Goal: Obtain resource: Download file/media

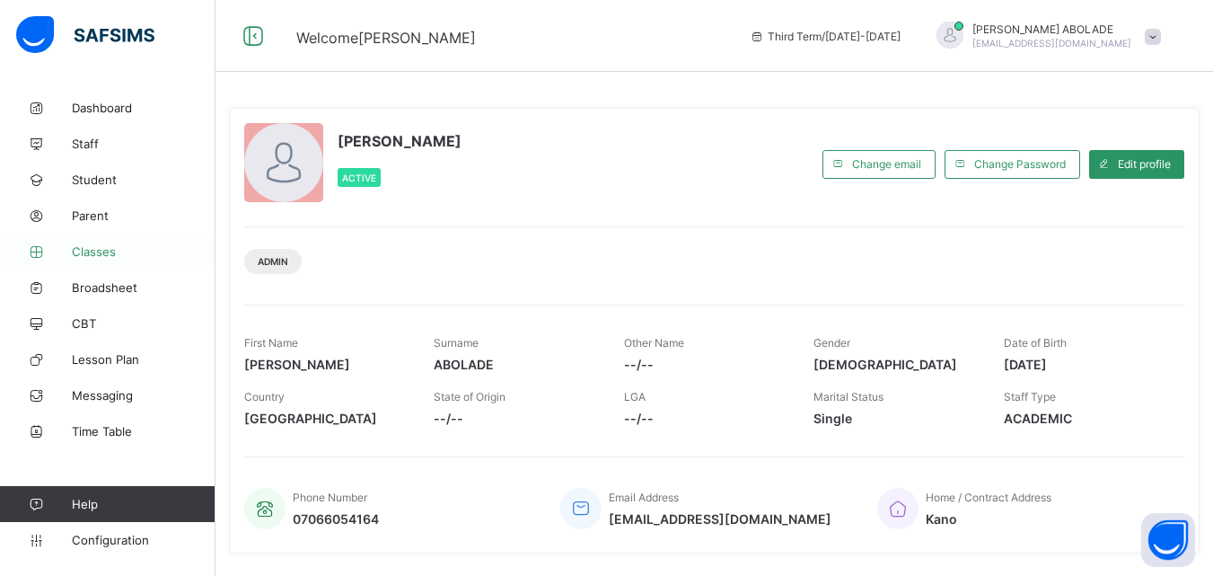
click at [68, 242] on link "Classes" at bounding box center [108, 251] width 216 height 36
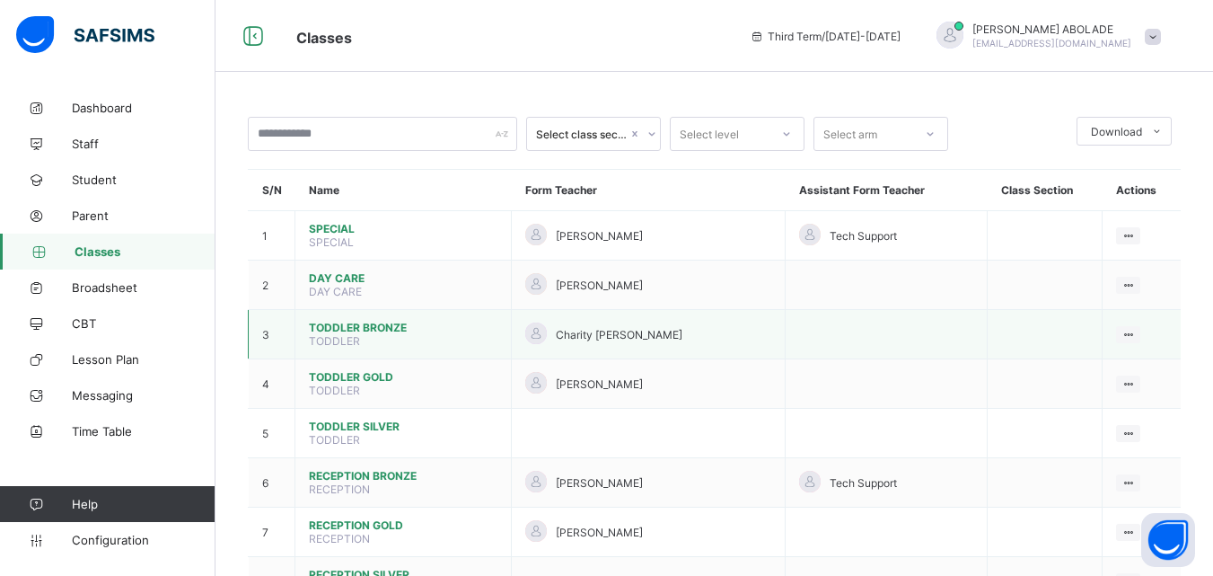
click at [355, 347] on span "TODDLER" at bounding box center [334, 340] width 51 height 13
click at [694, 332] on div "Charity [PERSON_NAME]" at bounding box center [648, 334] width 246 height 24
click at [1073, 371] on div "View Class" at bounding box center [1081, 369] width 102 height 18
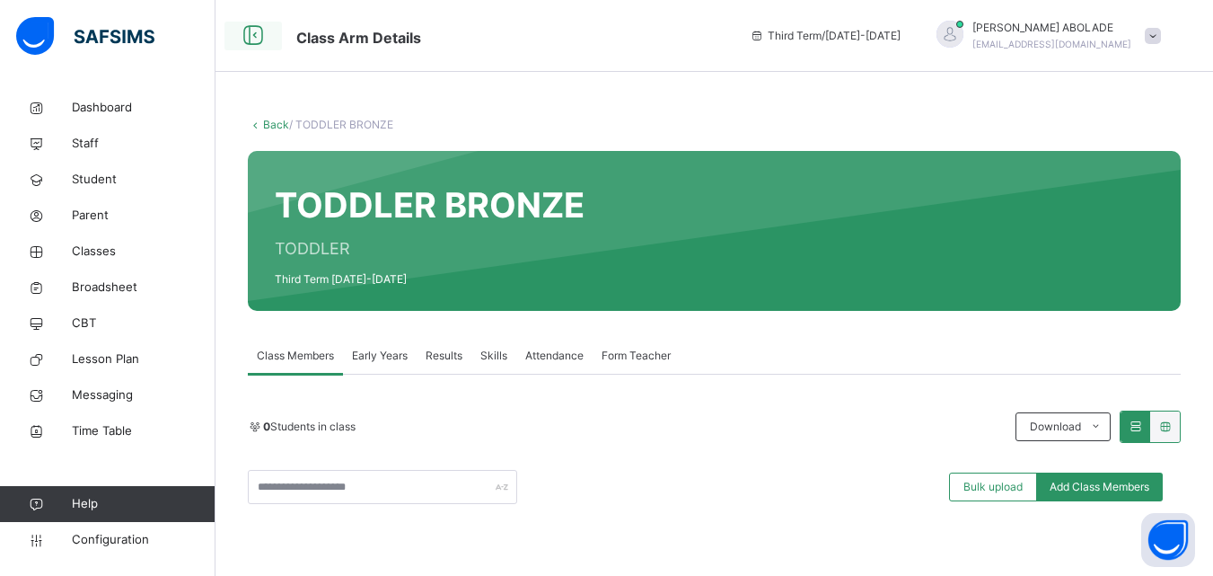
click at [243, 37] on icon at bounding box center [253, 36] width 31 height 32
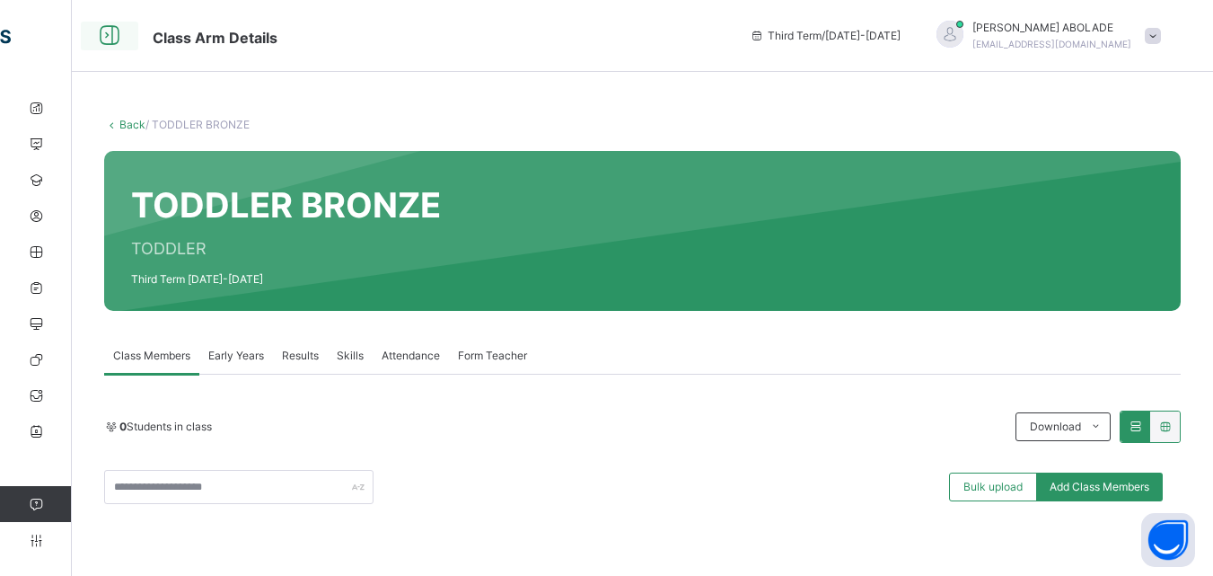
click at [111, 31] on icon at bounding box center [109, 36] width 31 height 32
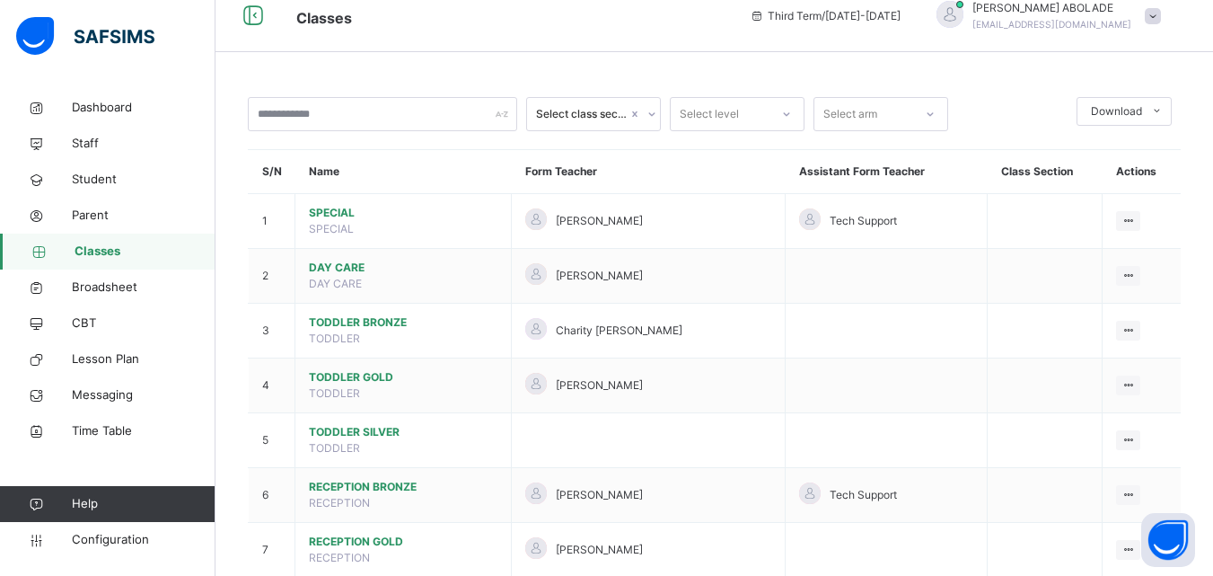
scroll to position [25, 0]
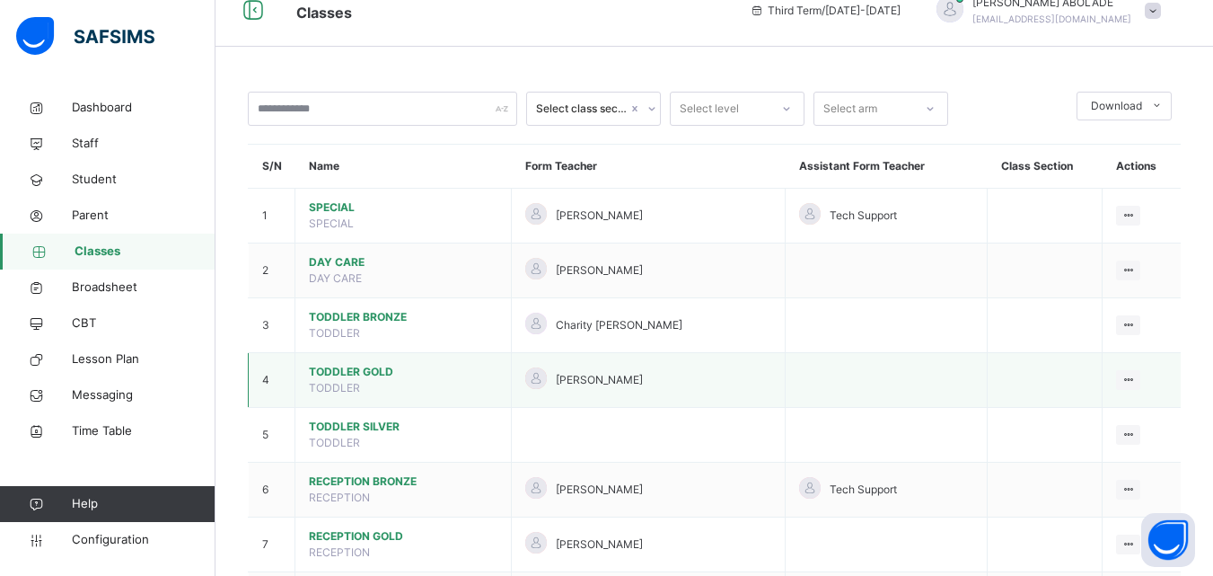
click at [394, 370] on span "TODDLER GOLD" at bounding box center [403, 372] width 189 height 16
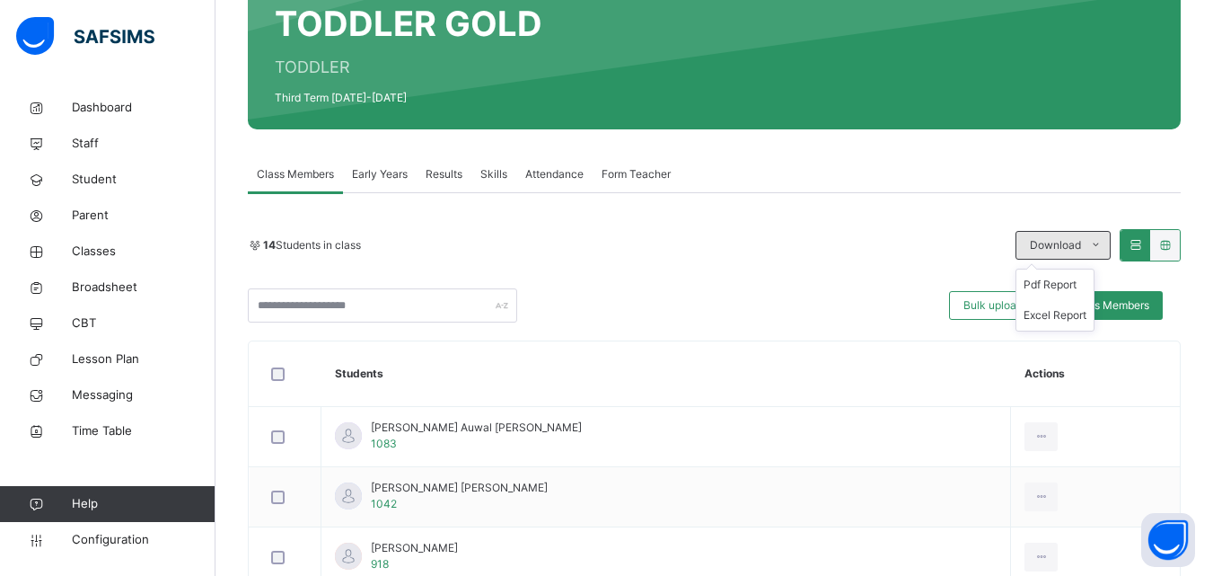
scroll to position [192, 0]
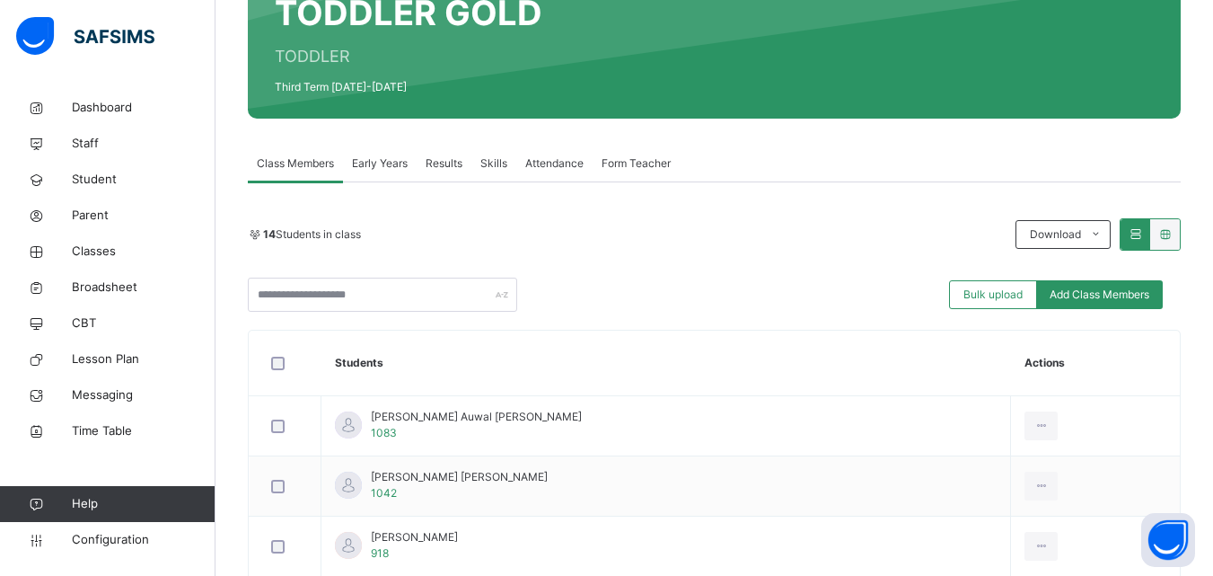
click at [1150, 242] on div at bounding box center [1136, 234] width 30 height 31
click at [1044, 275] on li "Pdf Report" at bounding box center [1055, 274] width 77 height 31
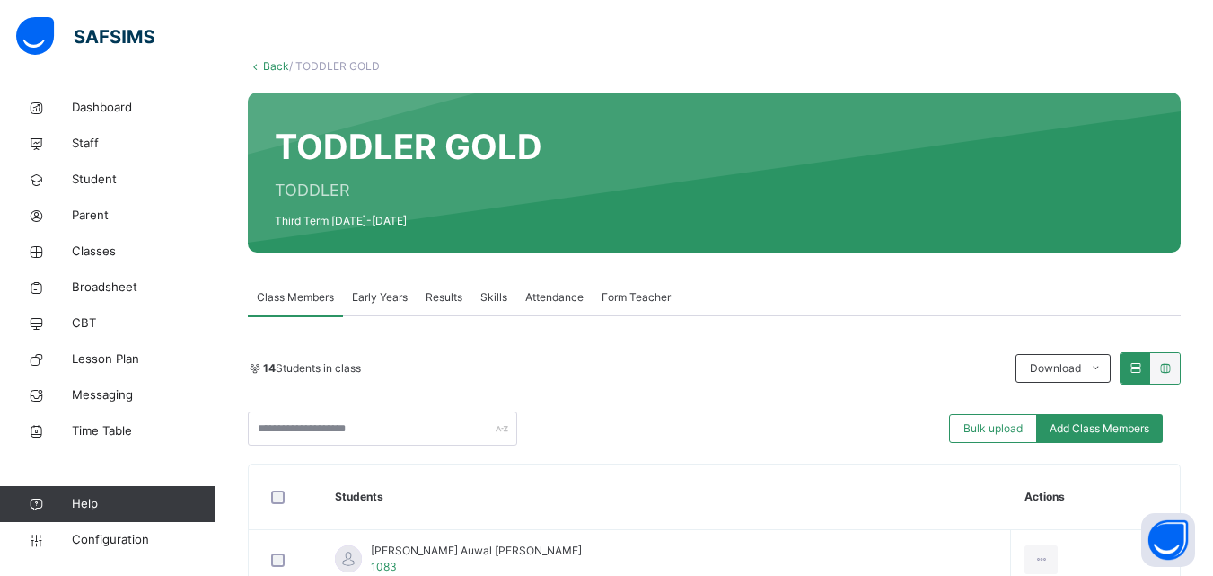
scroll to position [0, 0]
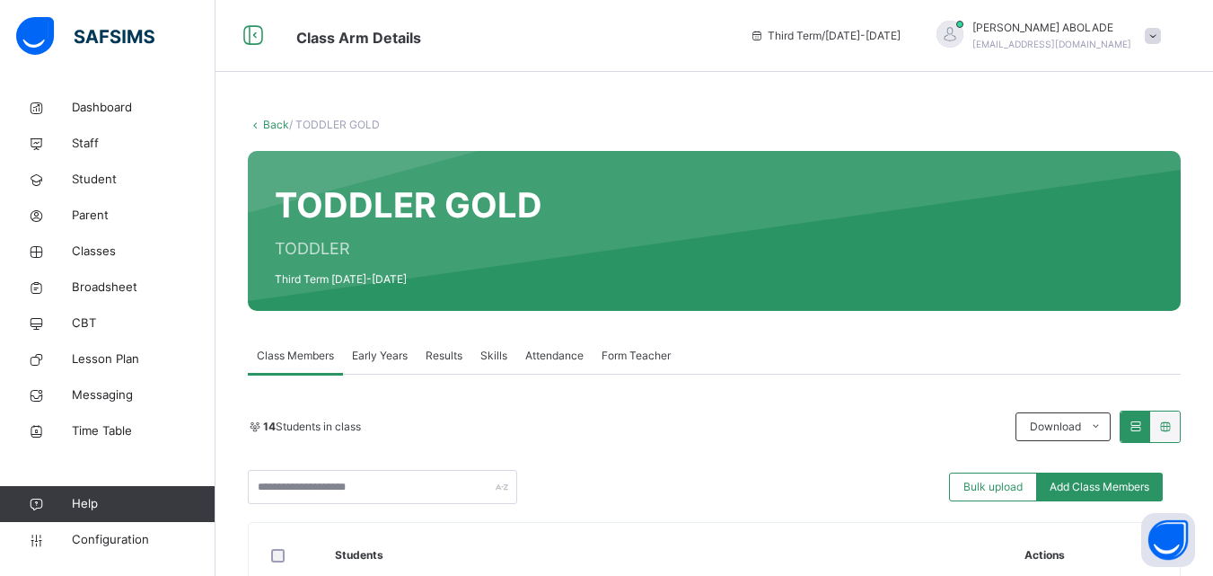
click at [270, 124] on link "Back" at bounding box center [276, 124] width 26 height 13
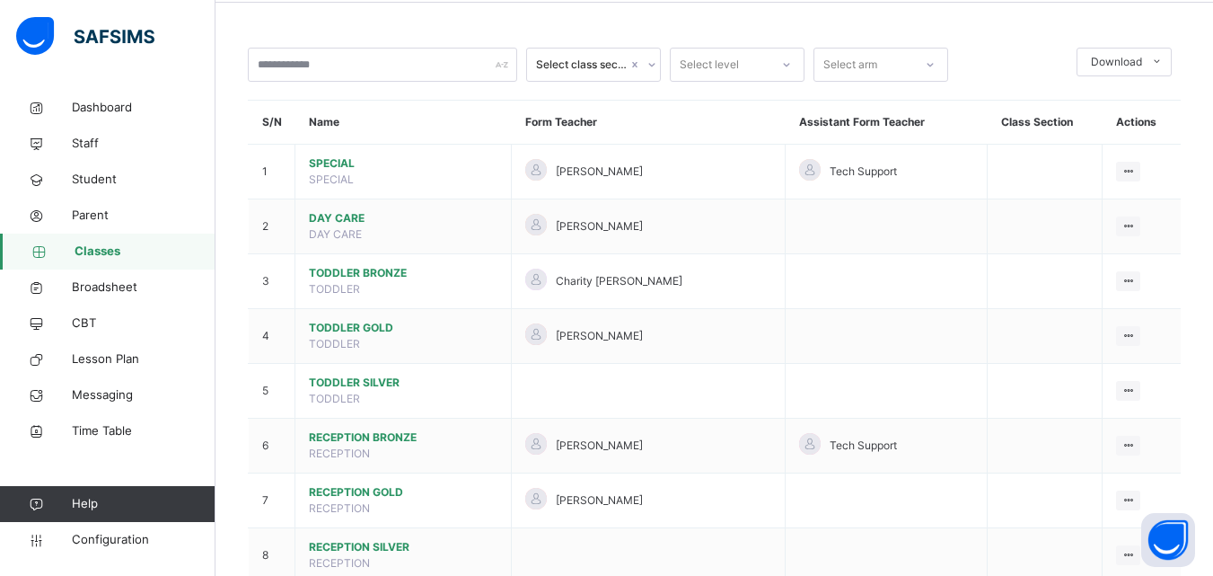
scroll to position [70, 0]
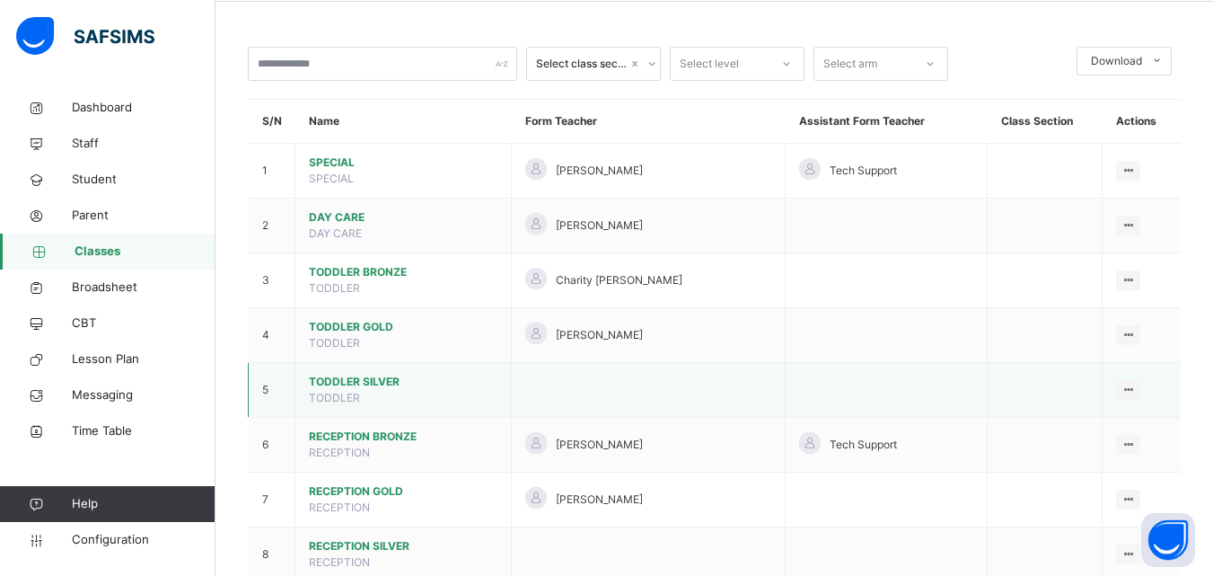
click at [402, 383] on span "TODDLER SILVER" at bounding box center [403, 382] width 189 height 16
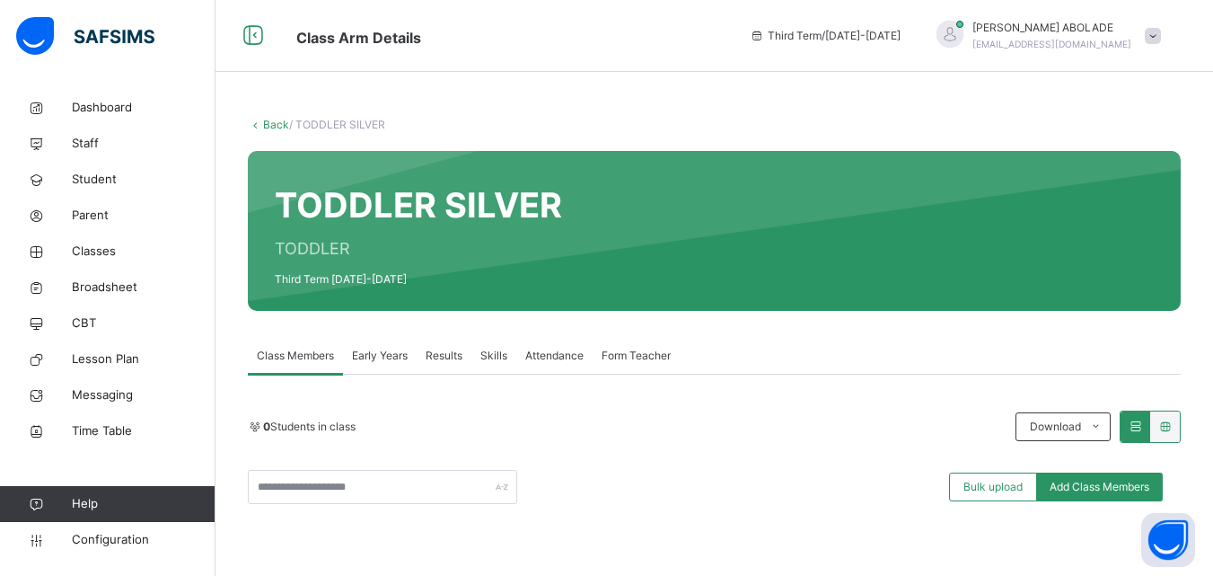
click at [269, 125] on link "Back" at bounding box center [276, 124] width 26 height 13
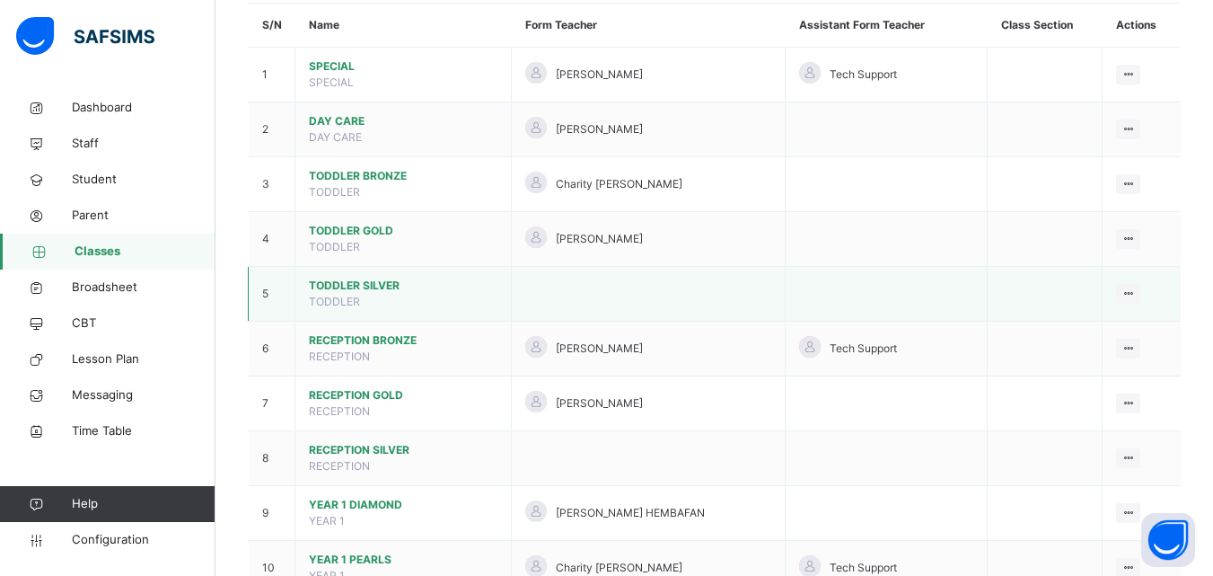
scroll to position [168, 0]
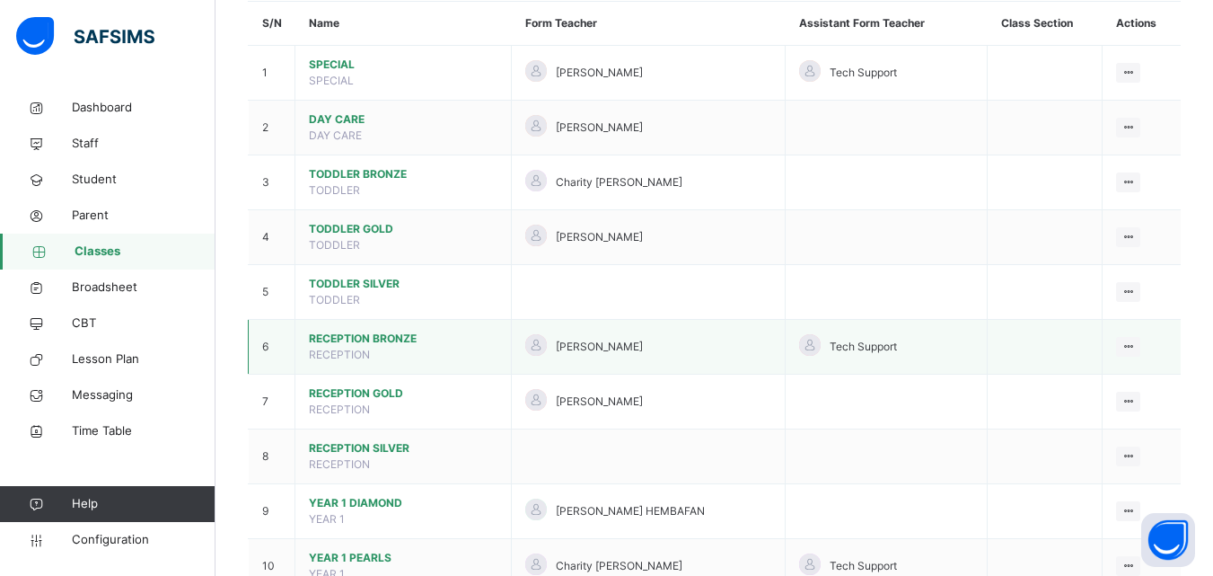
click at [339, 339] on span "RECEPTION BRONZE" at bounding box center [403, 338] width 189 height 16
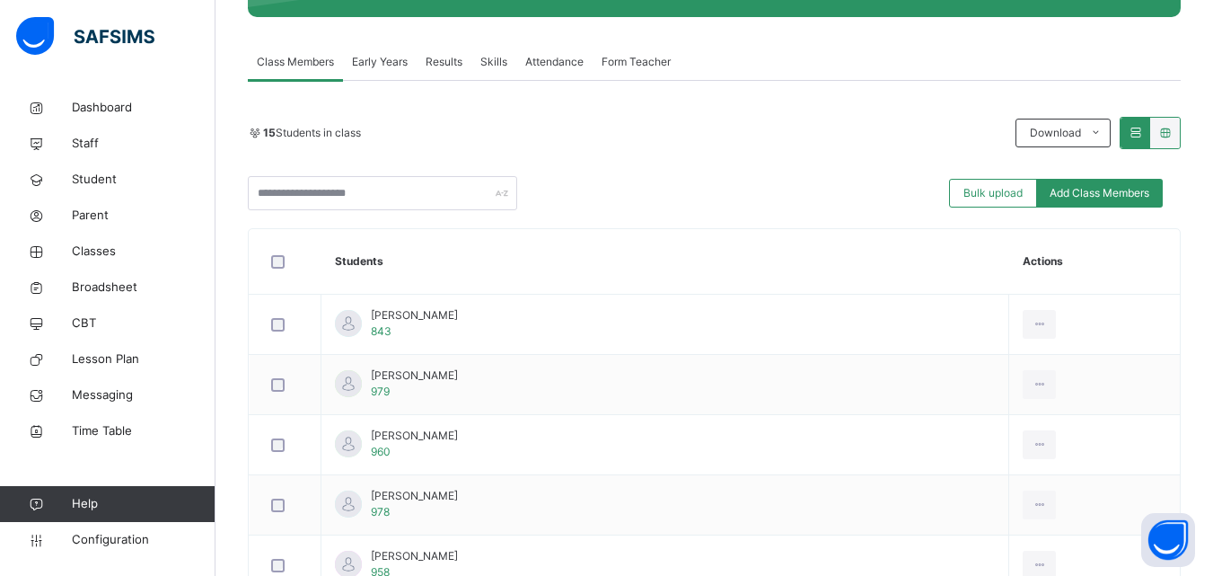
scroll to position [336, 0]
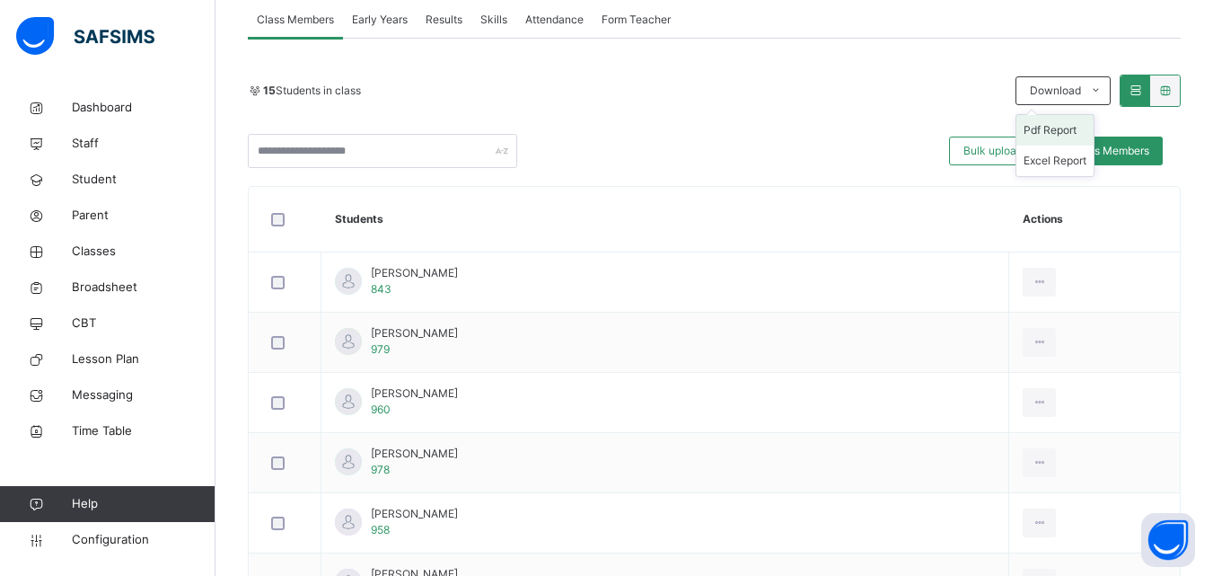
click at [1071, 133] on li "Pdf Report" at bounding box center [1055, 130] width 77 height 31
click at [1100, 87] on span at bounding box center [1095, 90] width 29 height 29
click at [1066, 133] on li "Pdf Report" at bounding box center [1055, 130] width 77 height 31
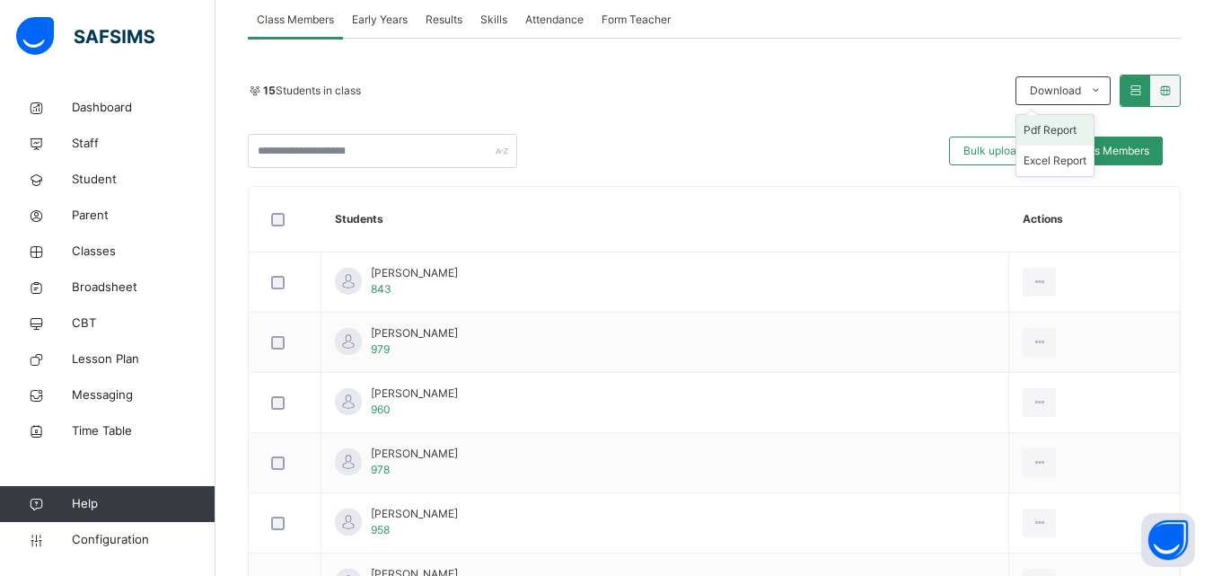
click at [1048, 134] on li "Pdf Report" at bounding box center [1055, 130] width 77 height 31
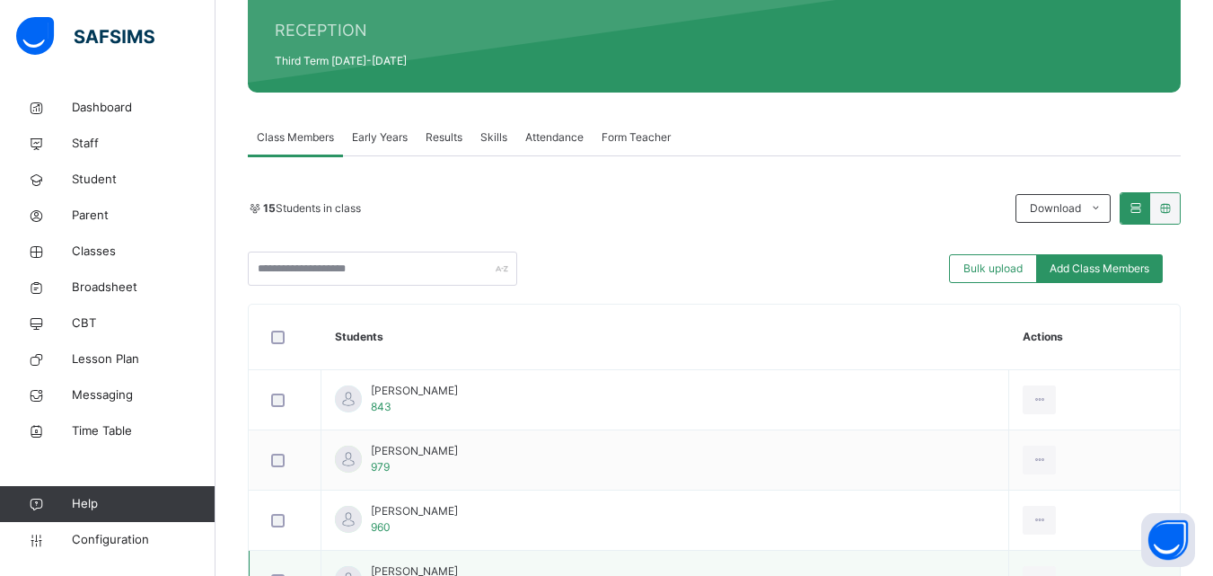
scroll to position [217, 0]
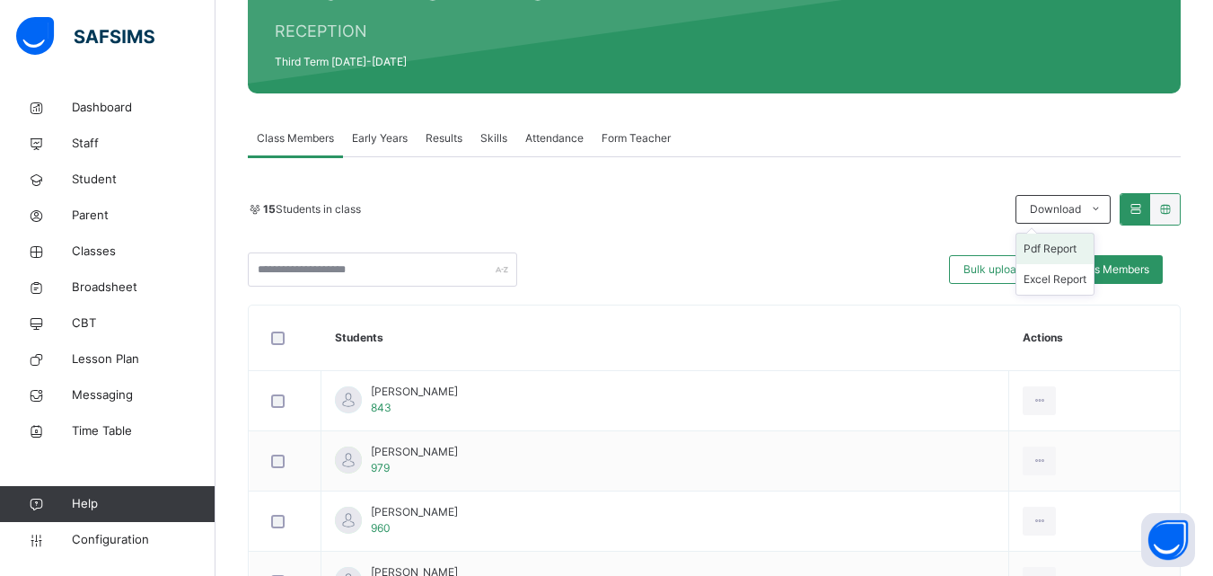
click at [1055, 249] on li "Pdf Report" at bounding box center [1055, 248] width 77 height 31
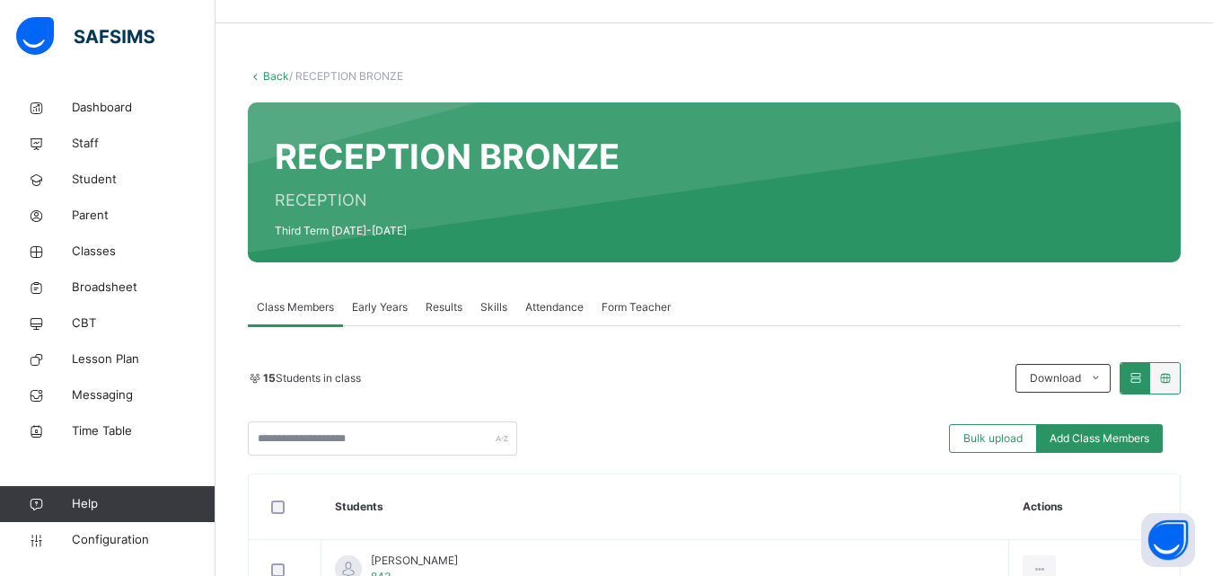
scroll to position [48, 0]
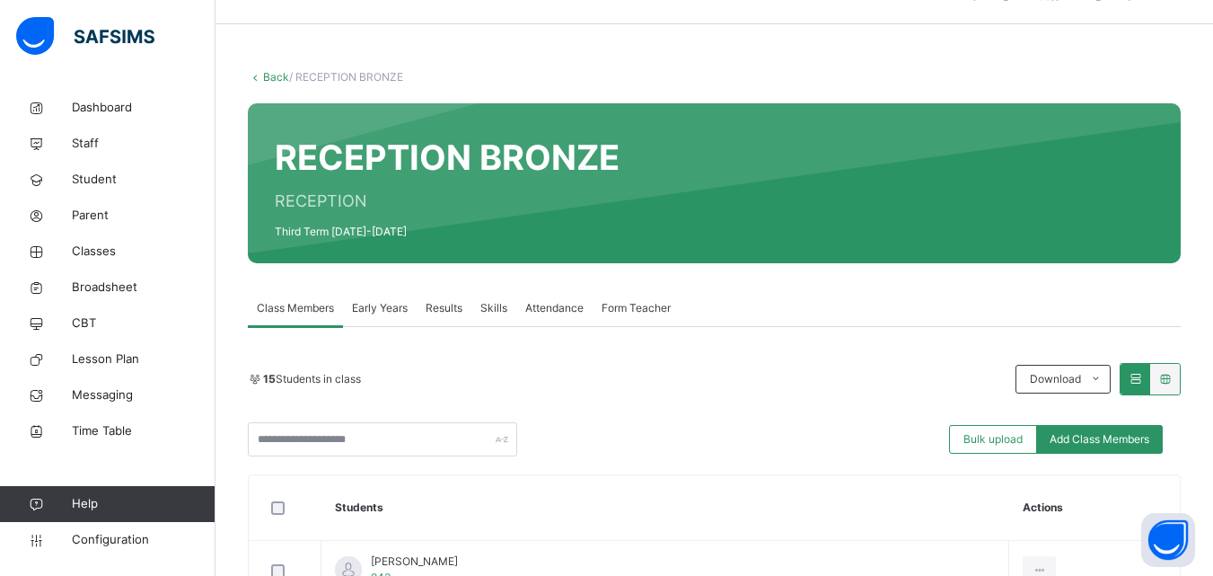
click at [269, 75] on link "Back" at bounding box center [276, 76] width 26 height 13
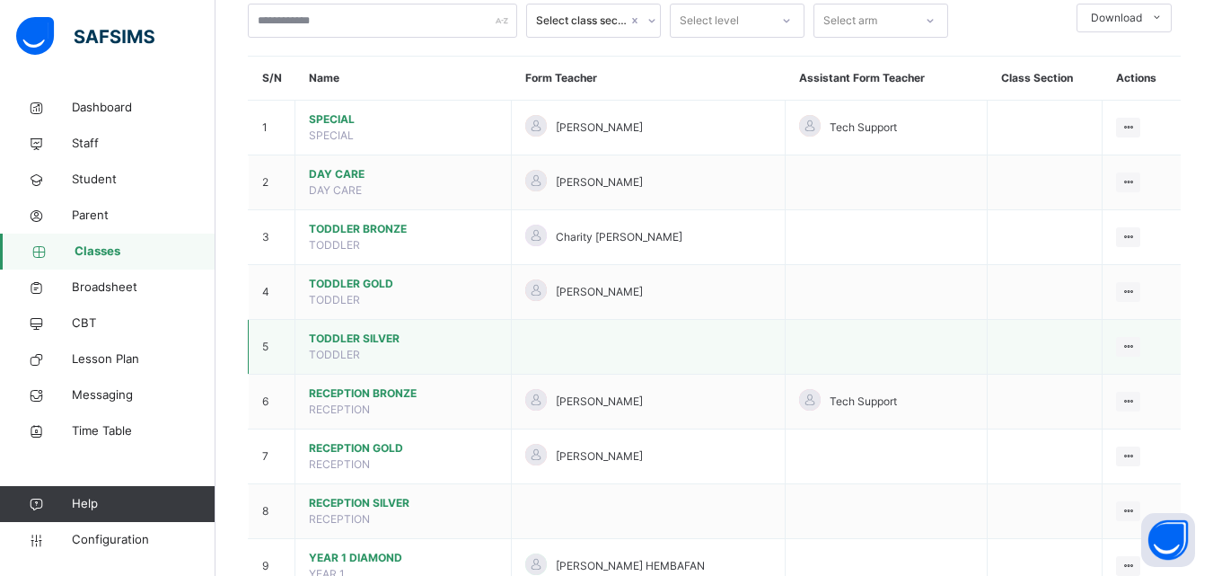
scroll to position [131, 0]
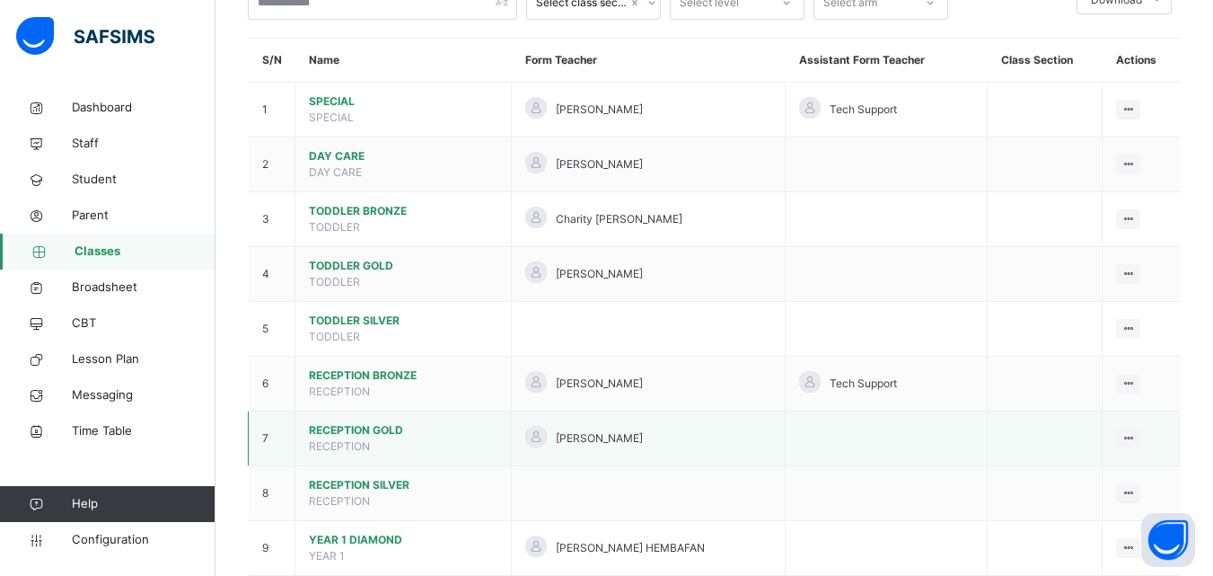
click at [417, 425] on span "RECEPTION GOLD" at bounding box center [403, 430] width 189 height 16
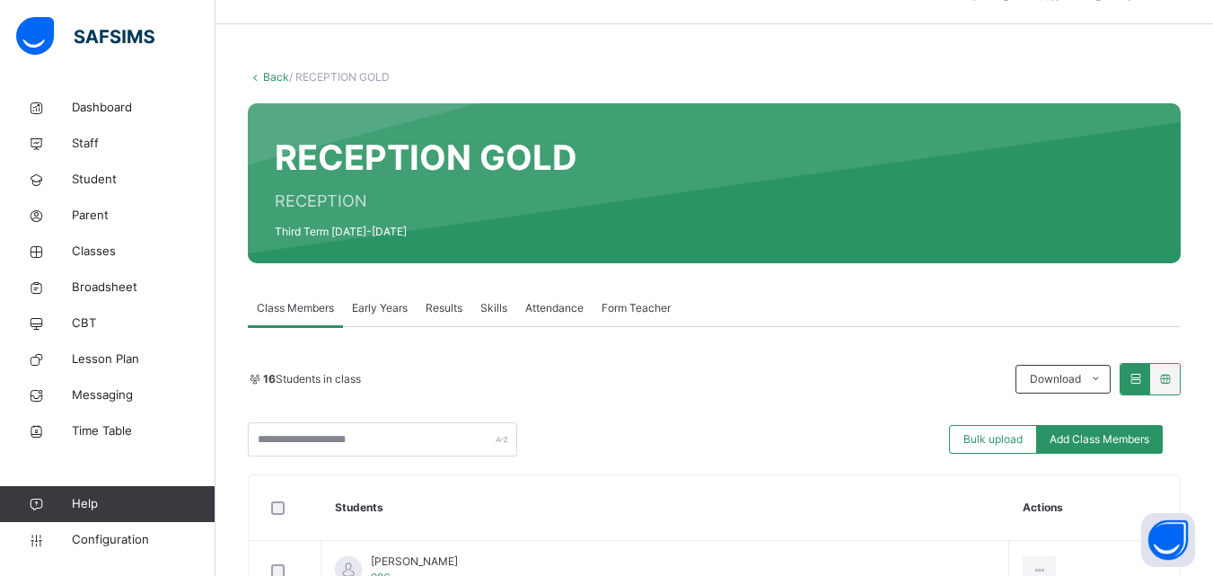
scroll to position [230, 0]
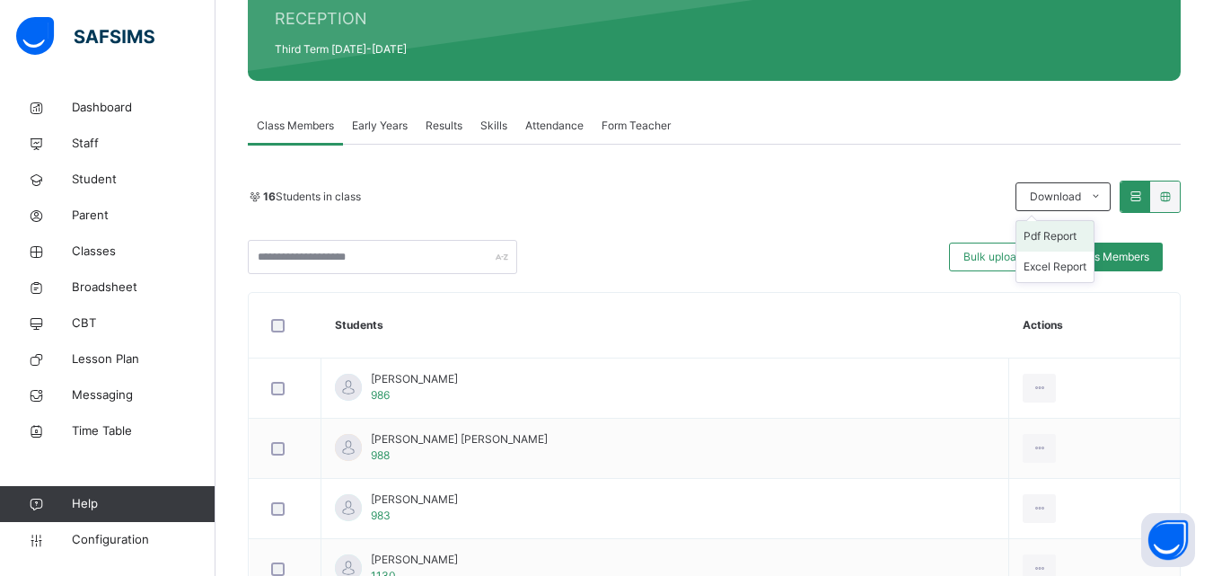
click at [1070, 245] on li "Pdf Report" at bounding box center [1055, 236] width 77 height 31
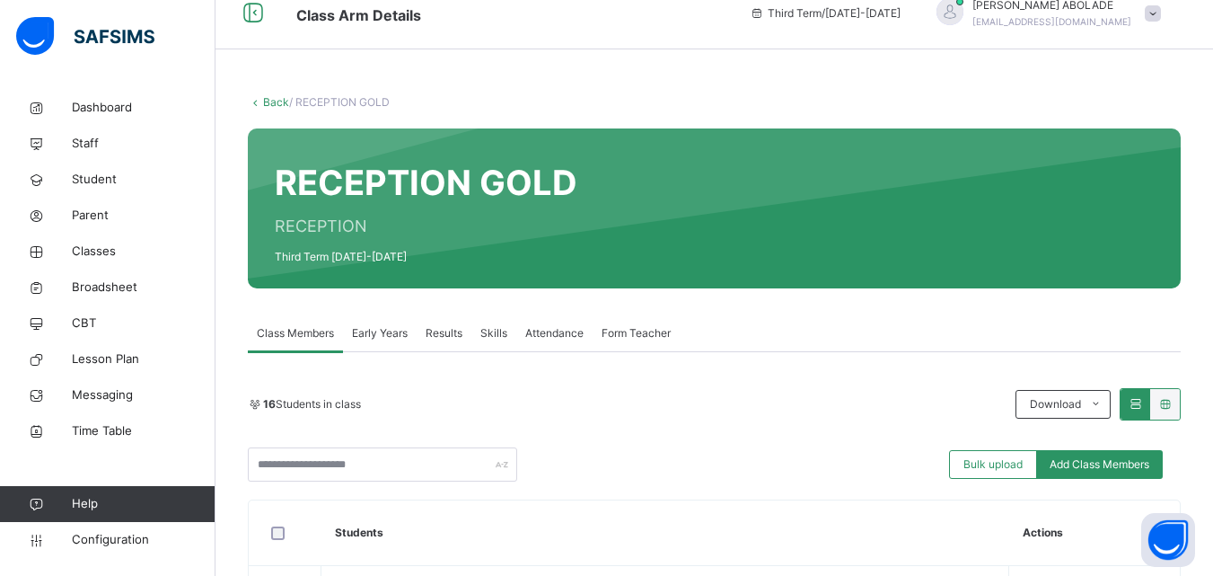
scroll to position [22, 0]
click at [268, 103] on link "Back" at bounding box center [276, 102] width 26 height 13
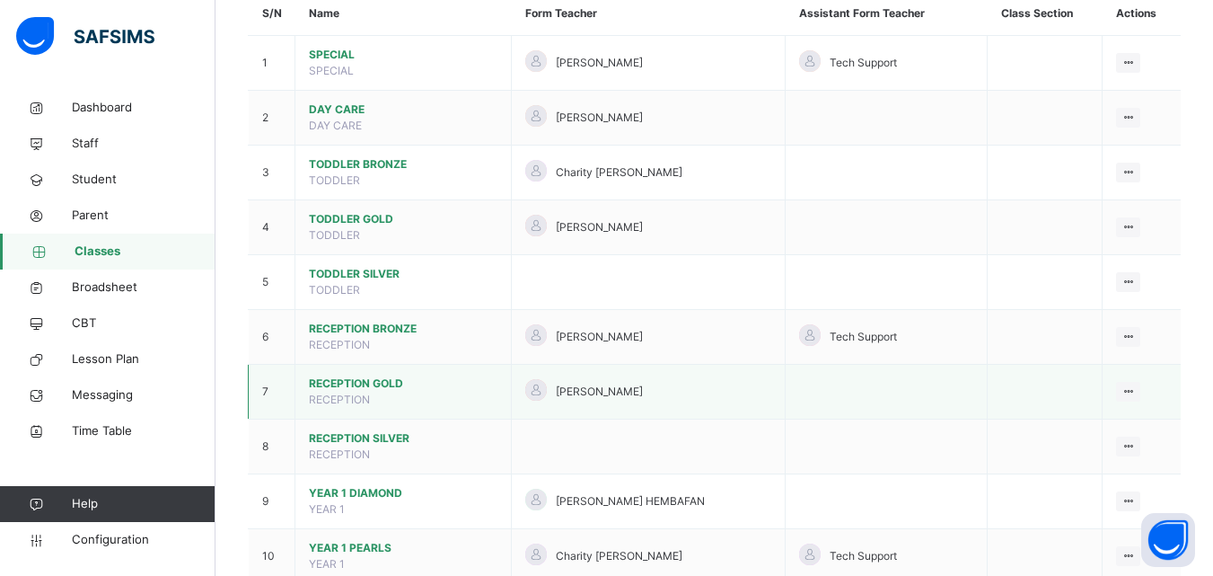
scroll to position [188, 0]
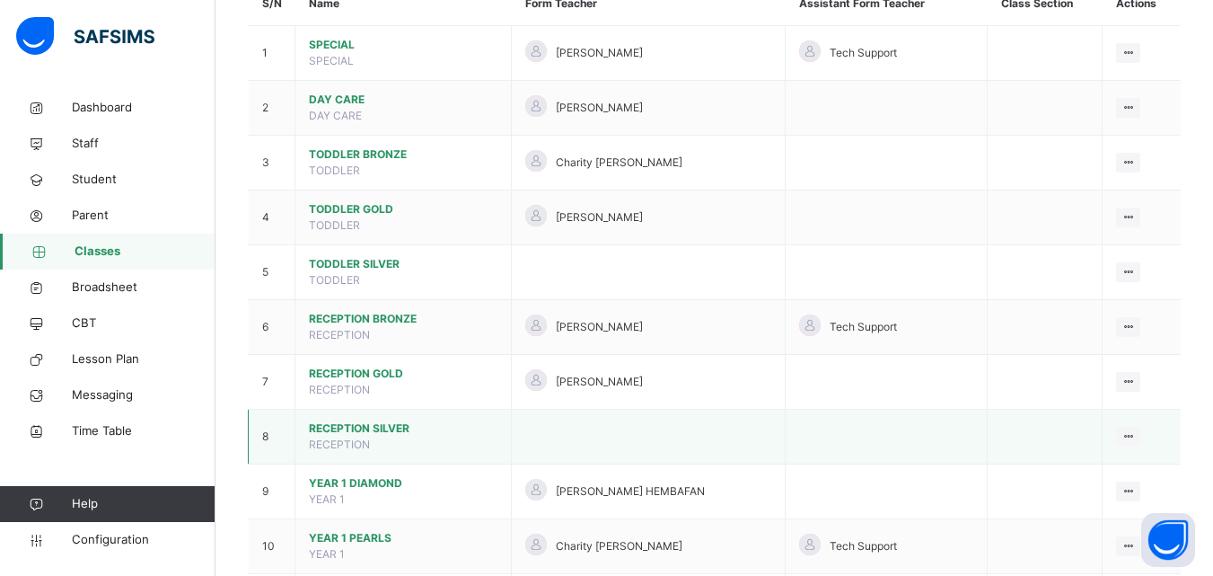
click at [389, 425] on span "RECEPTION SILVER" at bounding box center [403, 428] width 189 height 16
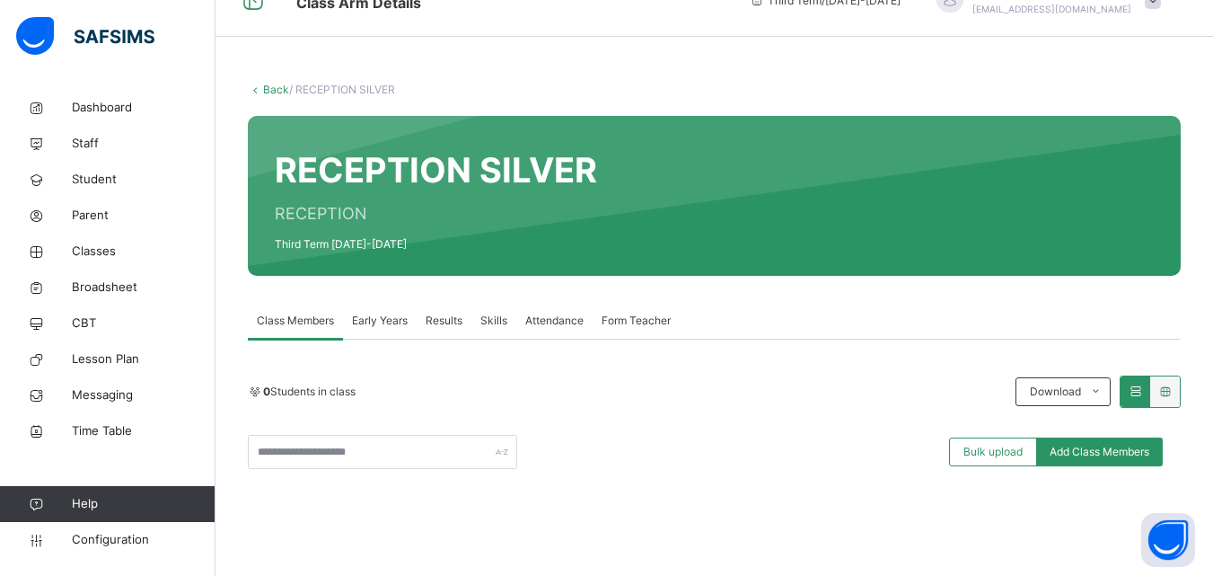
scroll to position [32, 0]
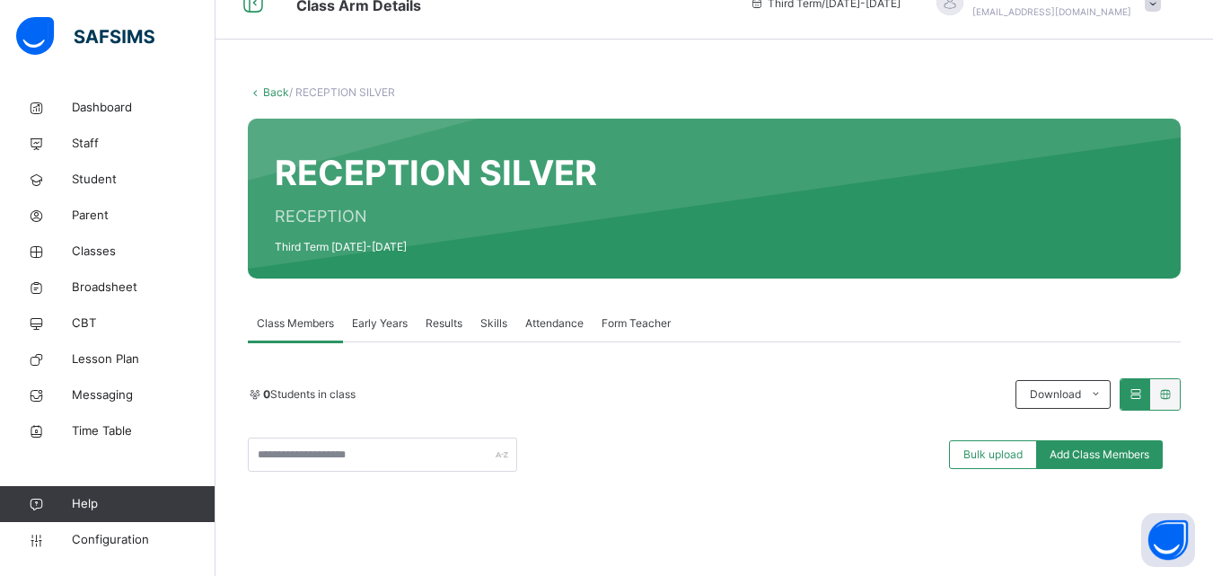
click at [277, 87] on link "Back" at bounding box center [276, 91] width 26 height 13
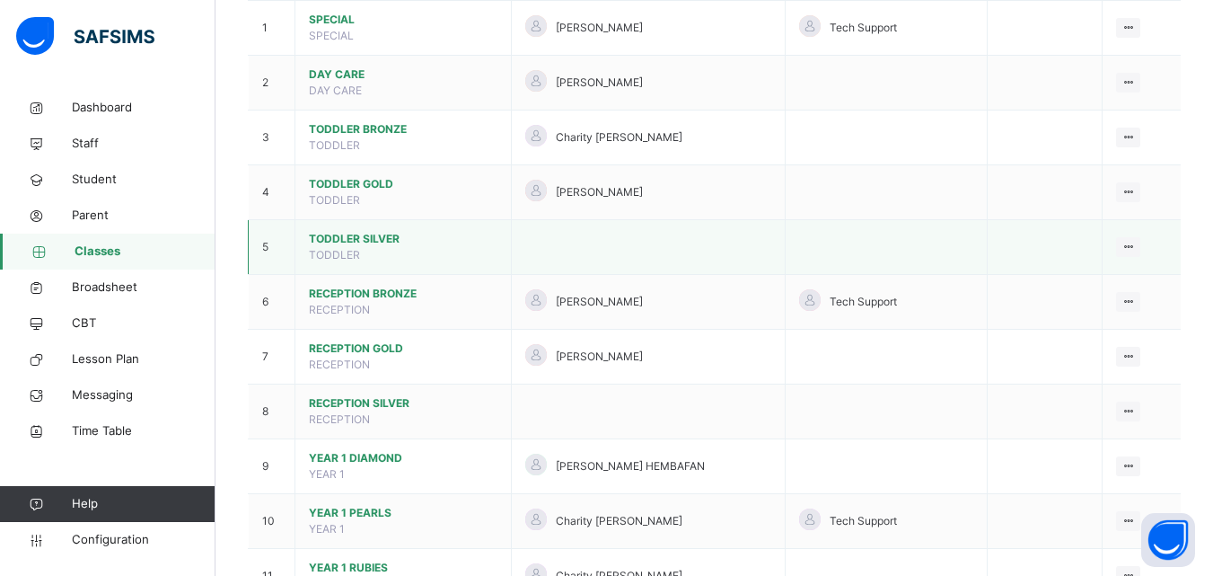
scroll to position [215, 0]
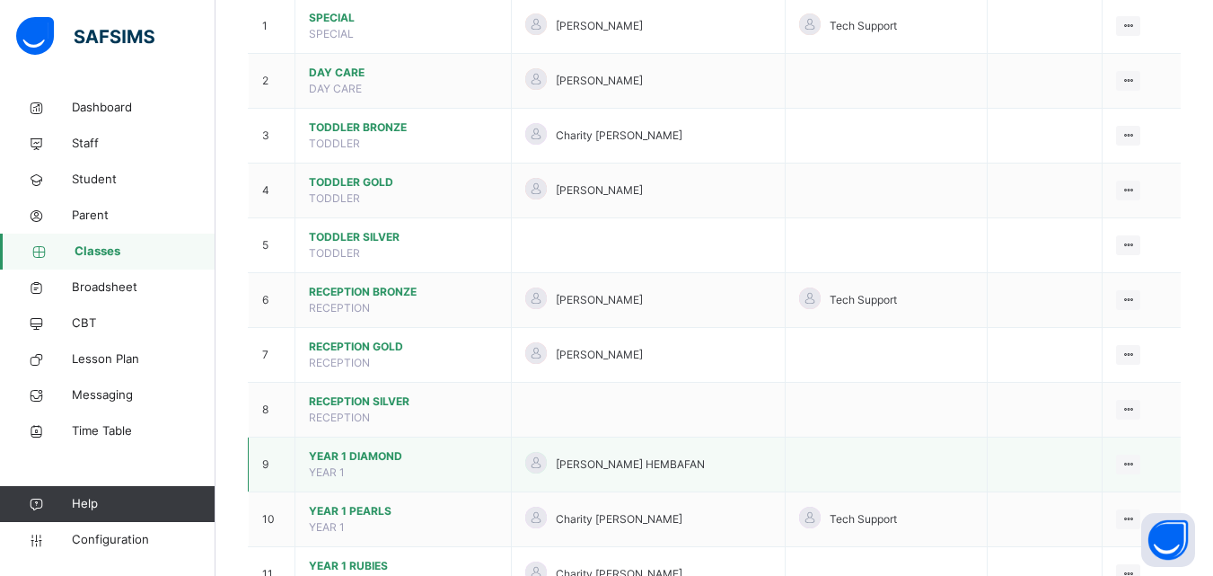
click at [374, 462] on span "YEAR 1 DIAMOND" at bounding box center [403, 456] width 189 height 16
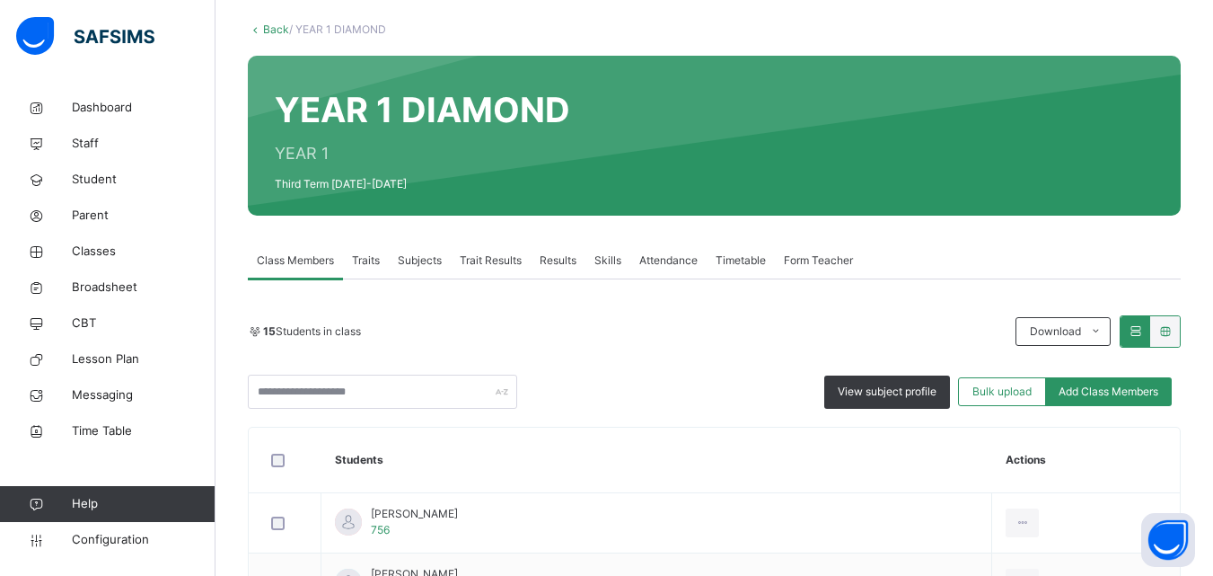
scroll to position [97, 0]
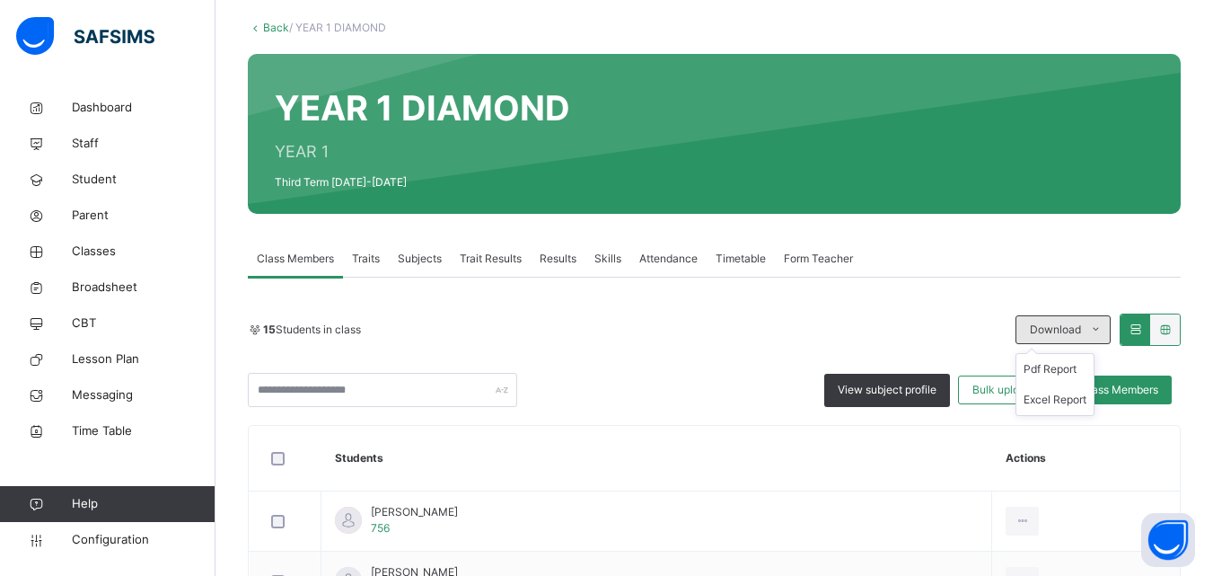
click at [1095, 330] on span at bounding box center [1095, 329] width 29 height 29
click at [1072, 374] on li "Pdf Report" at bounding box center [1055, 369] width 77 height 31
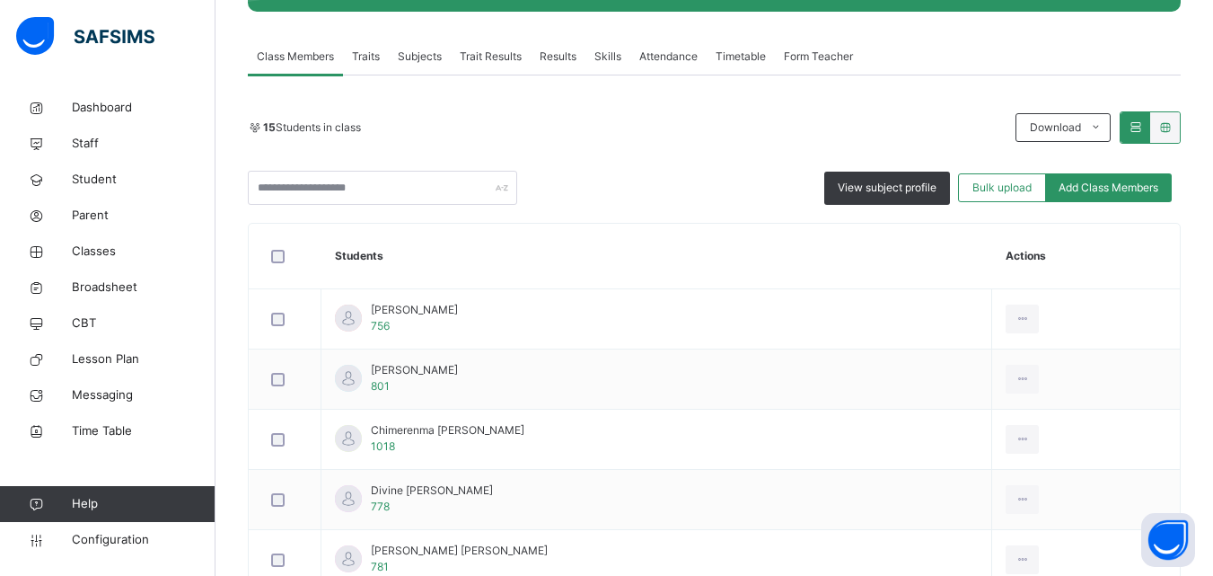
scroll to position [40, 0]
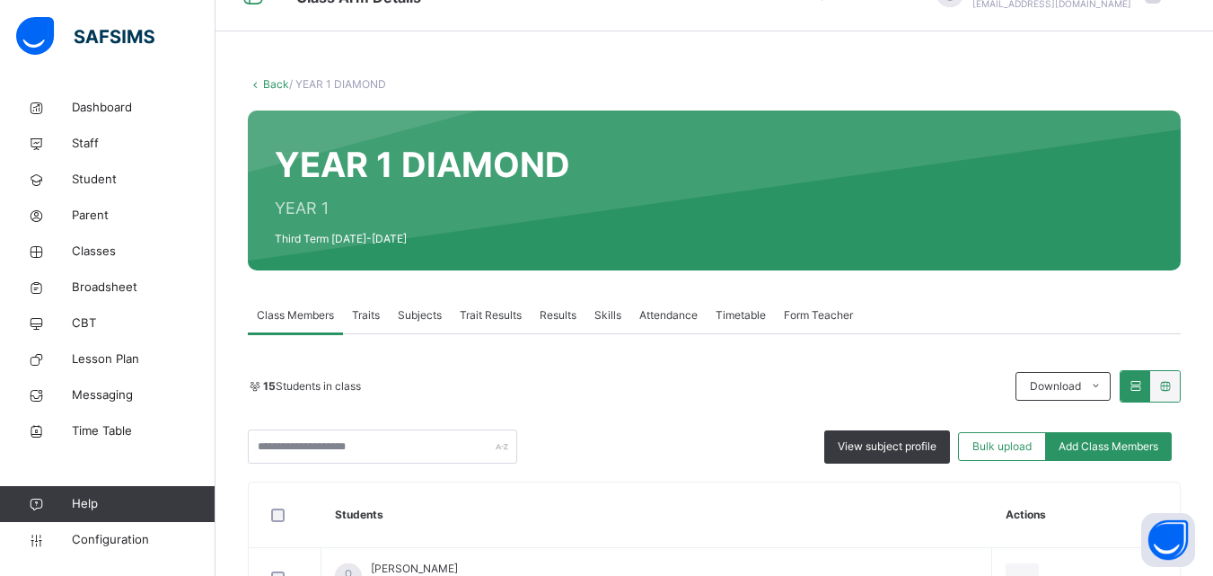
click at [280, 88] on link "Back" at bounding box center [276, 83] width 26 height 13
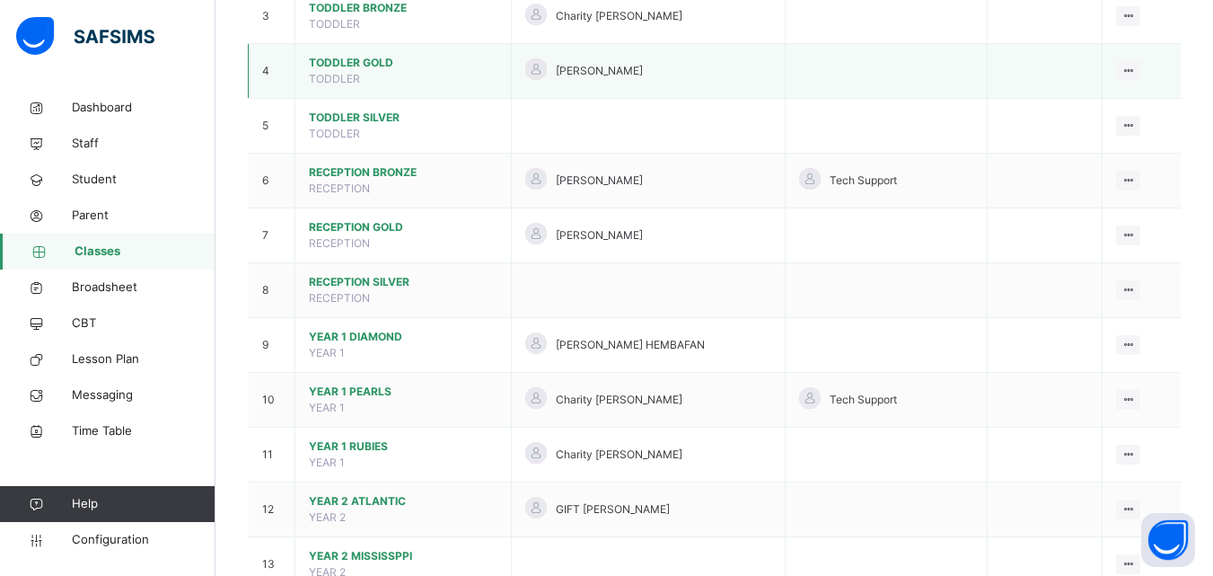
scroll to position [341, 0]
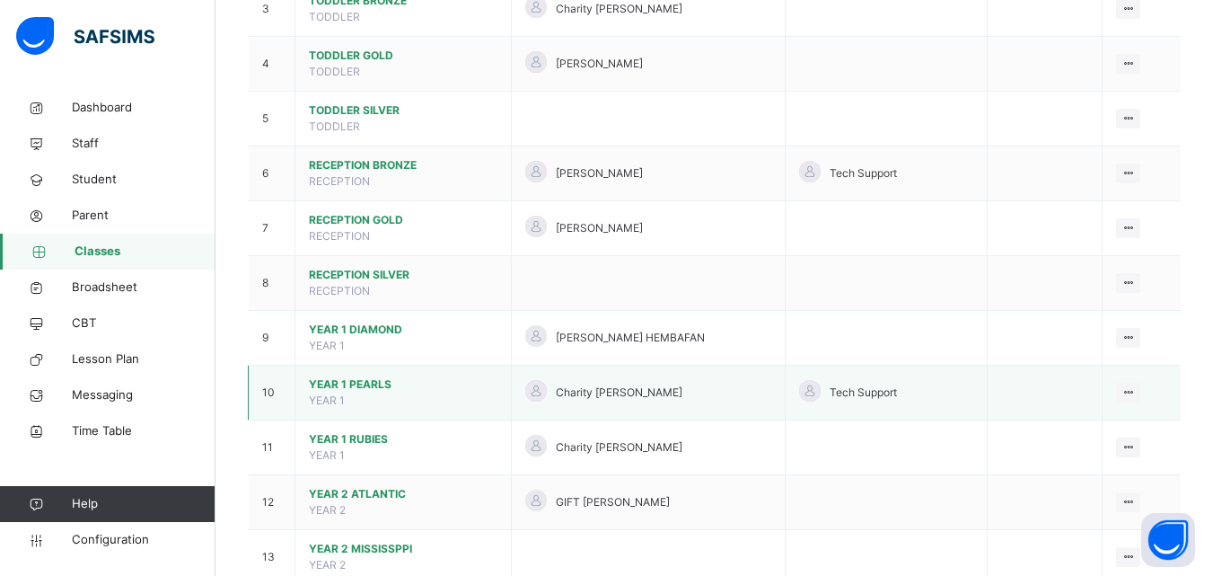
click at [419, 383] on span "YEAR 1 PEARLS" at bounding box center [403, 384] width 189 height 16
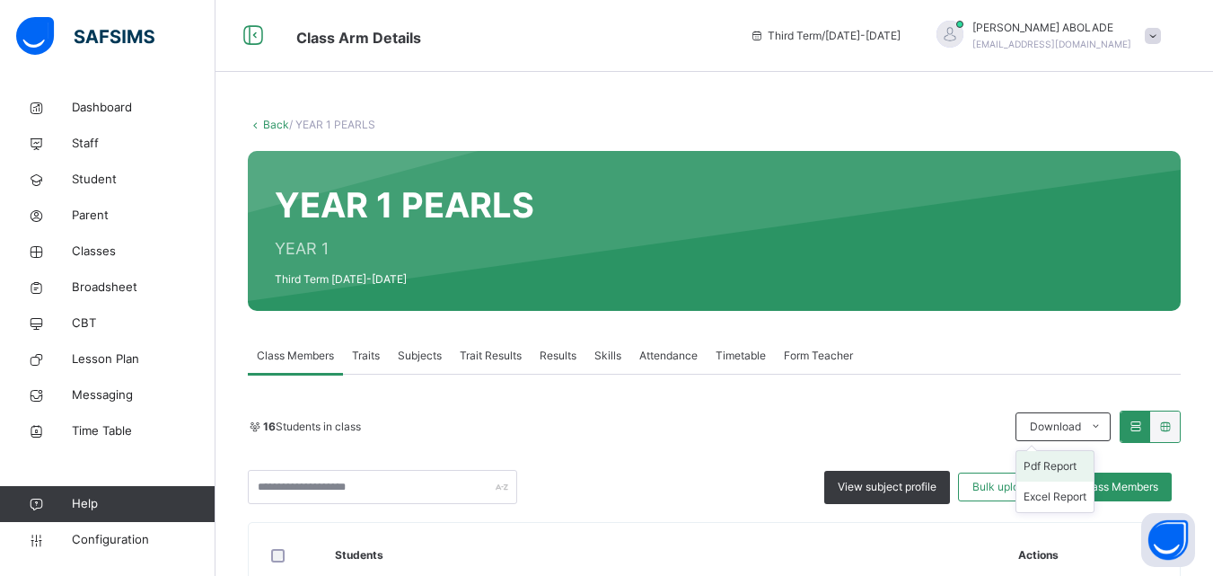
click at [1088, 470] on li "Pdf Report" at bounding box center [1055, 466] width 77 height 31
click at [263, 119] on link "Back" at bounding box center [276, 124] width 26 height 13
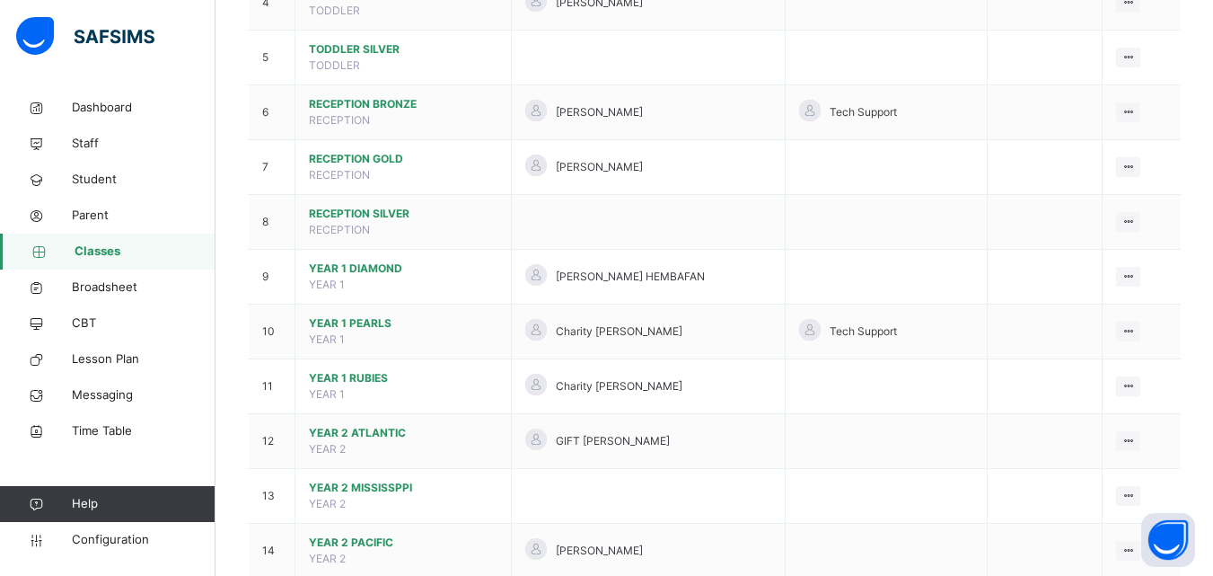
scroll to position [403, 0]
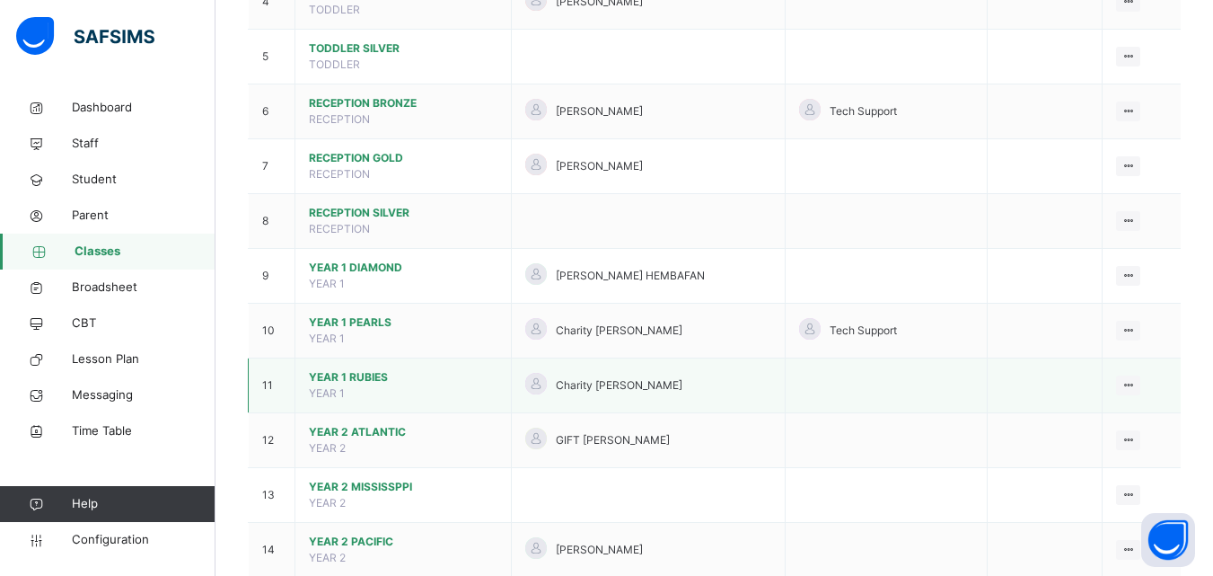
click at [416, 373] on span "YEAR 1 RUBIES" at bounding box center [403, 377] width 189 height 16
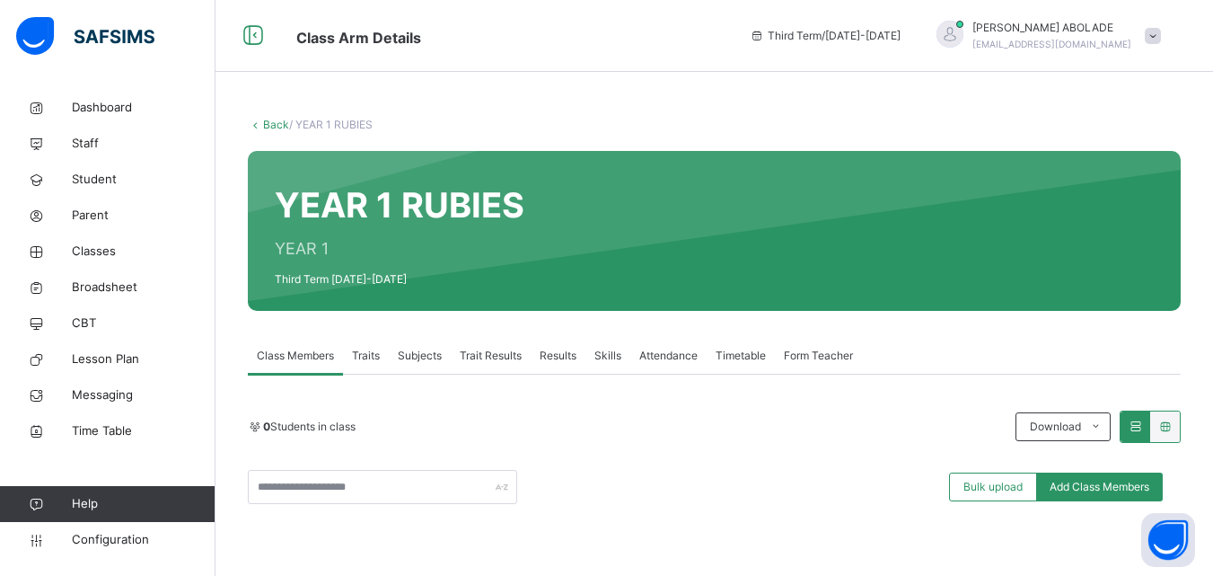
click at [269, 130] on link "Back" at bounding box center [276, 124] width 26 height 13
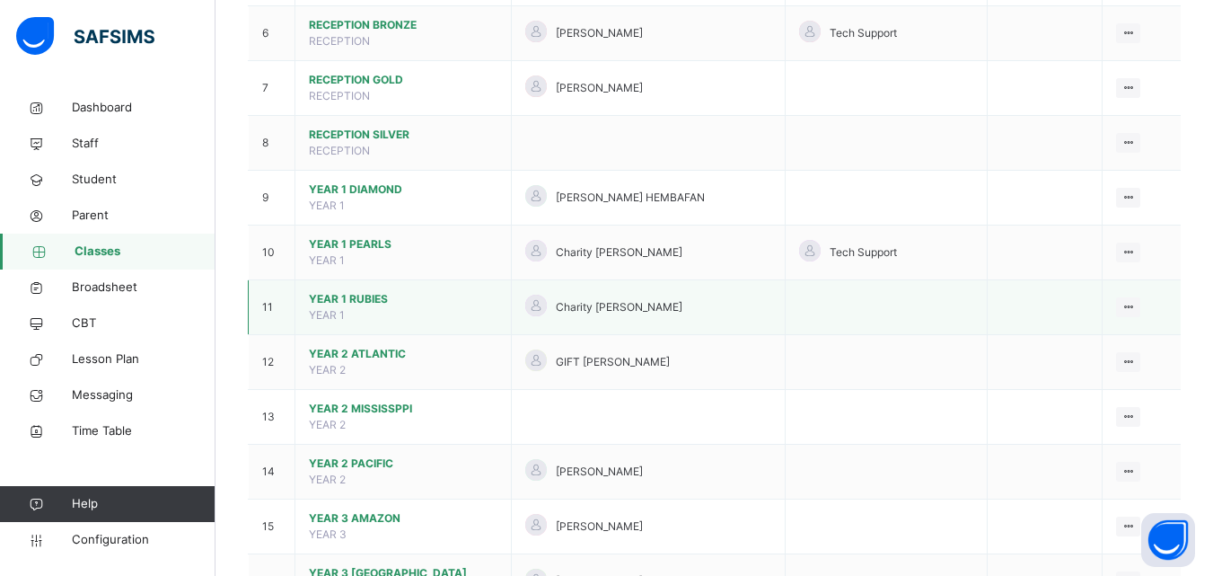
scroll to position [487, 0]
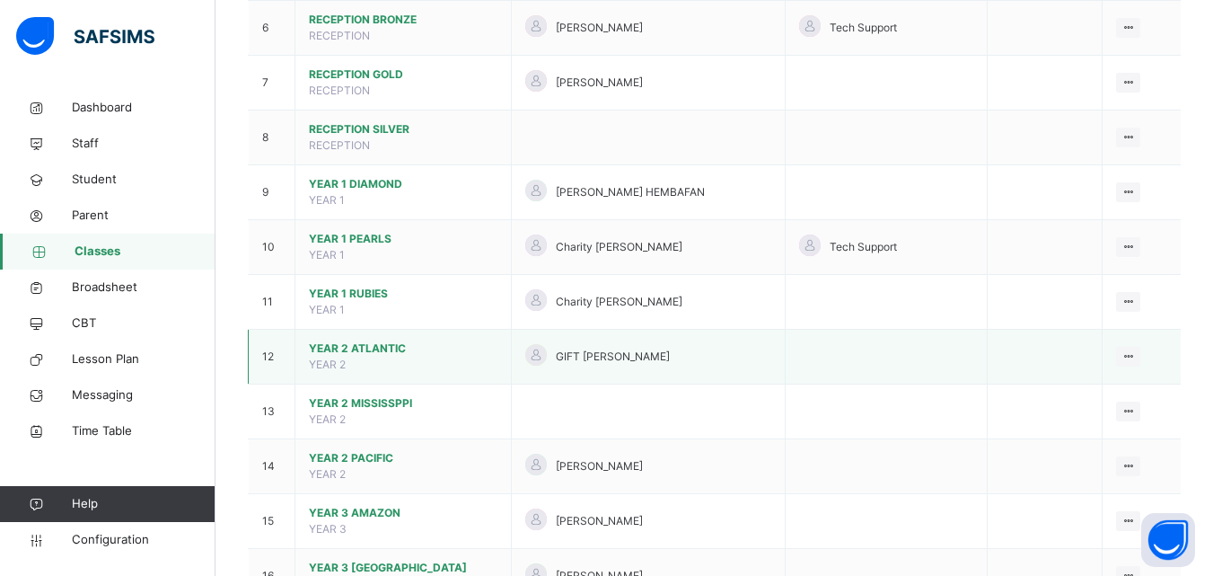
click at [383, 341] on span "YEAR 2 ATLANTIC" at bounding box center [403, 348] width 189 height 16
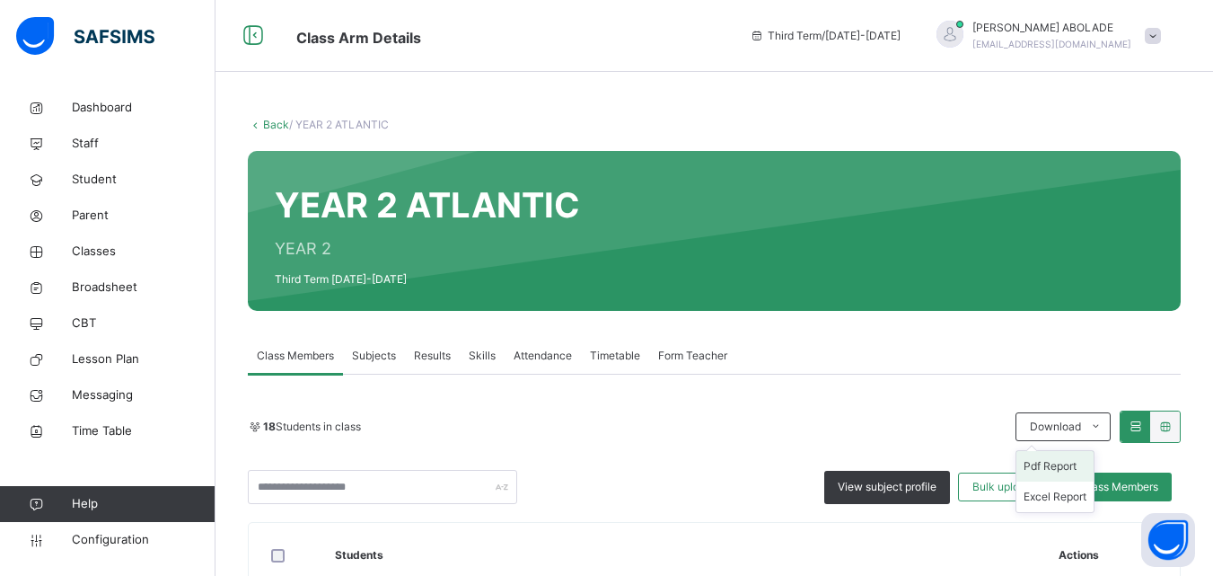
click at [1071, 471] on li "Pdf Report" at bounding box center [1055, 466] width 77 height 31
click at [273, 123] on link "Back" at bounding box center [276, 124] width 26 height 13
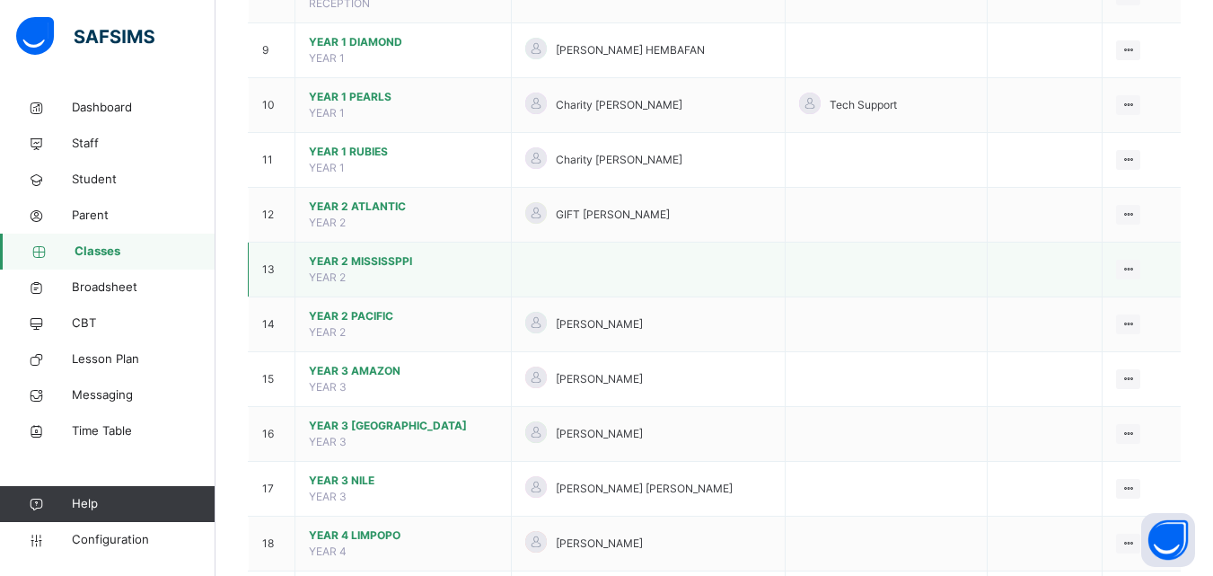
scroll to position [630, 0]
click at [392, 267] on span "YEAR 2 MISSISSPPI" at bounding box center [403, 260] width 189 height 16
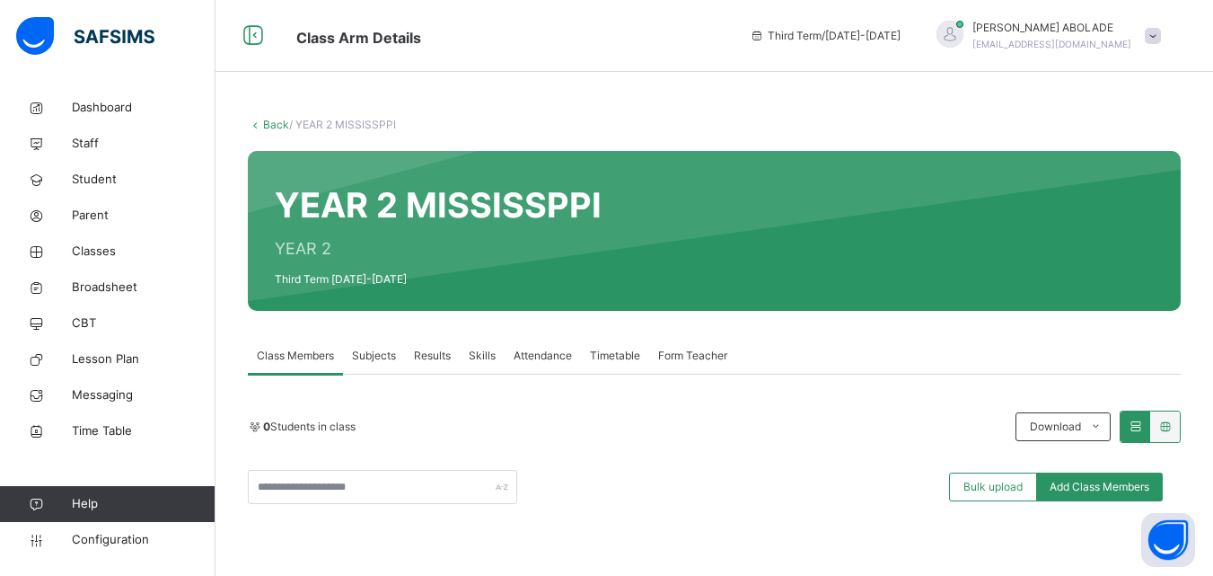
click at [277, 127] on link "Back" at bounding box center [276, 124] width 26 height 13
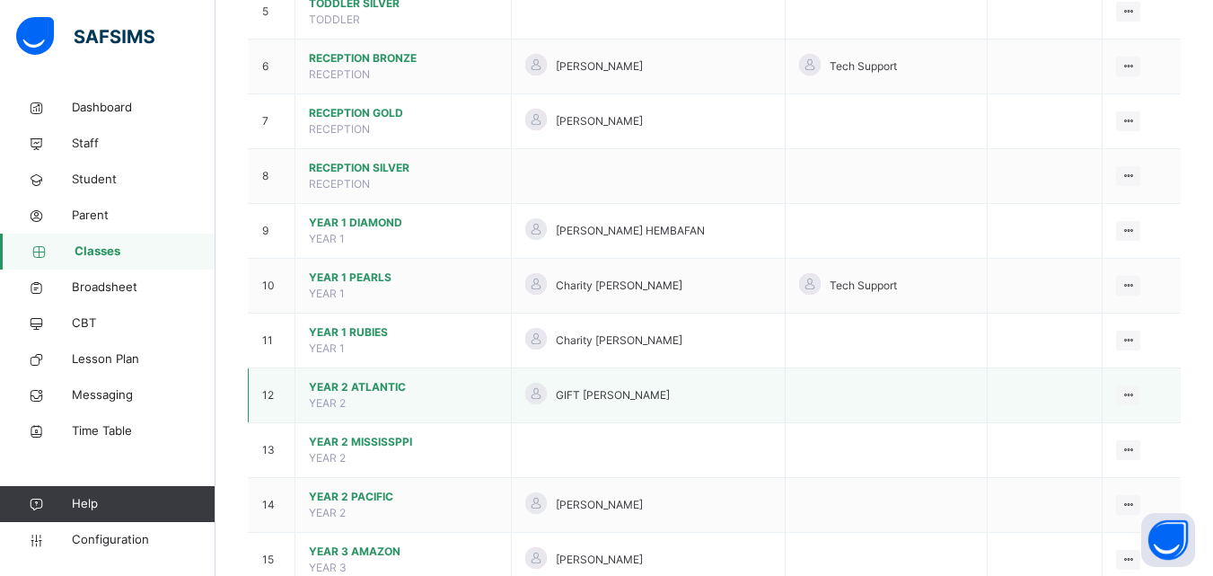
scroll to position [449, 0]
click at [437, 485] on td "YEAR 2 PACIFIC YEAR 2" at bounding box center [403, 504] width 216 height 55
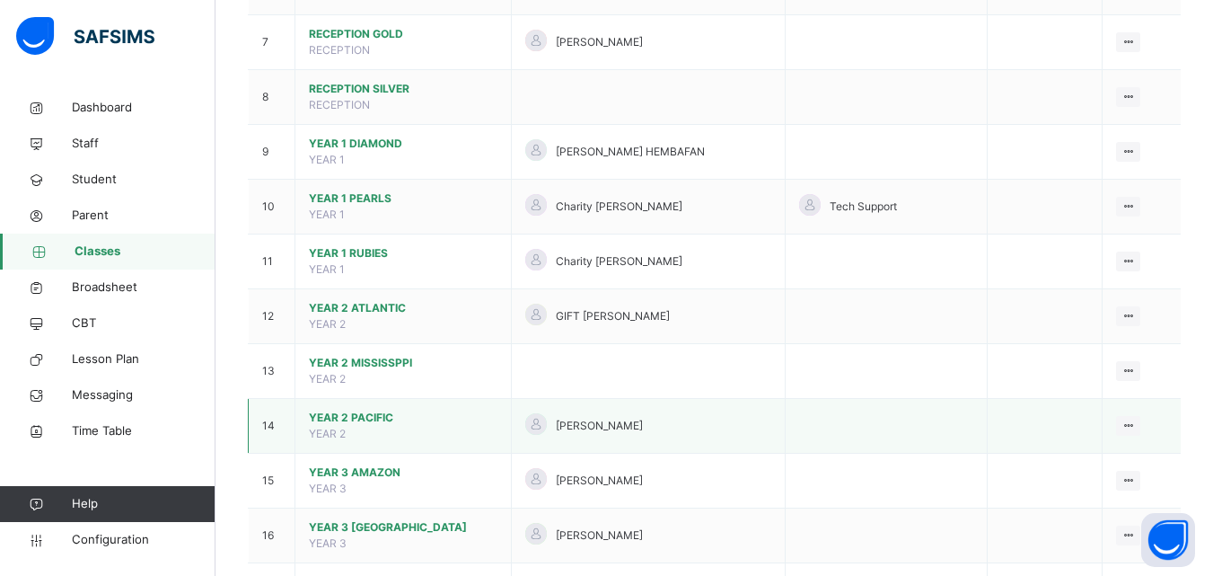
click at [657, 424] on div "[PERSON_NAME]" at bounding box center [648, 426] width 246 height 26
click at [365, 415] on span "YEAR 2 PACIFIC" at bounding box center [403, 417] width 189 height 16
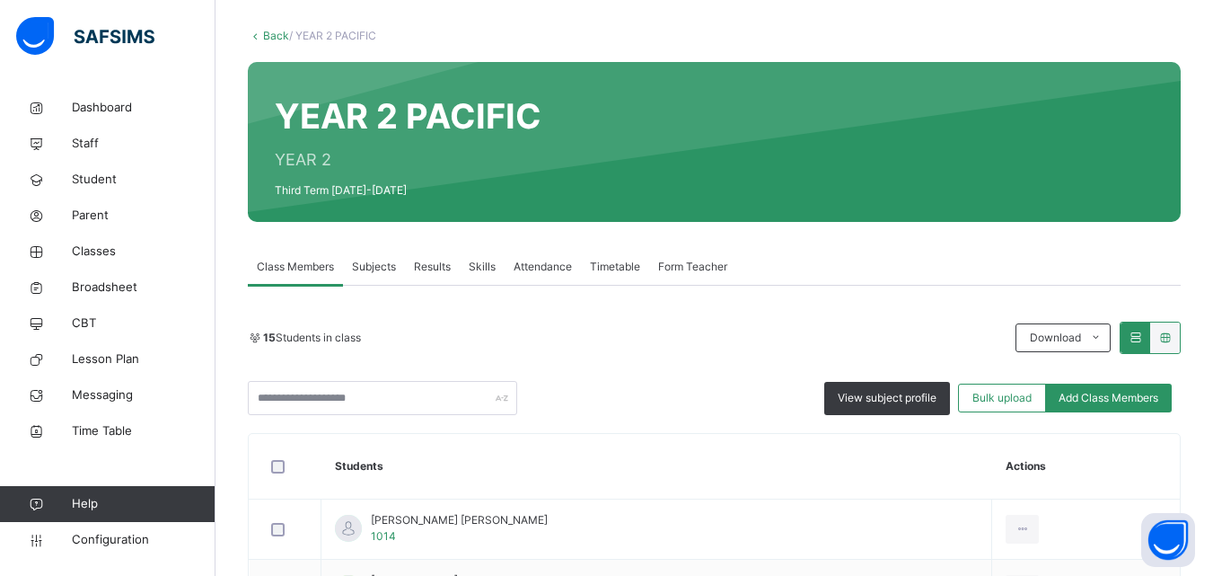
scroll to position [260, 0]
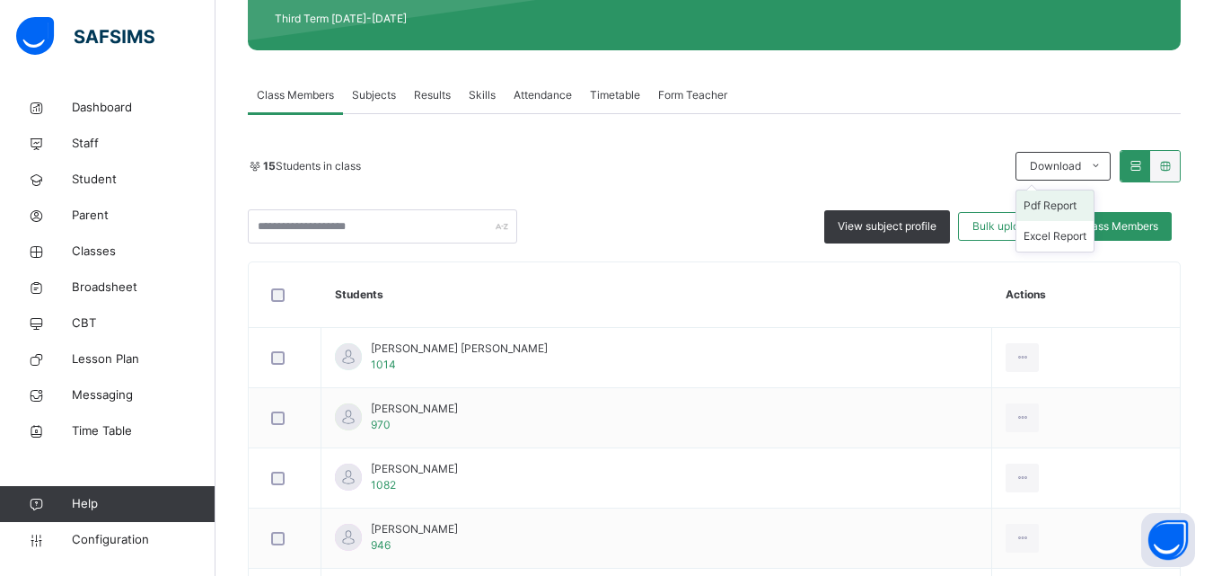
click at [1056, 210] on li "Pdf Report" at bounding box center [1055, 205] width 77 height 31
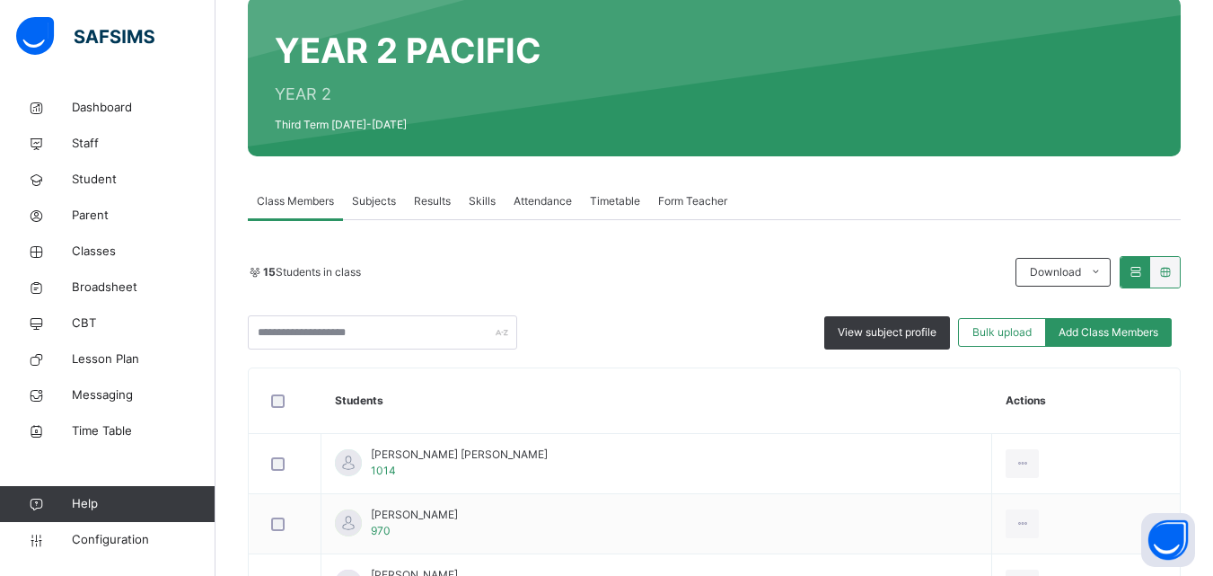
scroll to position [0, 0]
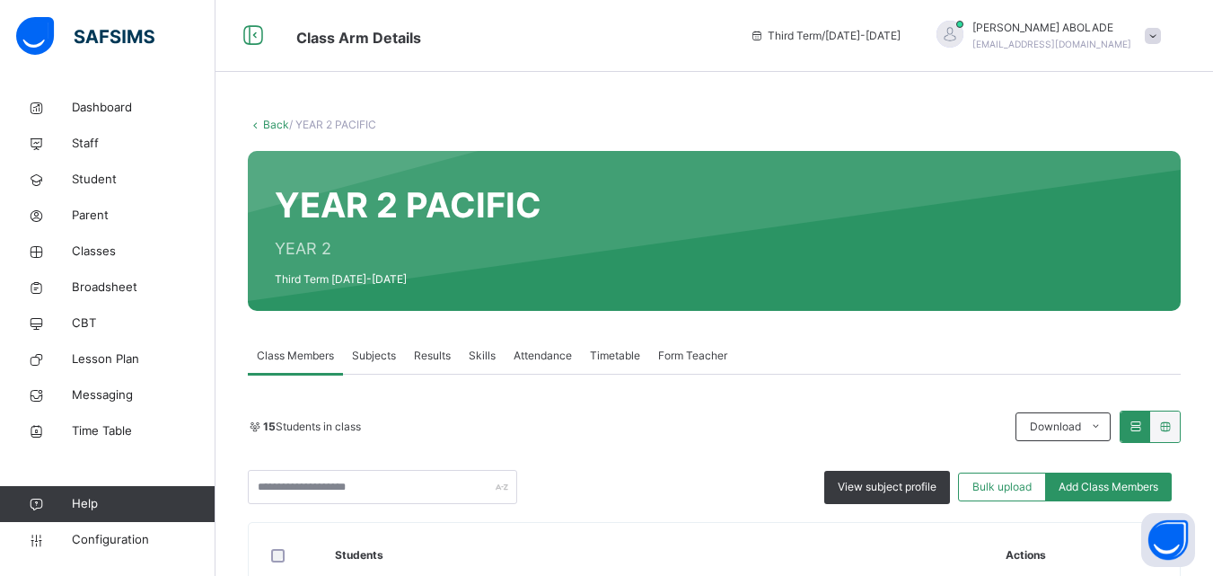
click at [277, 126] on link "Back" at bounding box center [276, 124] width 26 height 13
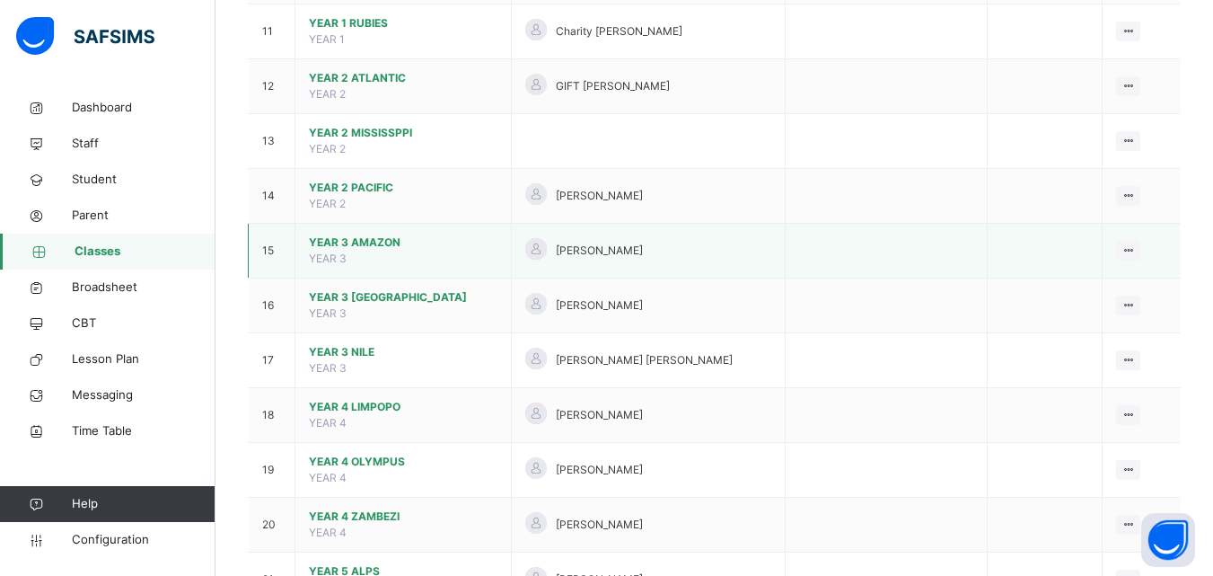
scroll to position [756, 0]
click at [406, 254] on td "YEAR 3 AMAZON YEAR 3" at bounding box center [403, 252] width 216 height 55
click at [351, 249] on span "YEAR 3 AMAZON" at bounding box center [403, 243] width 189 height 16
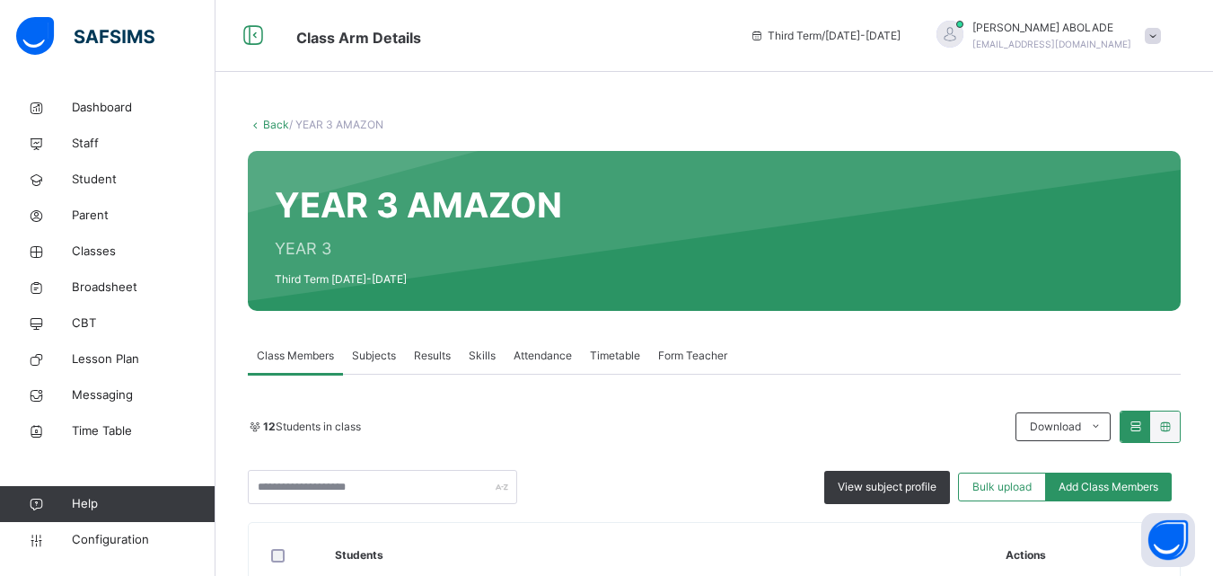
click at [351, 249] on div "YEAR 3 AMAZON YEAR 3 Third Term [DATE]-[DATE]" at bounding box center [714, 231] width 933 height 160
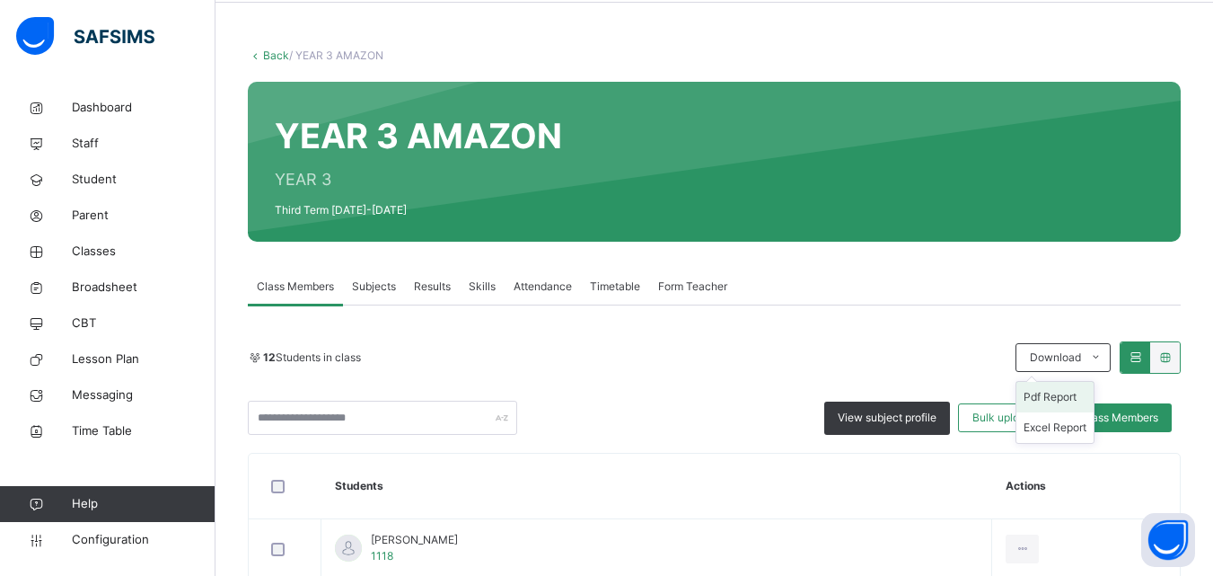
click at [1065, 401] on li "Pdf Report" at bounding box center [1055, 397] width 77 height 31
click at [283, 54] on link "Back" at bounding box center [276, 54] width 26 height 13
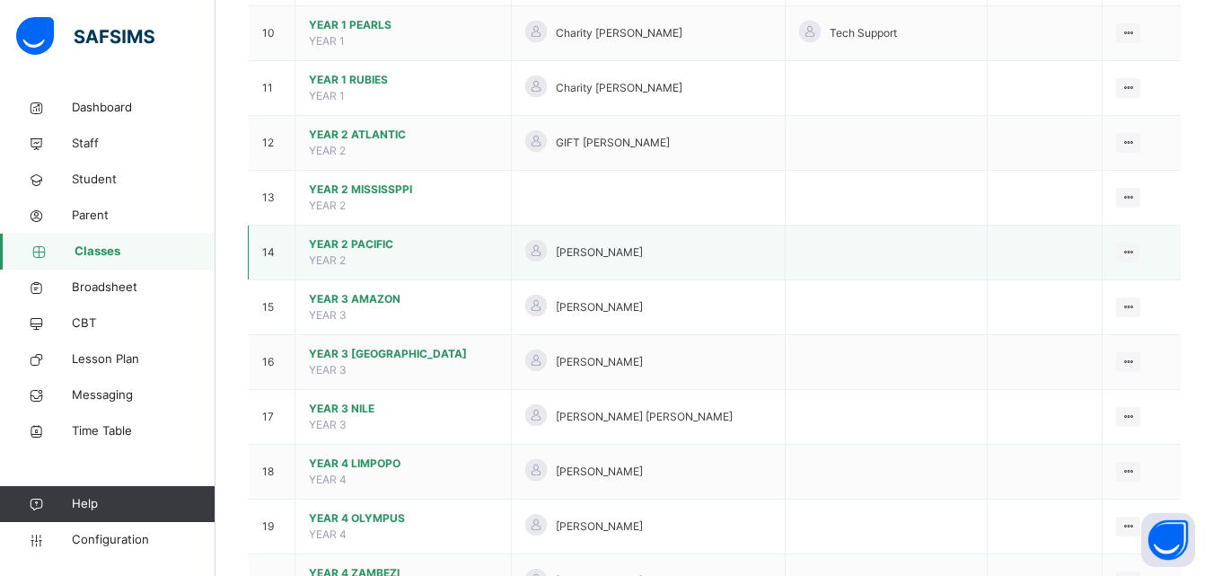
scroll to position [701, 0]
click at [414, 356] on span "YEAR 3 CONGO" at bounding box center [403, 353] width 189 height 16
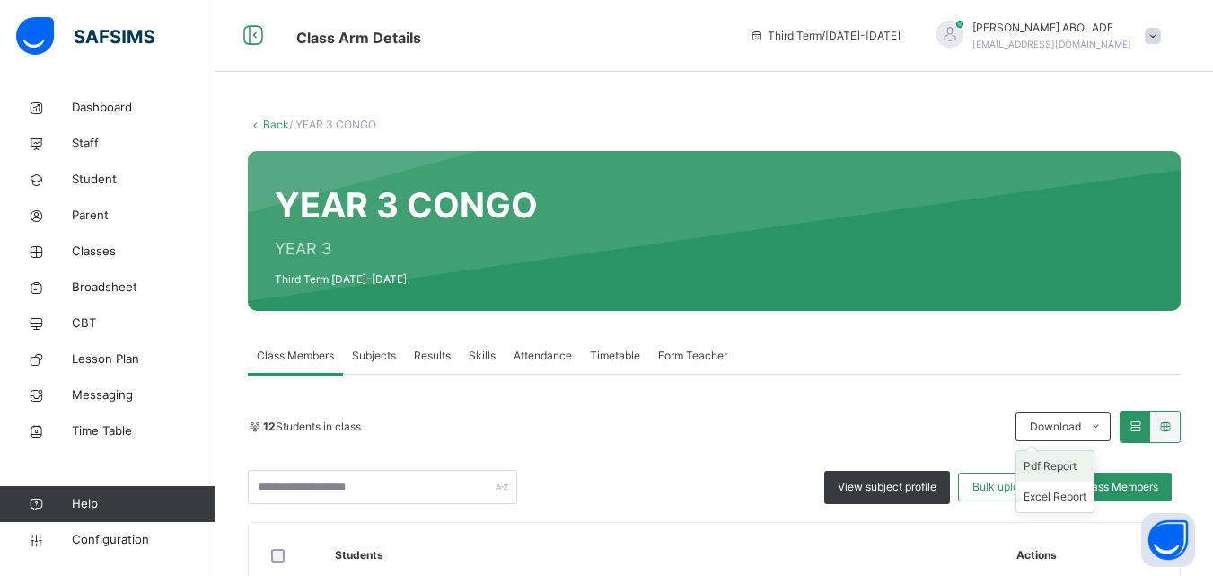
click at [1065, 463] on li "Pdf Report" at bounding box center [1055, 466] width 77 height 31
click at [275, 127] on link "Back" at bounding box center [276, 124] width 26 height 13
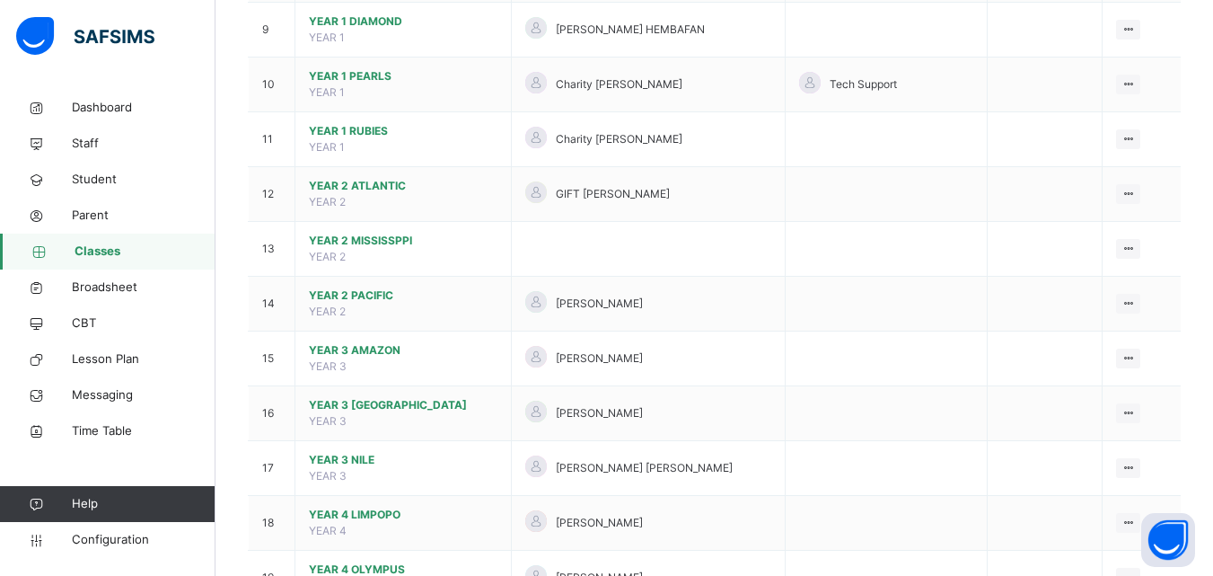
scroll to position [676, 0]
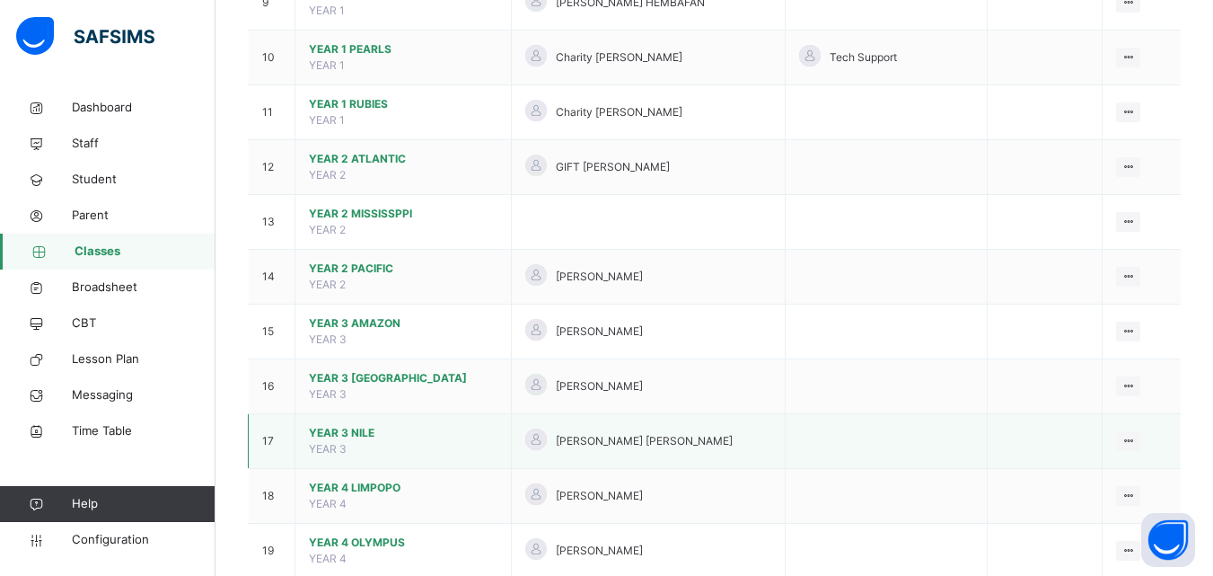
click at [403, 462] on td "YEAR 3 NILE YEAR 3" at bounding box center [403, 441] width 216 height 55
click at [423, 434] on span "YEAR 3 NILE" at bounding box center [403, 433] width 189 height 16
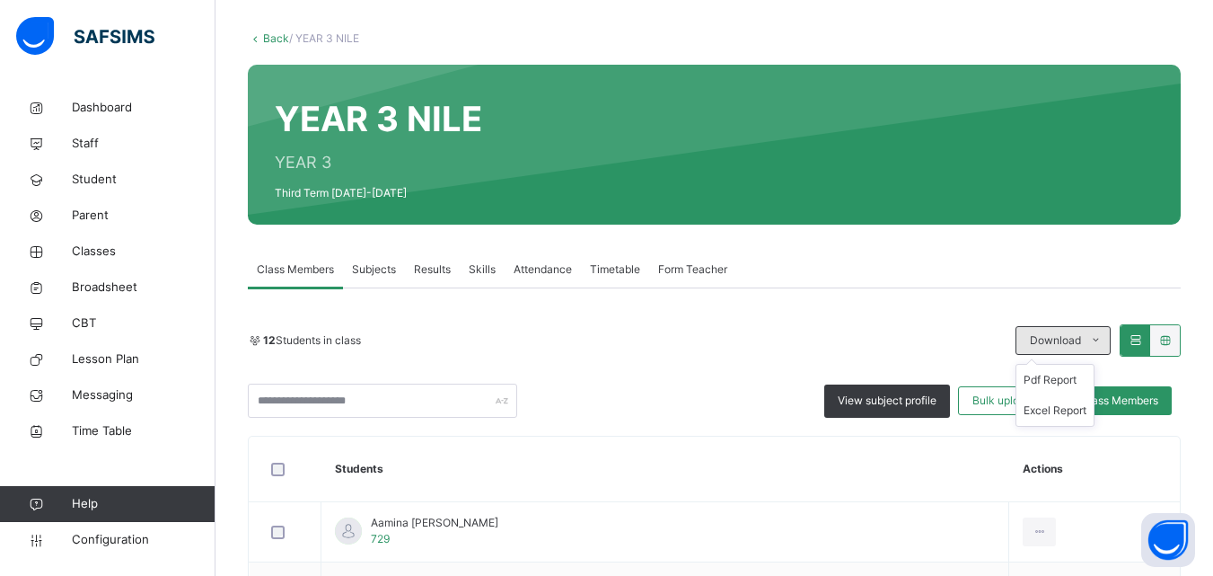
scroll to position [134, 0]
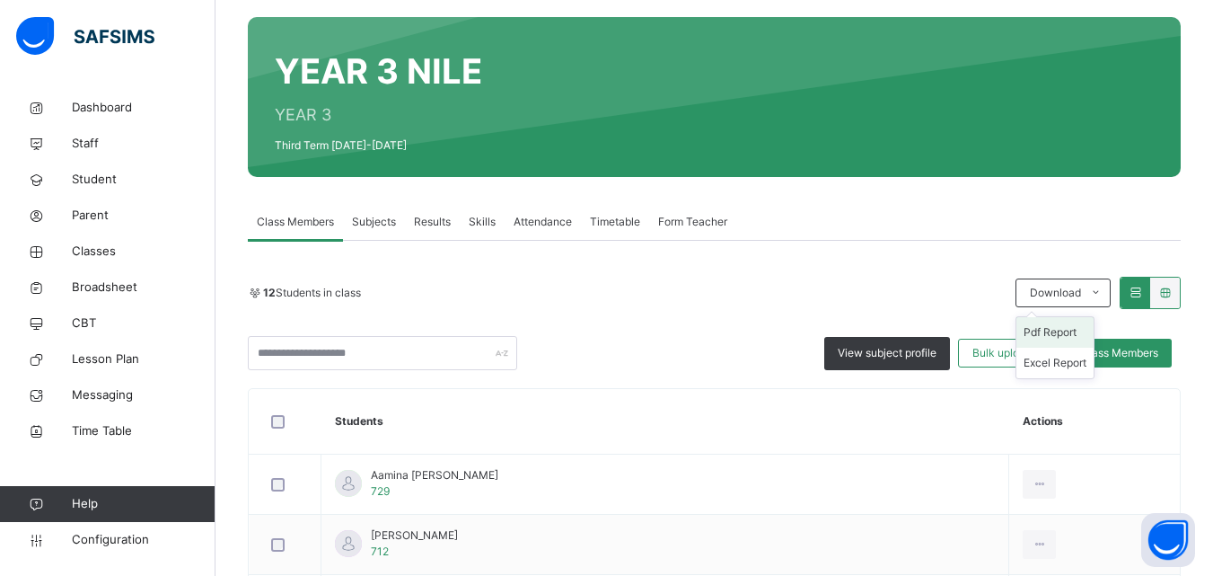
click at [1072, 331] on li "Pdf Report" at bounding box center [1055, 332] width 77 height 31
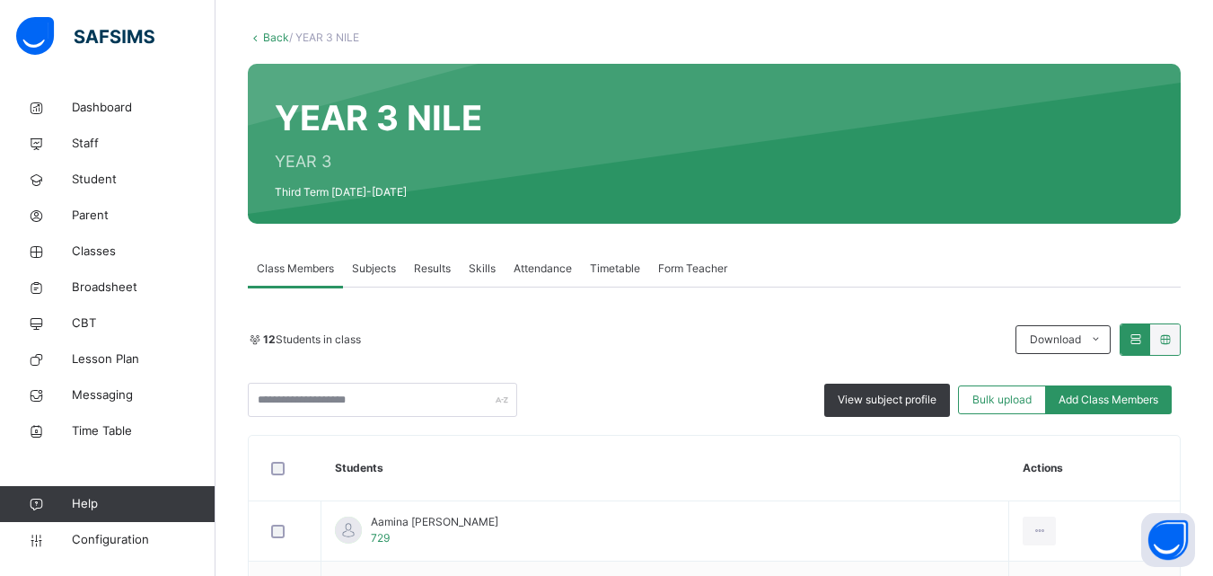
scroll to position [86, 0]
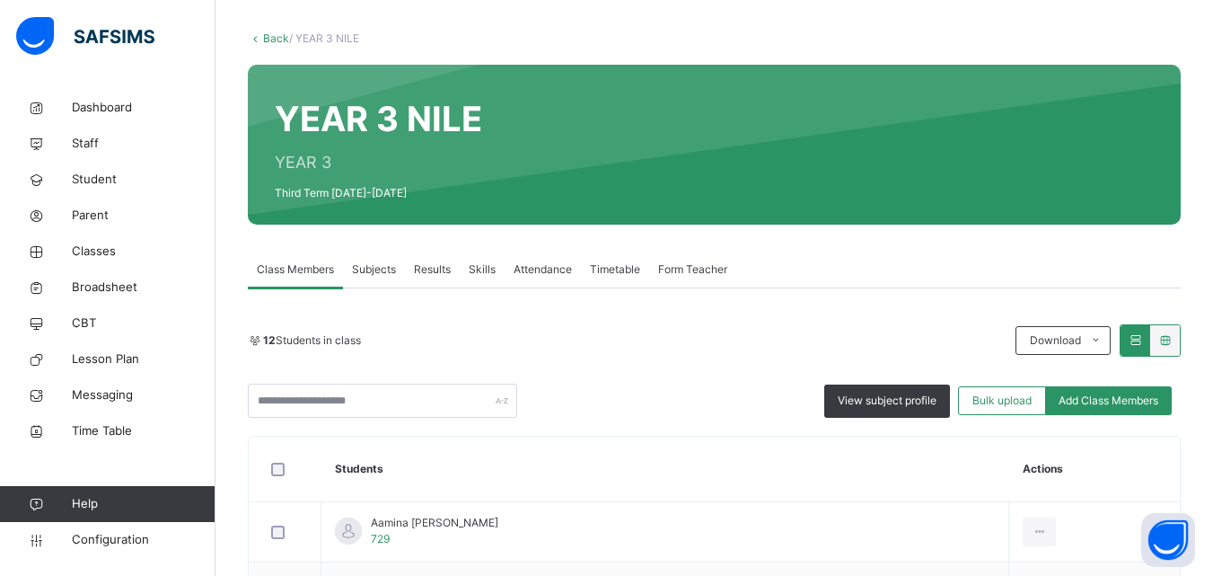
click at [269, 43] on link "Back" at bounding box center [276, 37] width 26 height 13
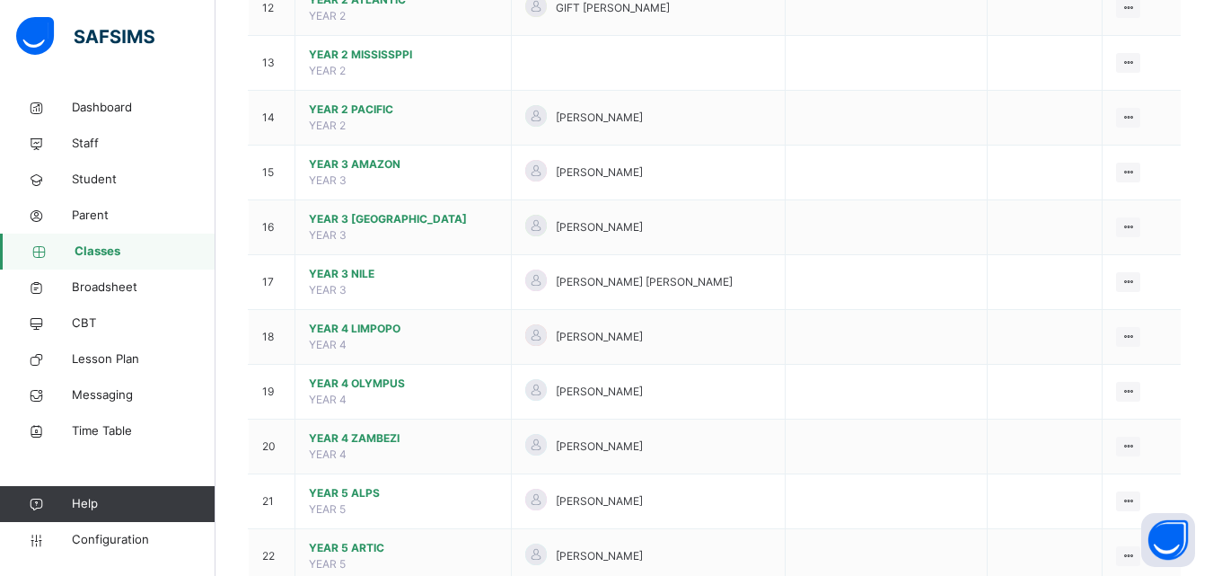
scroll to position [839, 0]
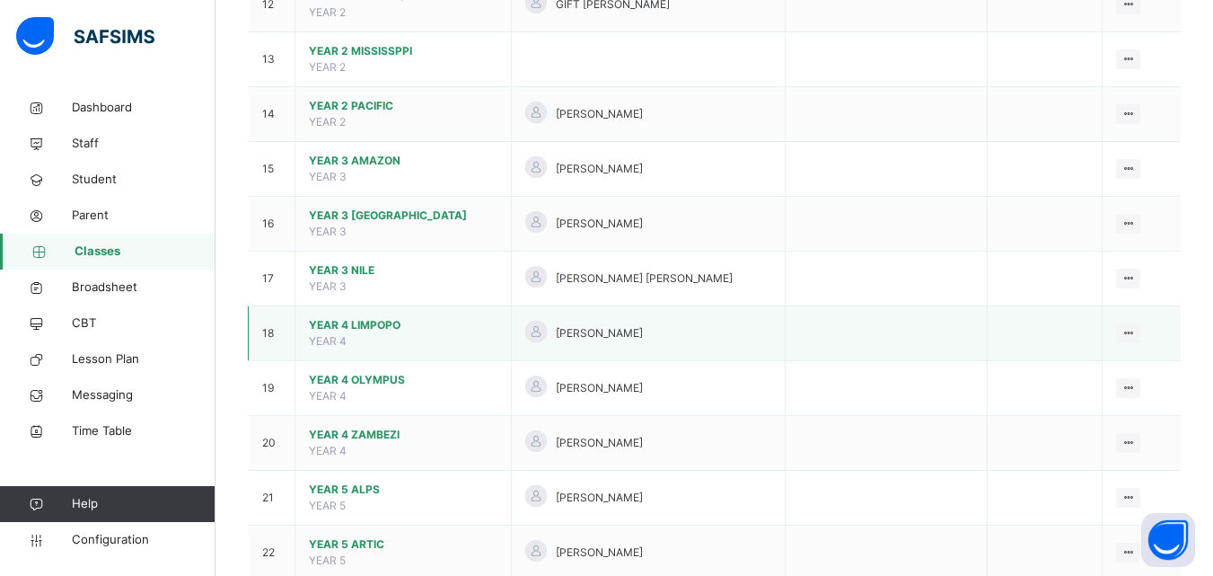
click at [430, 329] on span "YEAR 4 LIMPOPO" at bounding box center [403, 325] width 189 height 16
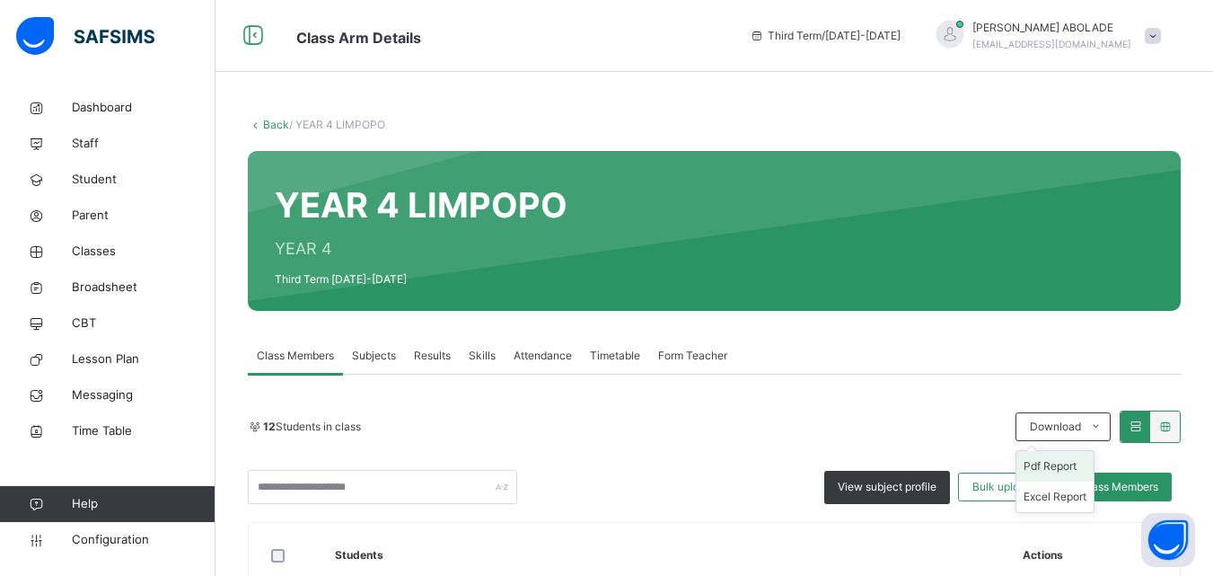
click at [1075, 475] on li "Pdf Report" at bounding box center [1055, 466] width 77 height 31
click at [260, 122] on icon at bounding box center [255, 124] width 15 height 13
click at [272, 126] on link "Back" at bounding box center [276, 124] width 26 height 13
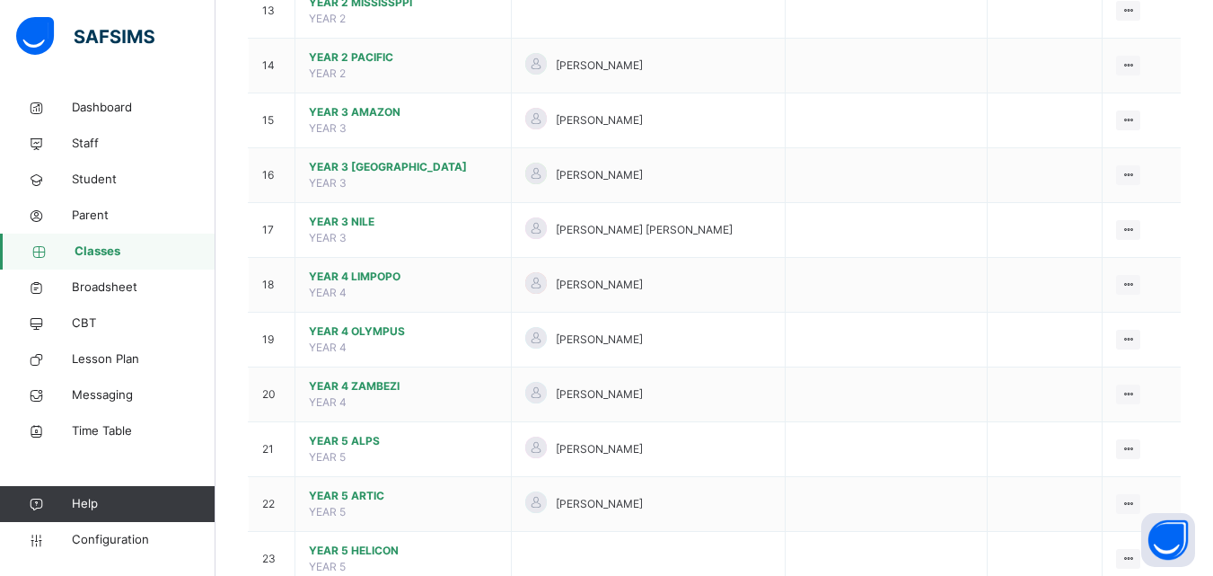
scroll to position [889, 0]
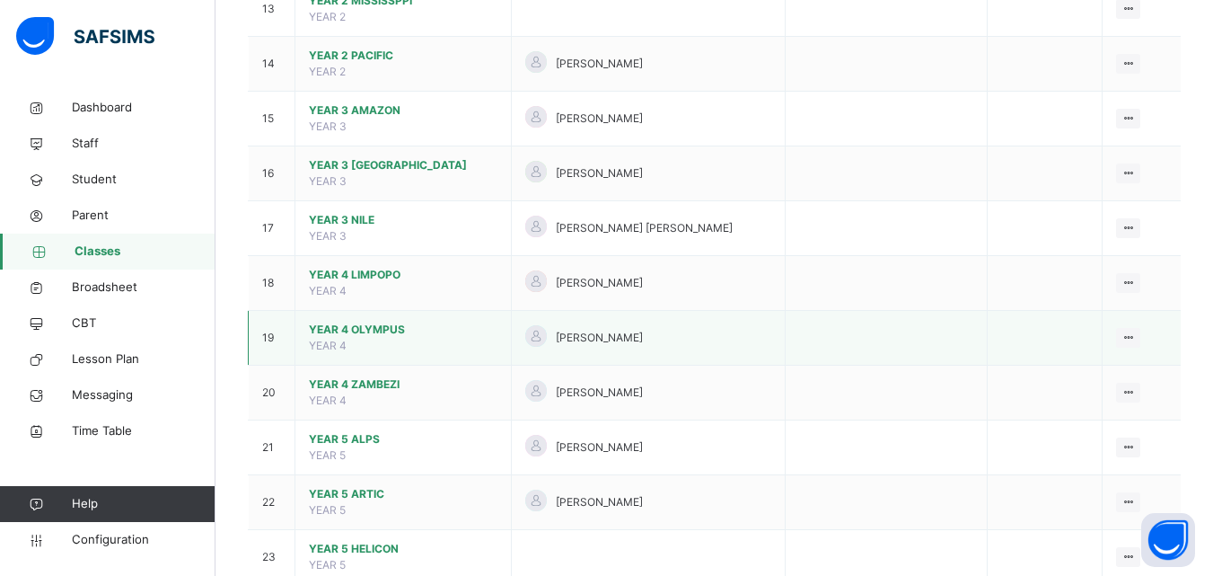
click at [416, 331] on span "YEAR 4 OLYMPUS" at bounding box center [403, 329] width 189 height 16
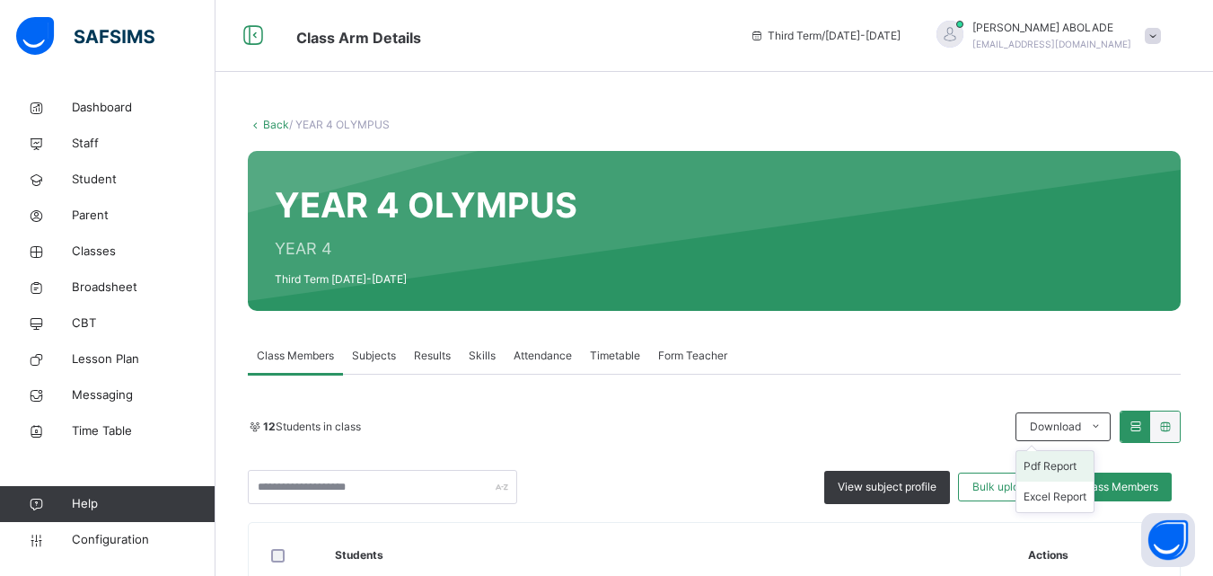
click at [1046, 471] on li "Pdf Report" at bounding box center [1055, 466] width 77 height 31
click at [281, 128] on link "Back" at bounding box center [276, 124] width 26 height 13
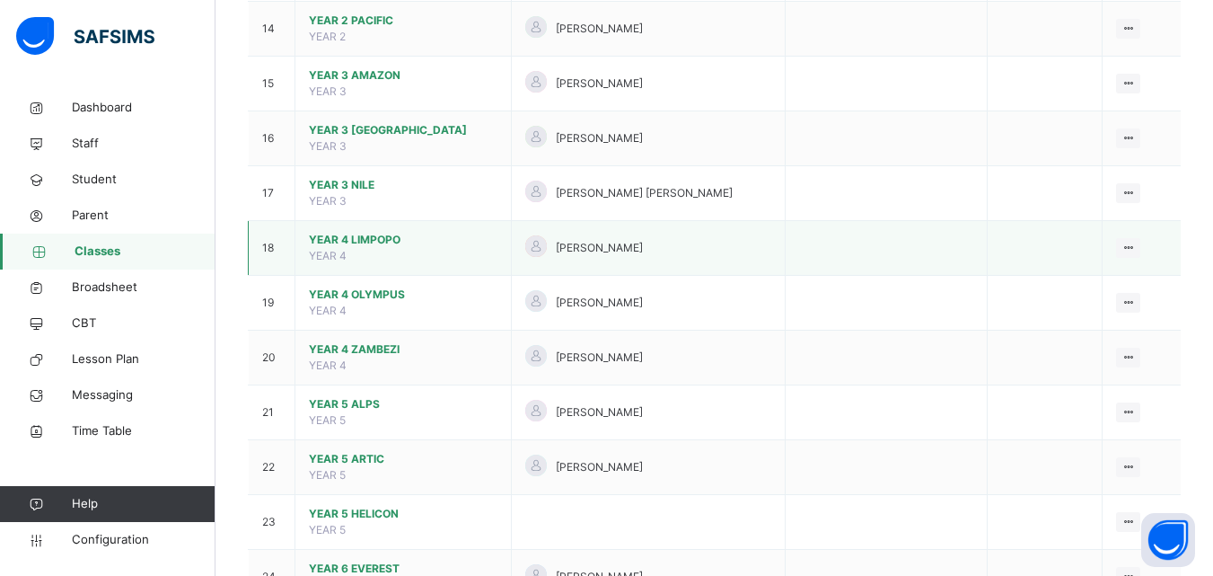
scroll to position [925, 0]
click at [428, 343] on span "YEAR 4 ZAMBEZI" at bounding box center [403, 348] width 189 height 16
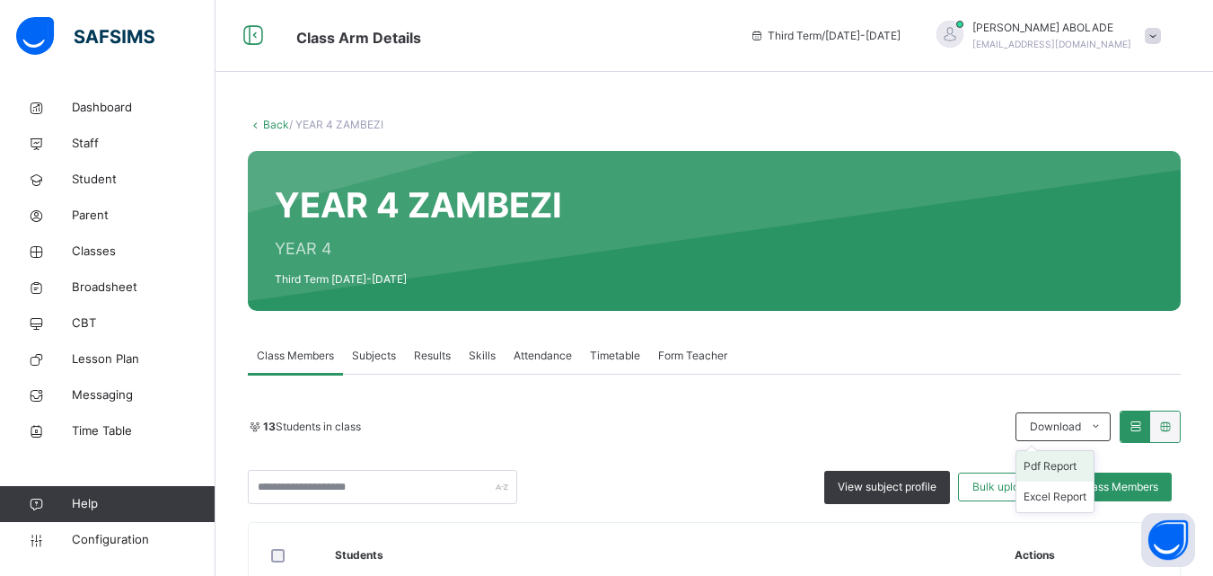
click at [1074, 460] on li "Pdf Report" at bounding box center [1055, 466] width 77 height 31
click at [274, 123] on link "Back" at bounding box center [276, 124] width 26 height 13
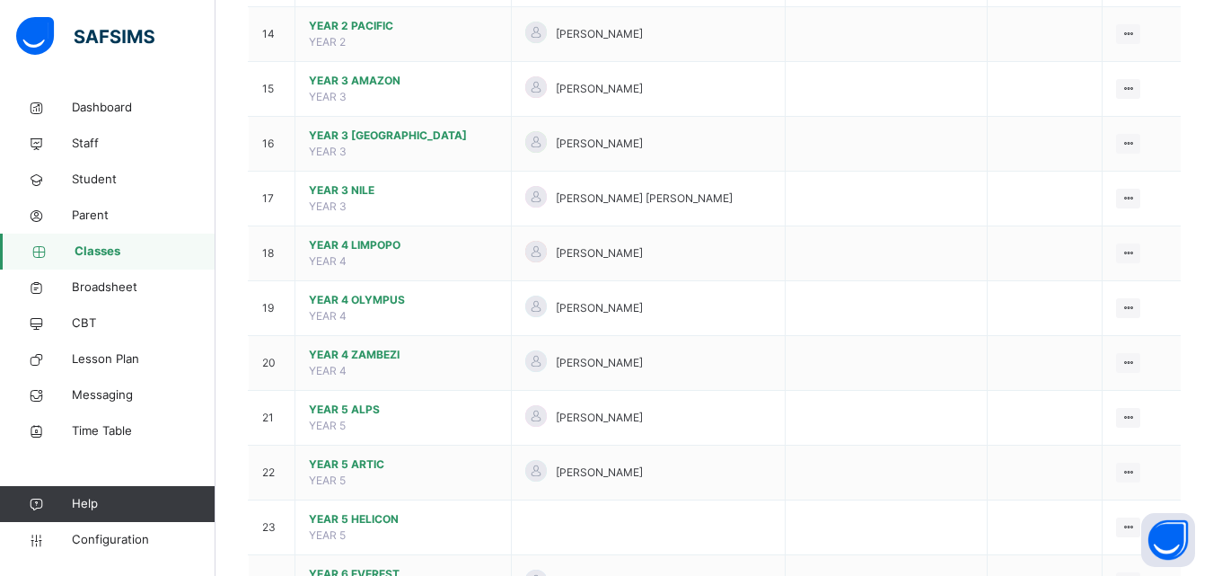
scroll to position [928, 0]
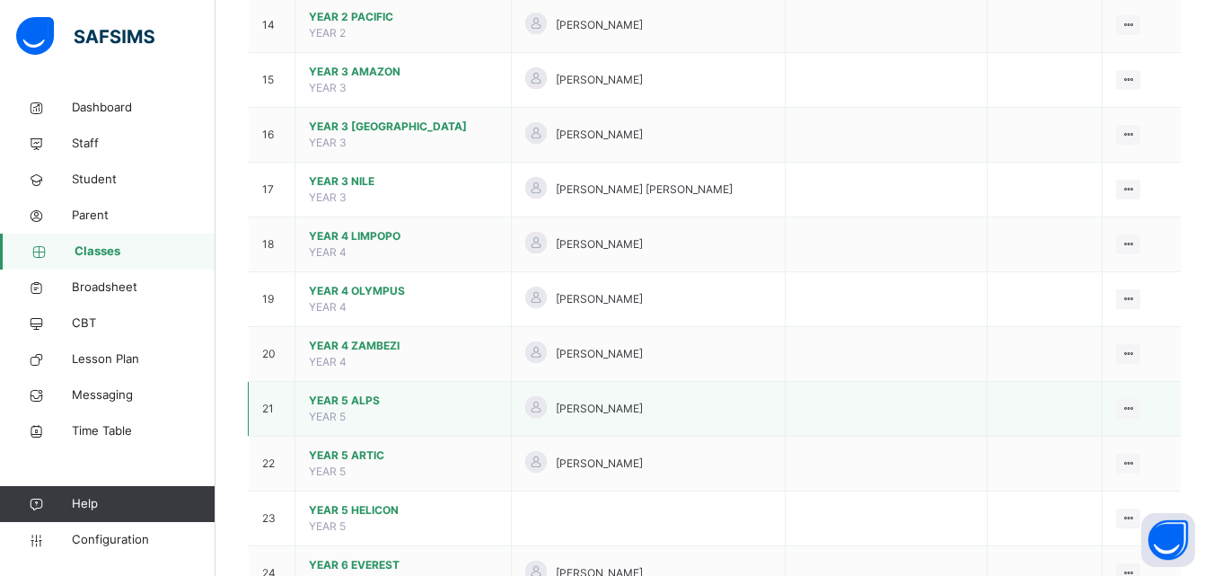
click at [407, 406] on span "YEAR 5 ALPS" at bounding box center [403, 400] width 189 height 16
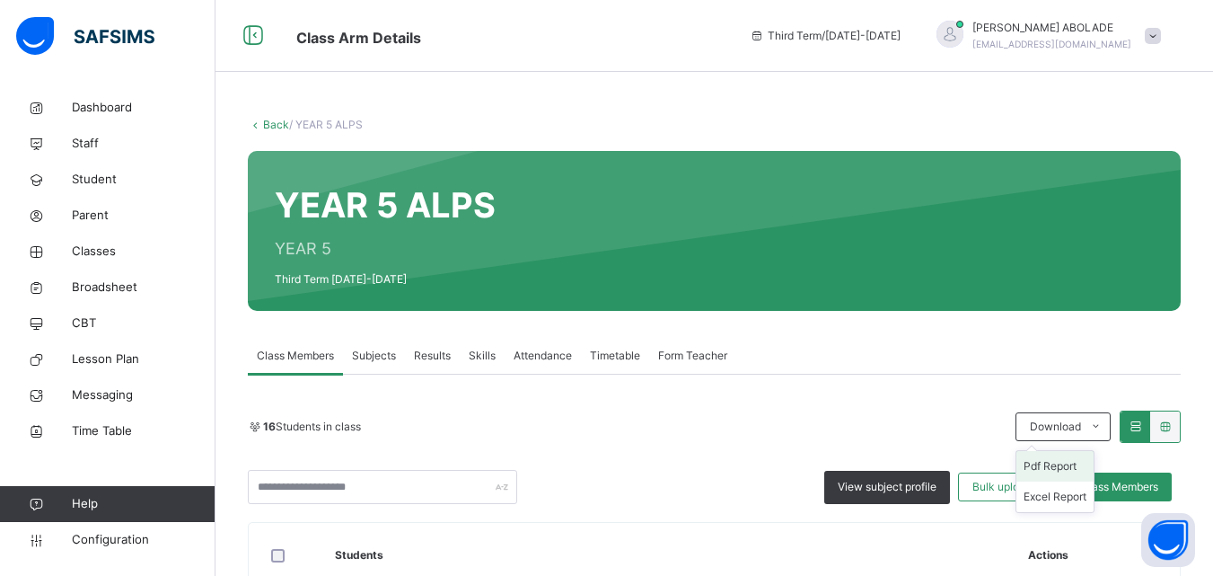
click at [1063, 465] on li "Pdf Report" at bounding box center [1055, 466] width 77 height 31
click at [277, 121] on link "Back" at bounding box center [276, 124] width 26 height 13
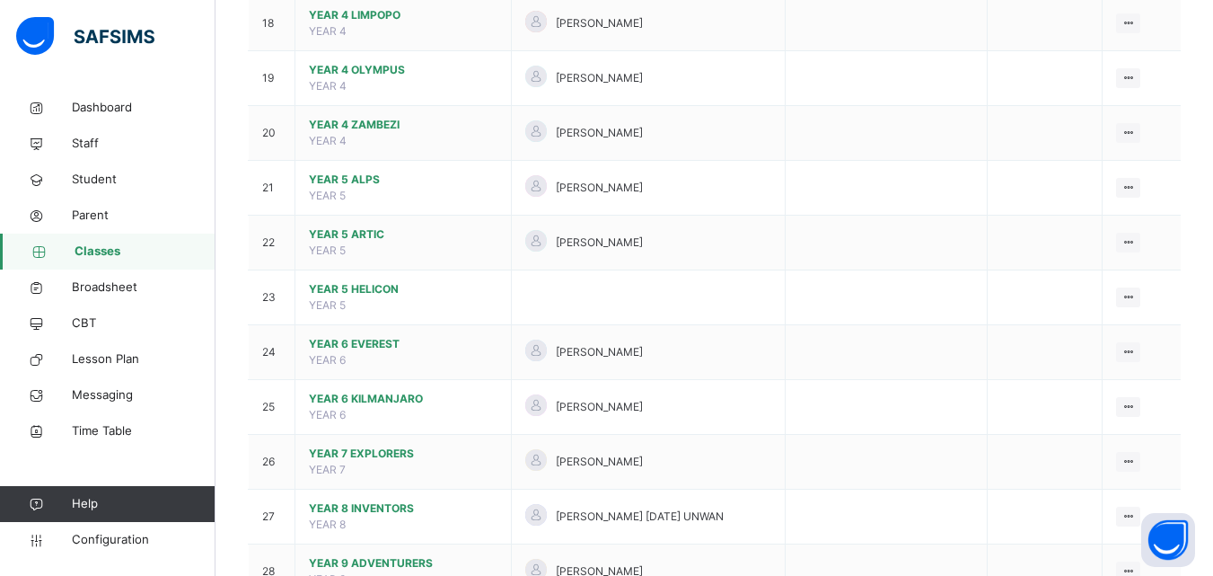
scroll to position [1158, 0]
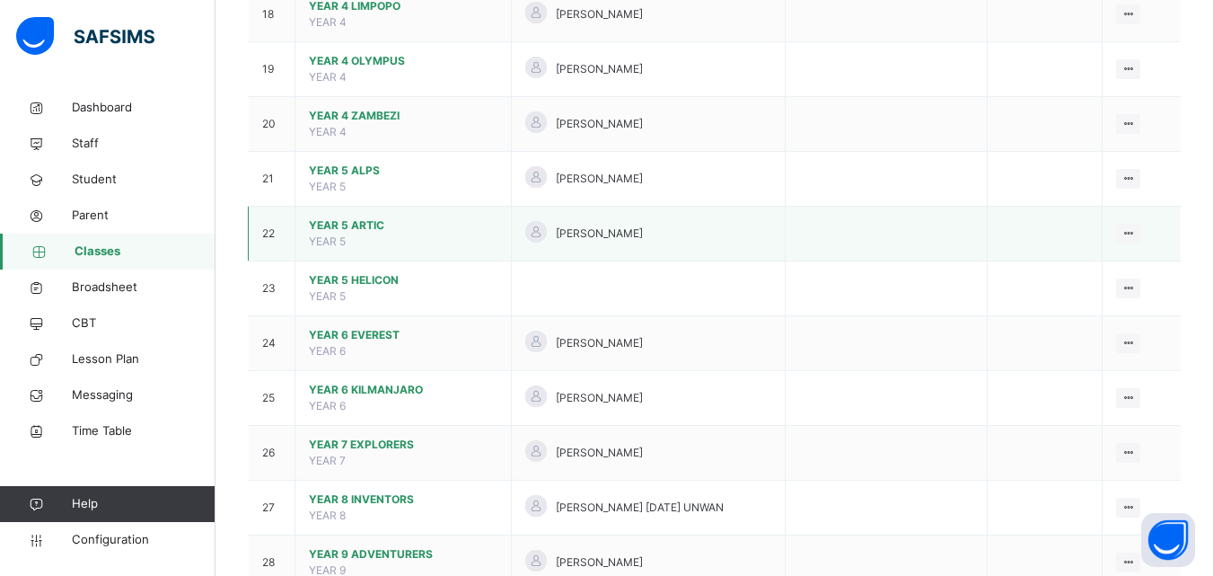
click at [395, 224] on span "YEAR 5 ARTIC" at bounding box center [403, 225] width 189 height 16
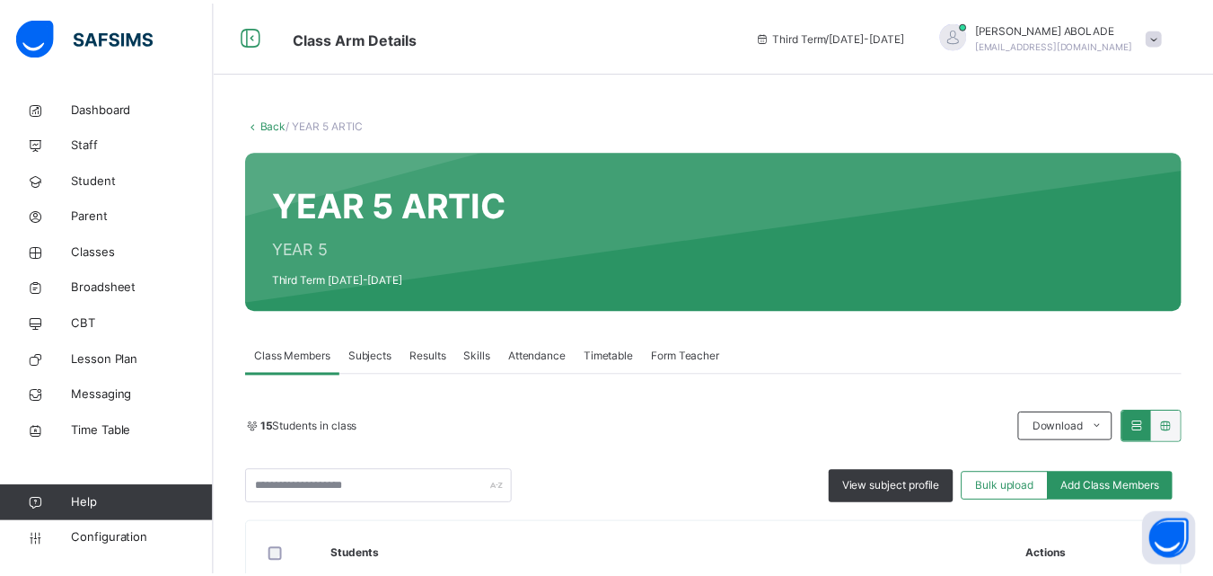
scroll to position [184, 0]
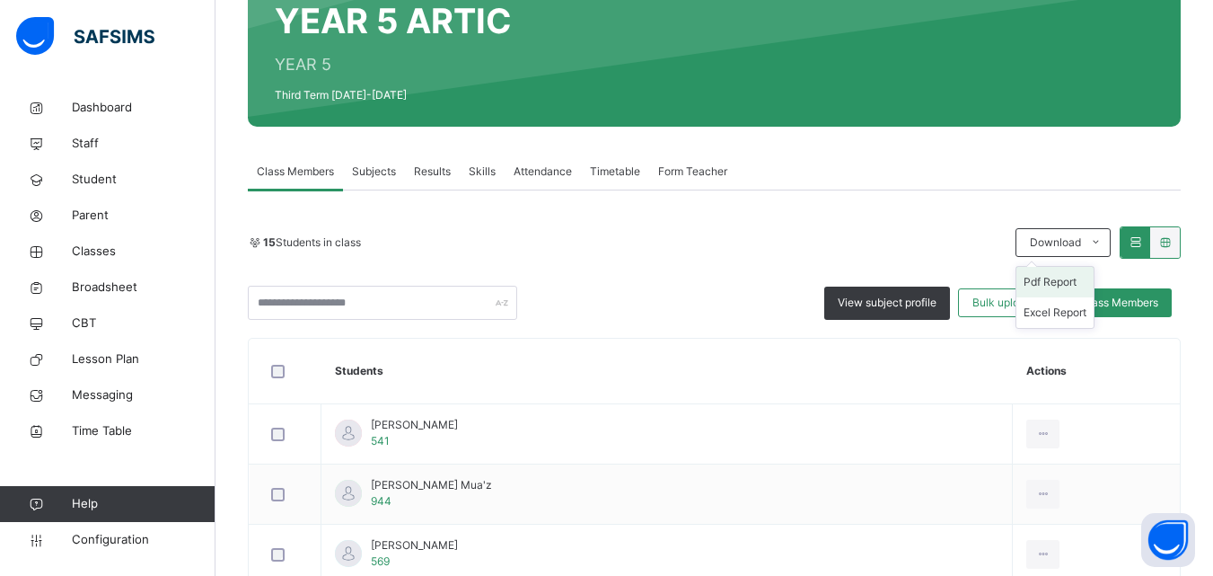
click at [1073, 282] on li "Pdf Report" at bounding box center [1055, 282] width 77 height 31
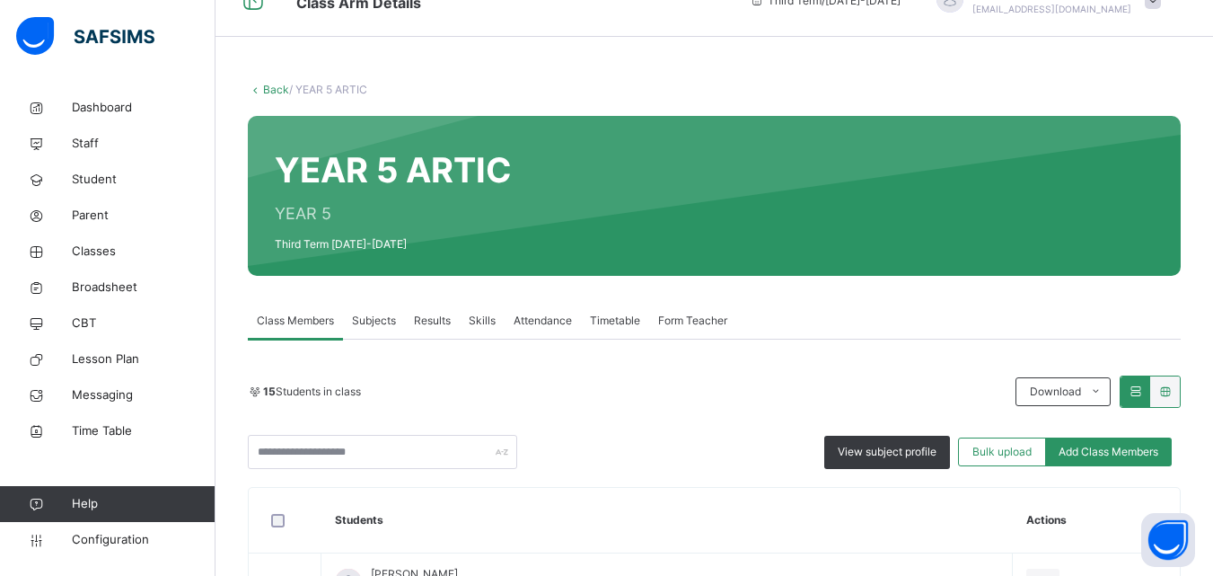
scroll to position [33, 0]
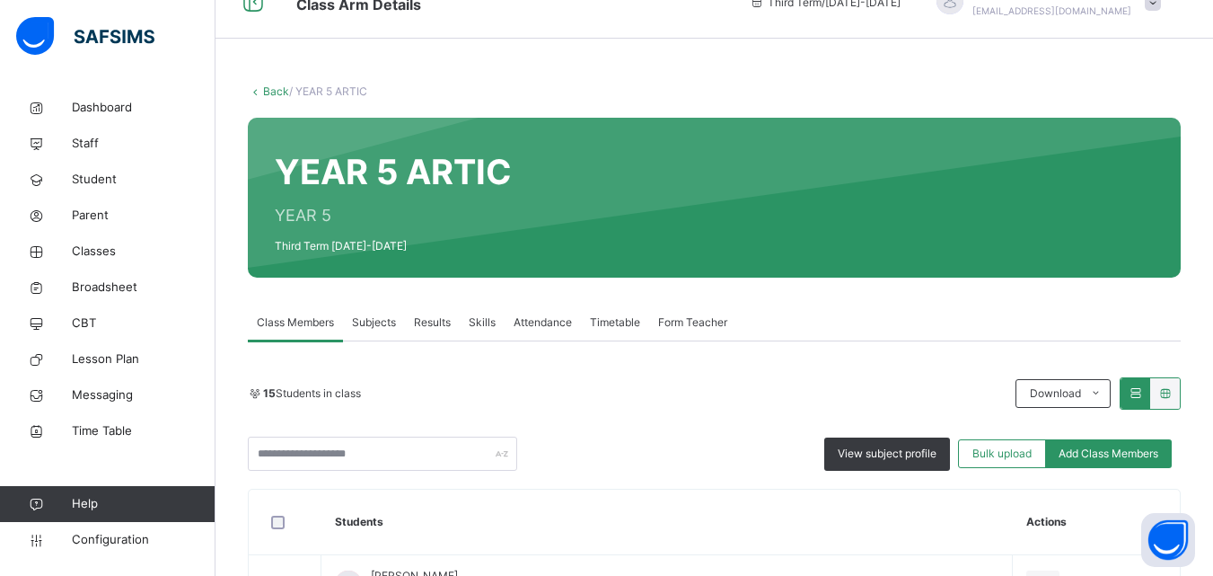
click at [278, 85] on link "Back" at bounding box center [276, 90] width 26 height 13
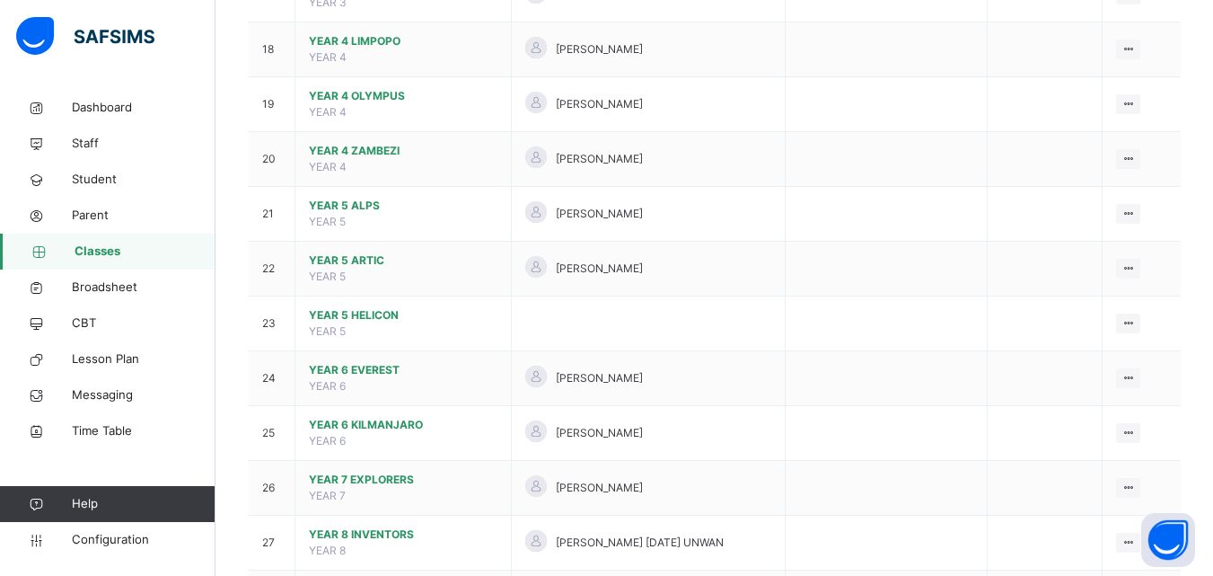
scroll to position [1124, 0]
click at [454, 361] on span "YEAR 6 EVEREST" at bounding box center [403, 368] width 189 height 16
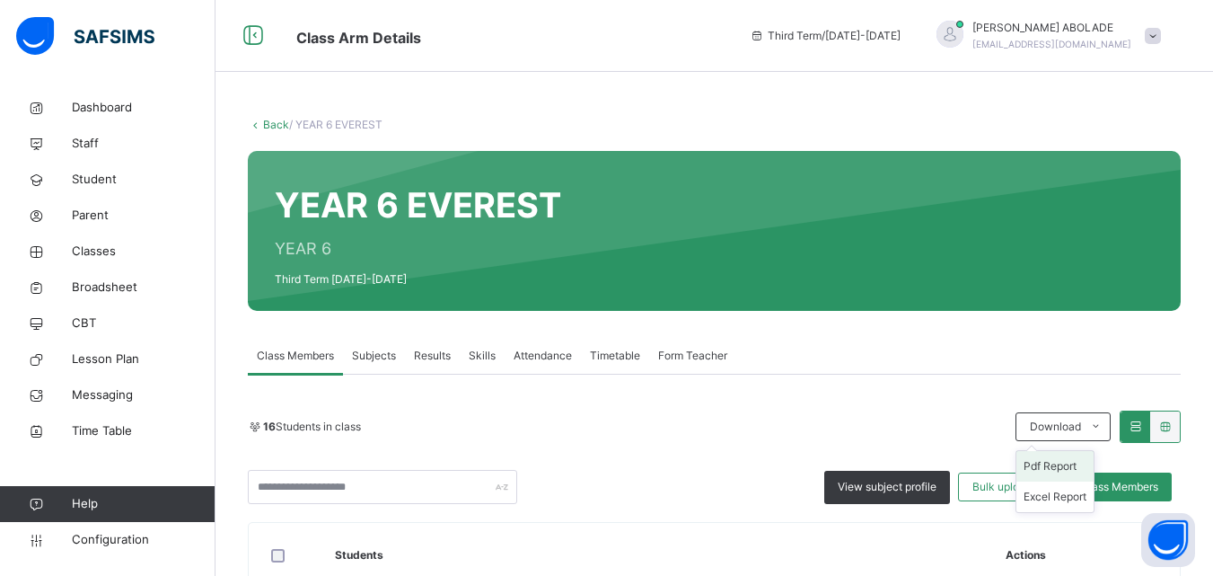
click at [1055, 463] on li "Pdf Report" at bounding box center [1055, 466] width 77 height 31
click at [271, 128] on link "Back" at bounding box center [276, 124] width 26 height 13
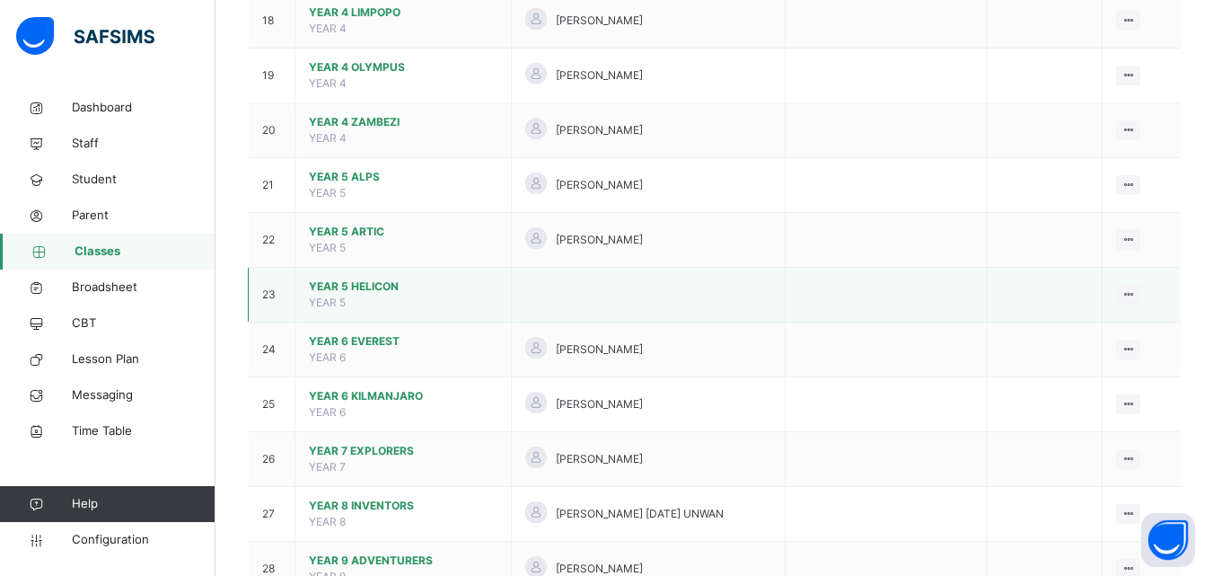
scroll to position [1152, 0]
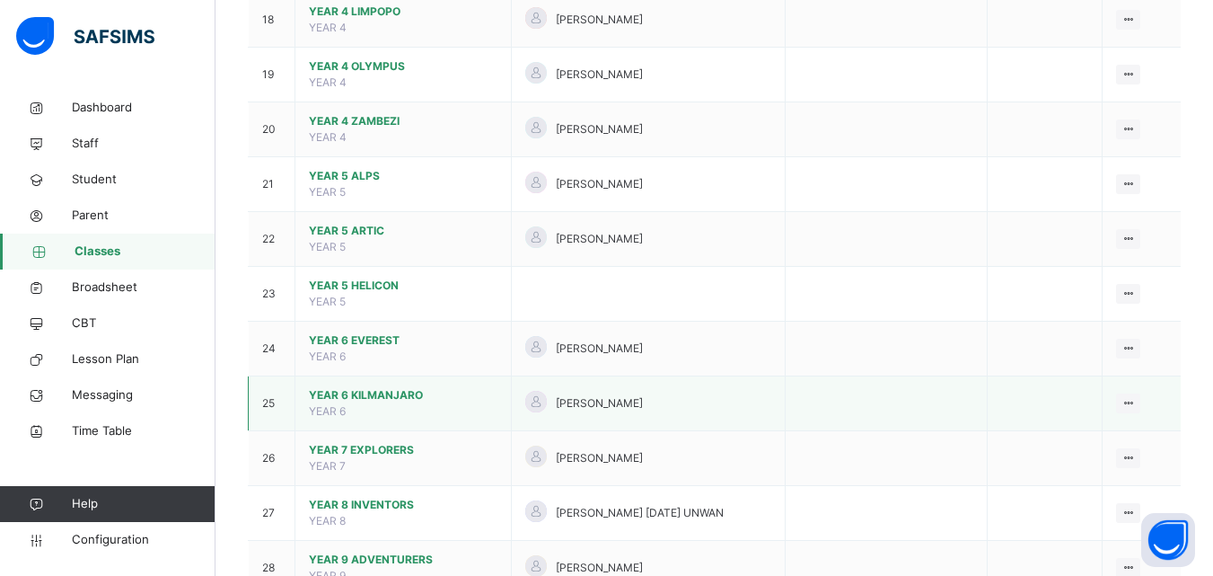
click at [478, 401] on td "YEAR 6 KILMANJARO YEAR 6" at bounding box center [403, 403] width 216 height 55
click at [643, 402] on span "[PERSON_NAME]" at bounding box center [599, 403] width 87 height 16
click at [427, 398] on span "YEAR 6 KILMANJARO" at bounding box center [403, 395] width 189 height 16
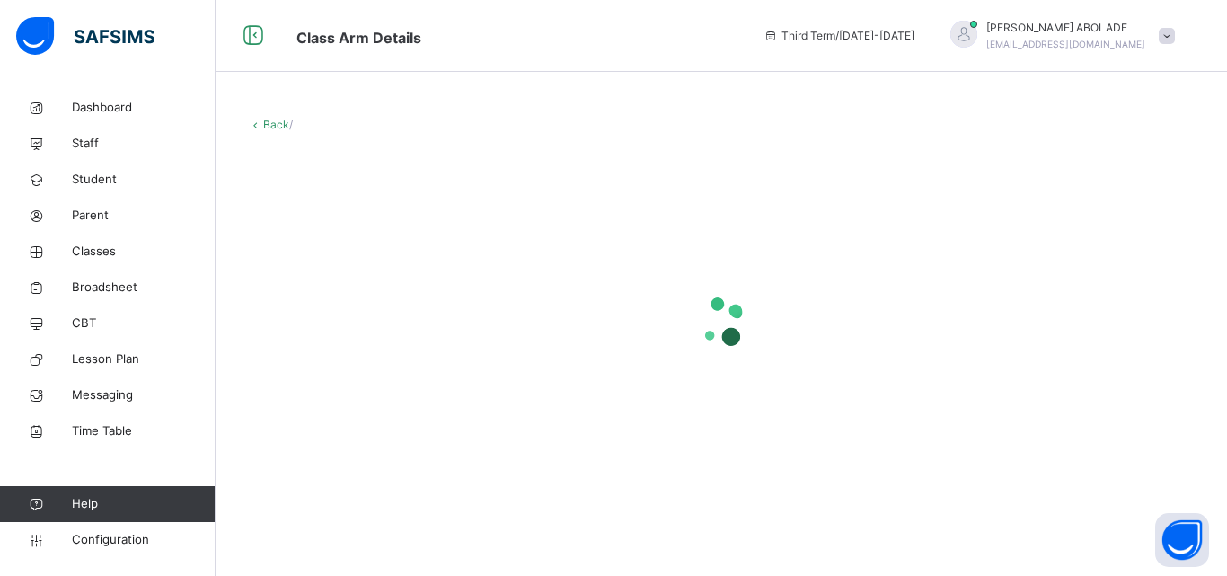
click at [427, 398] on div at bounding box center [721, 321] width 947 height 341
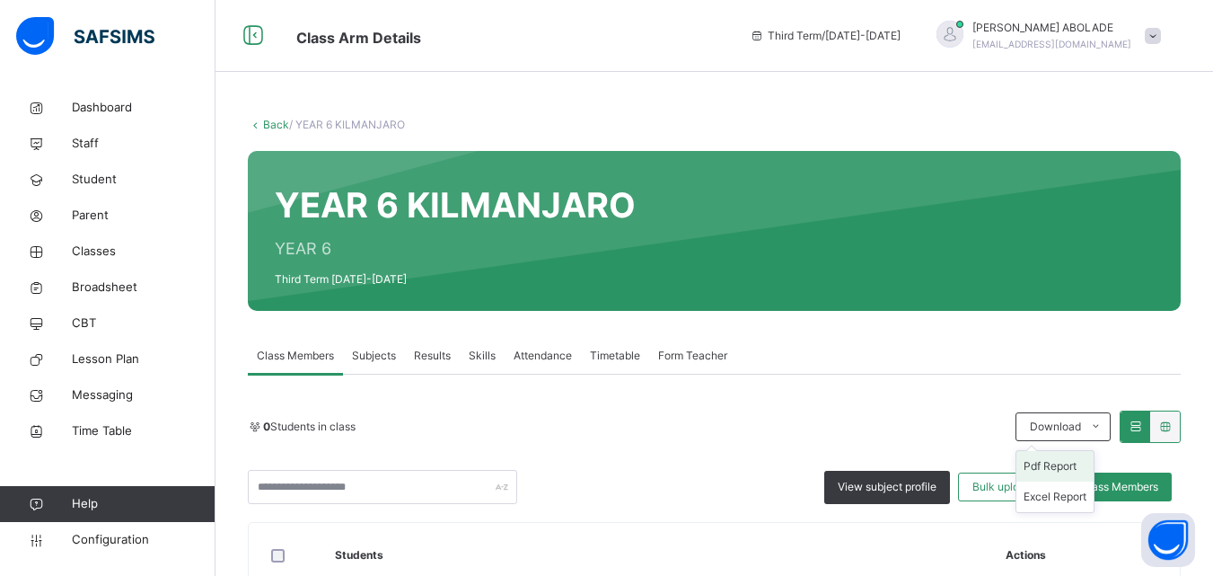
click at [1054, 465] on li "Pdf Report" at bounding box center [1055, 466] width 77 height 31
click at [272, 126] on link "Back" at bounding box center [276, 124] width 26 height 13
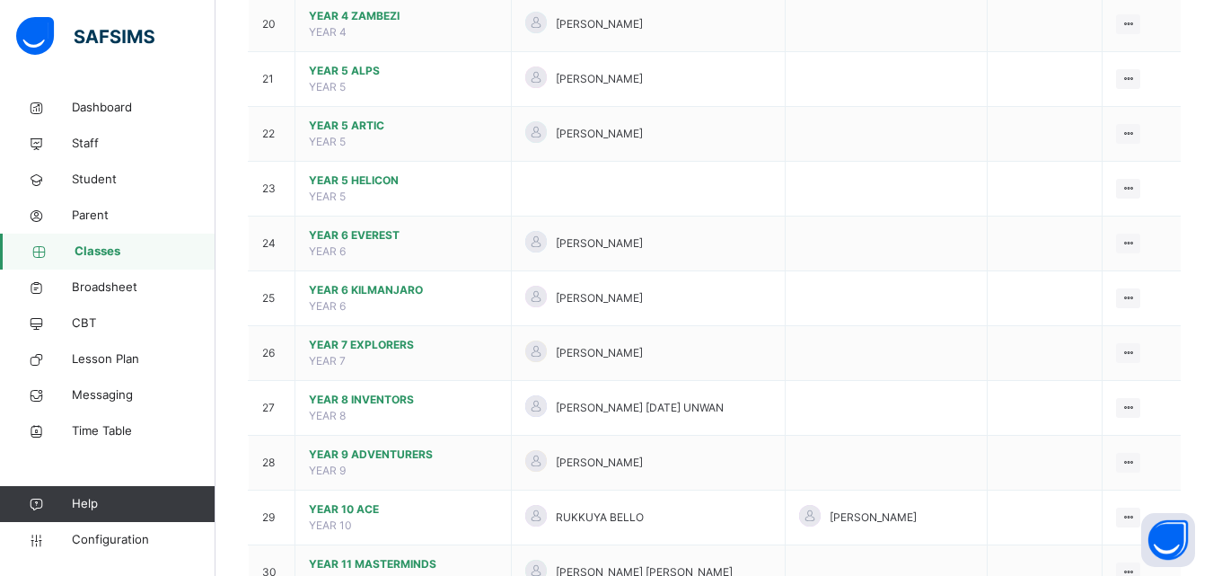
scroll to position [1265, 0]
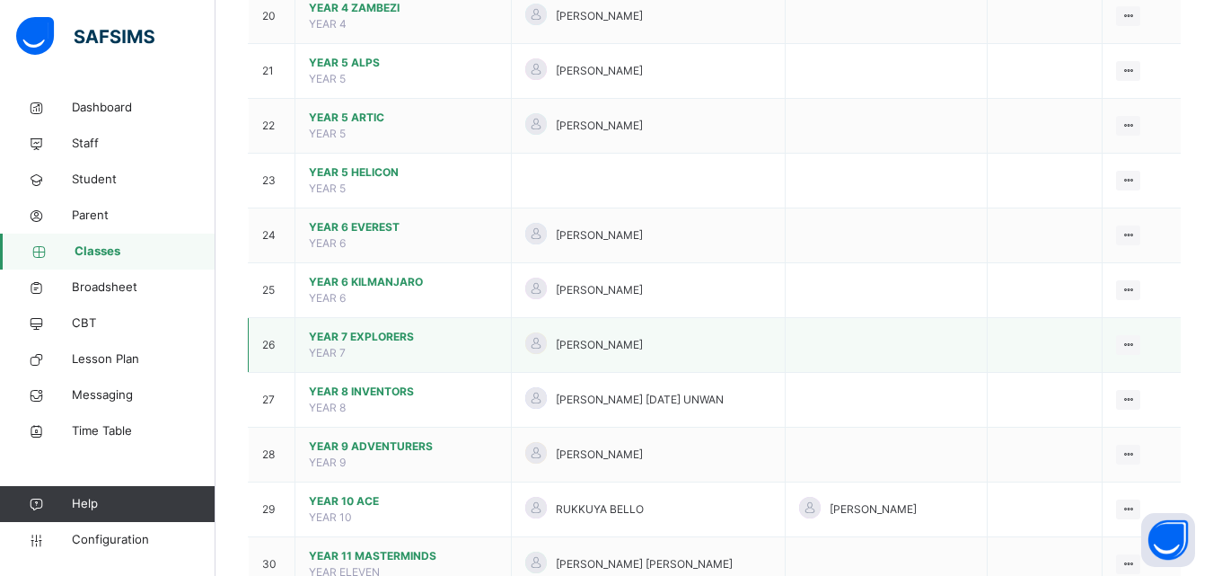
click at [431, 329] on span "YEAR 7 EXPLORERS" at bounding box center [403, 337] width 189 height 16
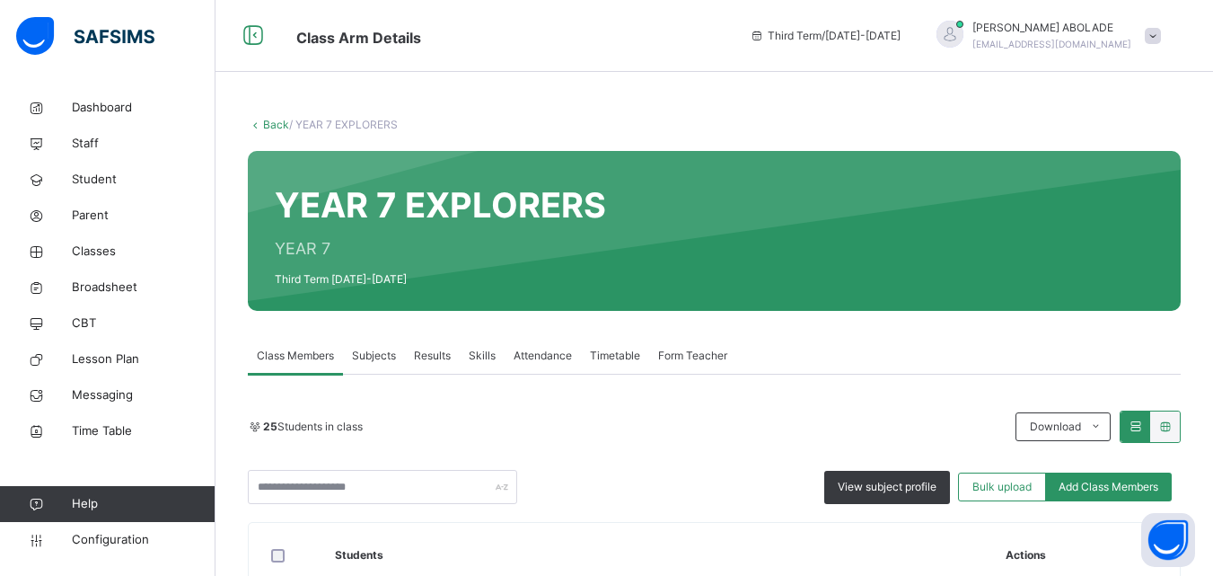
scroll to position [296, 0]
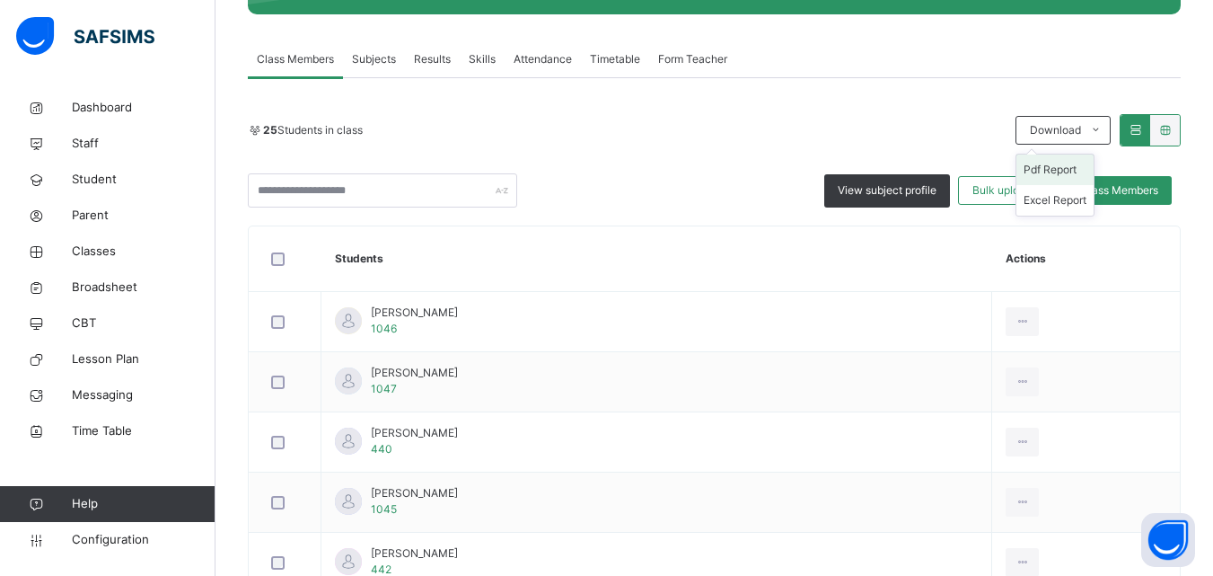
click at [1045, 169] on li "Pdf Report" at bounding box center [1055, 169] width 77 height 31
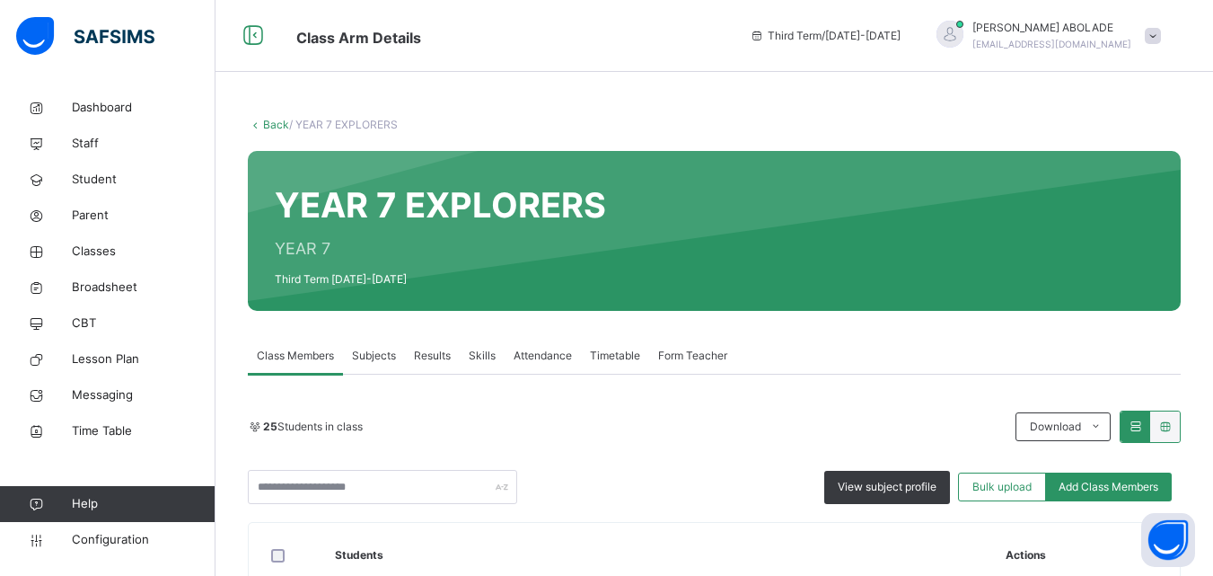
click at [277, 123] on link "Back" at bounding box center [276, 124] width 26 height 13
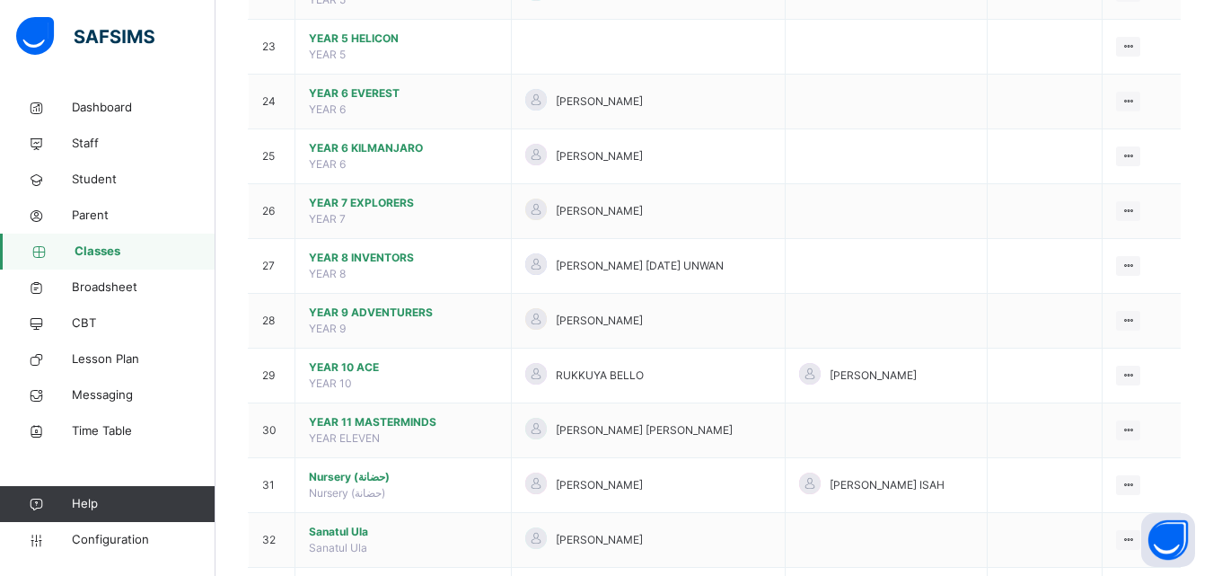
scroll to position [1377, 0]
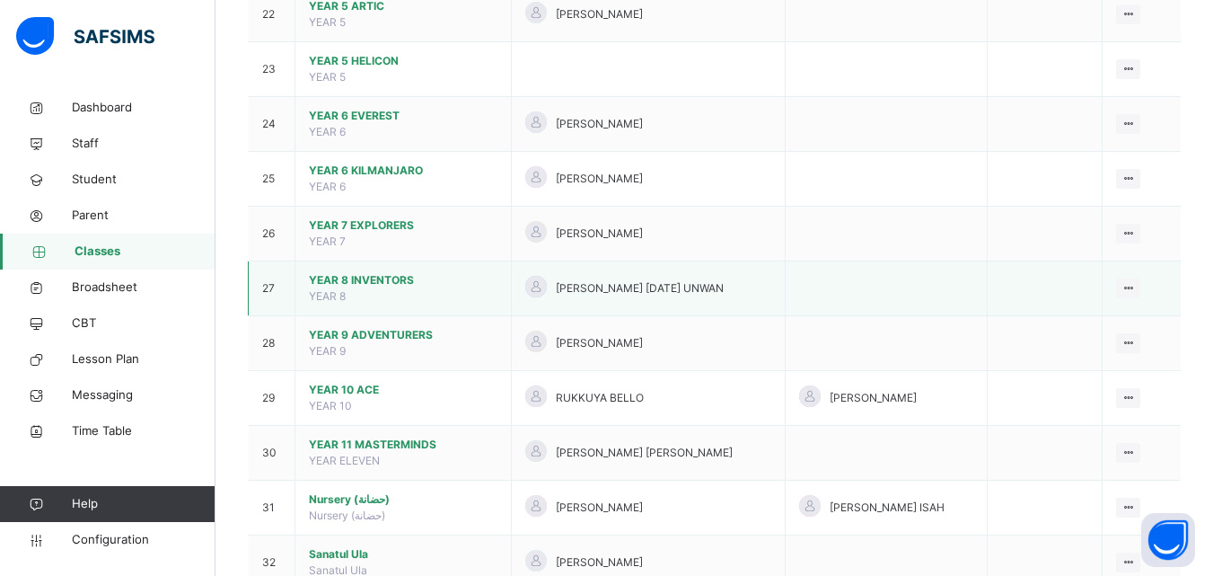
click at [411, 288] on td "YEAR 8 INVENTORS YEAR 8" at bounding box center [403, 288] width 216 height 55
click at [608, 283] on span "[PERSON_NAME] [DATE] UNWAN" at bounding box center [640, 288] width 168 height 16
click at [389, 277] on span "YEAR 8 INVENTORS" at bounding box center [403, 280] width 189 height 16
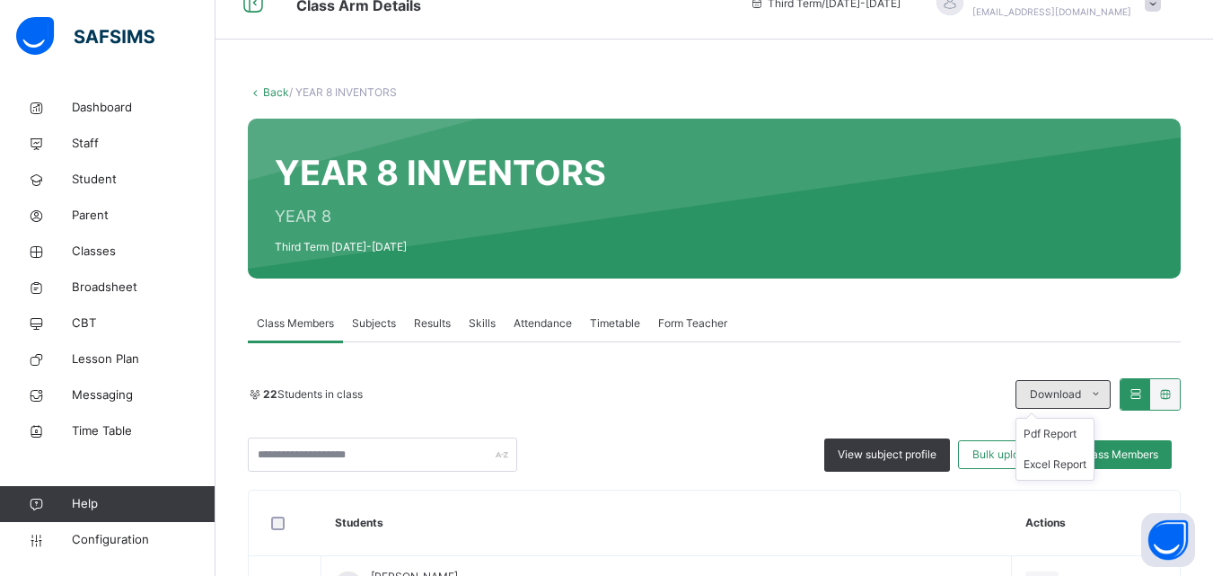
scroll to position [33, 0]
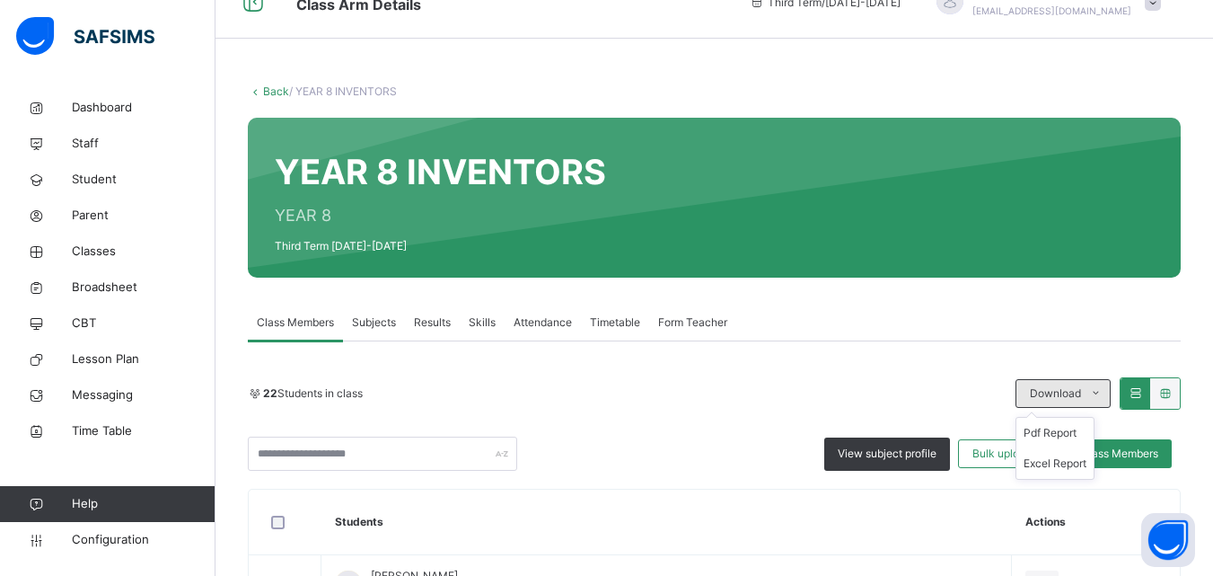
click at [1039, 385] on div "Download" at bounding box center [1063, 393] width 95 height 29
click at [1069, 430] on li "Pdf Report" at bounding box center [1055, 433] width 77 height 31
click at [264, 91] on link "Back" at bounding box center [276, 90] width 26 height 13
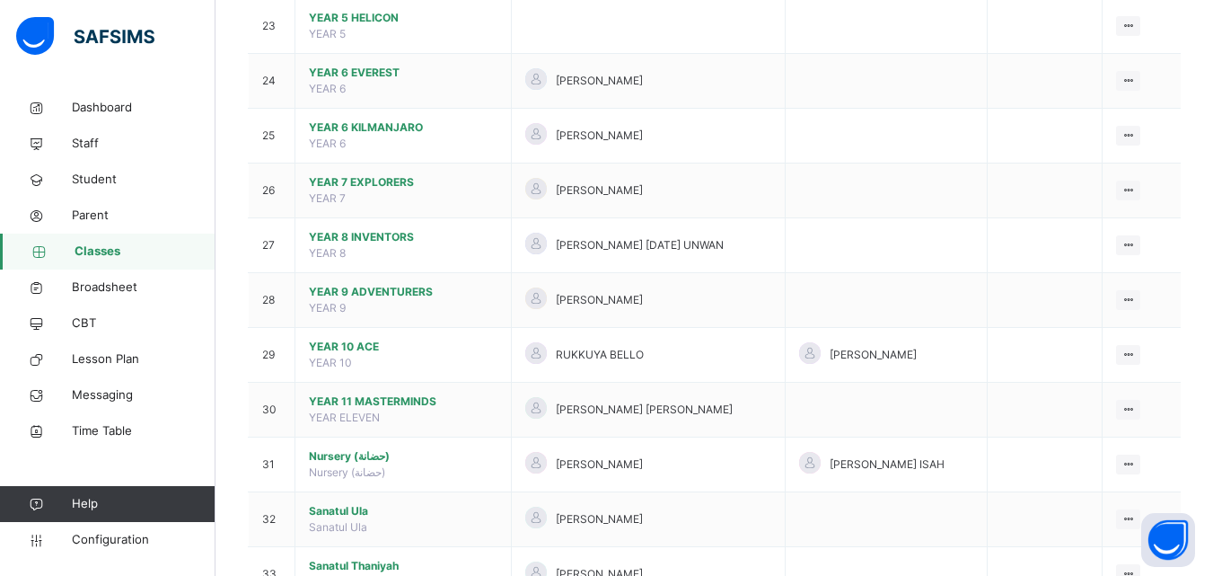
scroll to position [1423, 0]
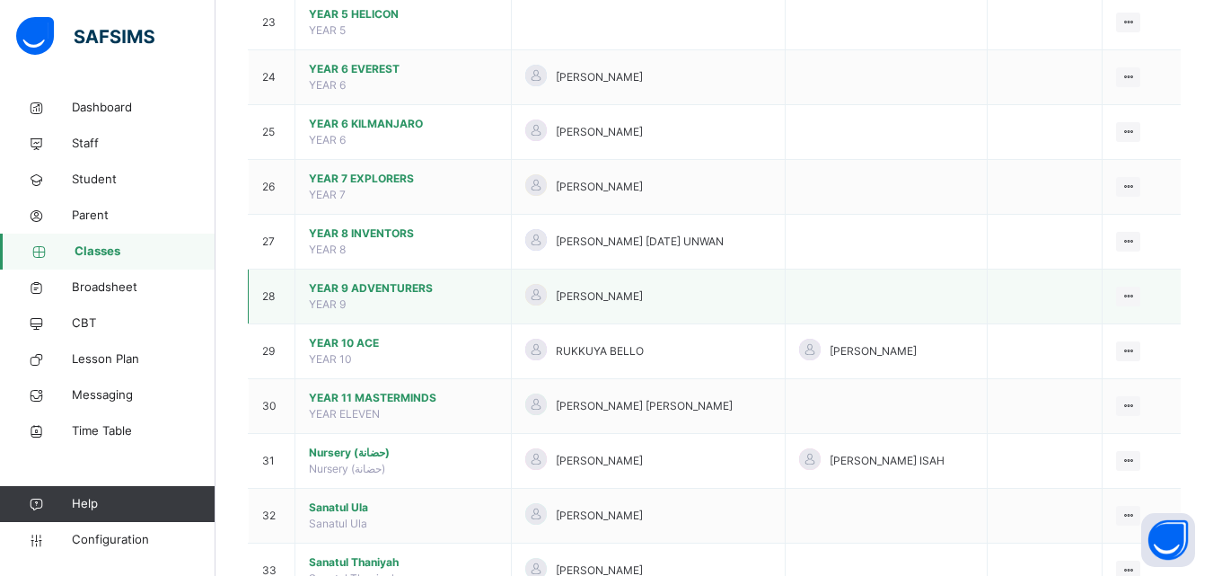
click at [427, 297] on td "YEAR 9 ADVENTURERS YEAR 9" at bounding box center [403, 296] width 216 height 55
click at [735, 284] on div "[PERSON_NAME]" at bounding box center [648, 297] width 246 height 26
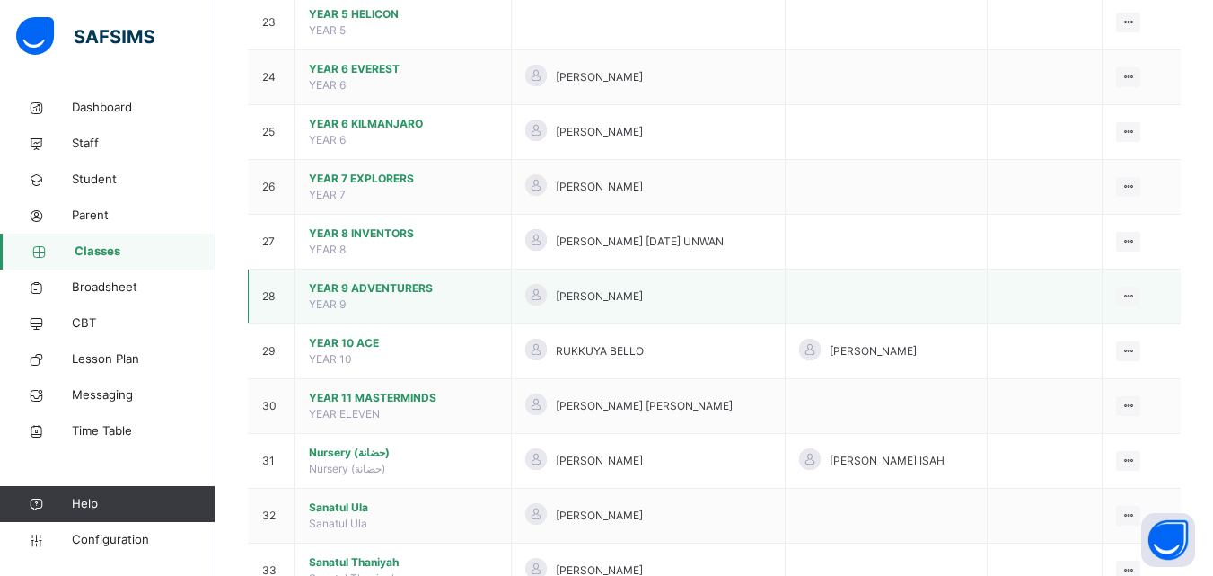
click at [379, 282] on span "YEAR 9 ADVENTURERS" at bounding box center [403, 288] width 189 height 16
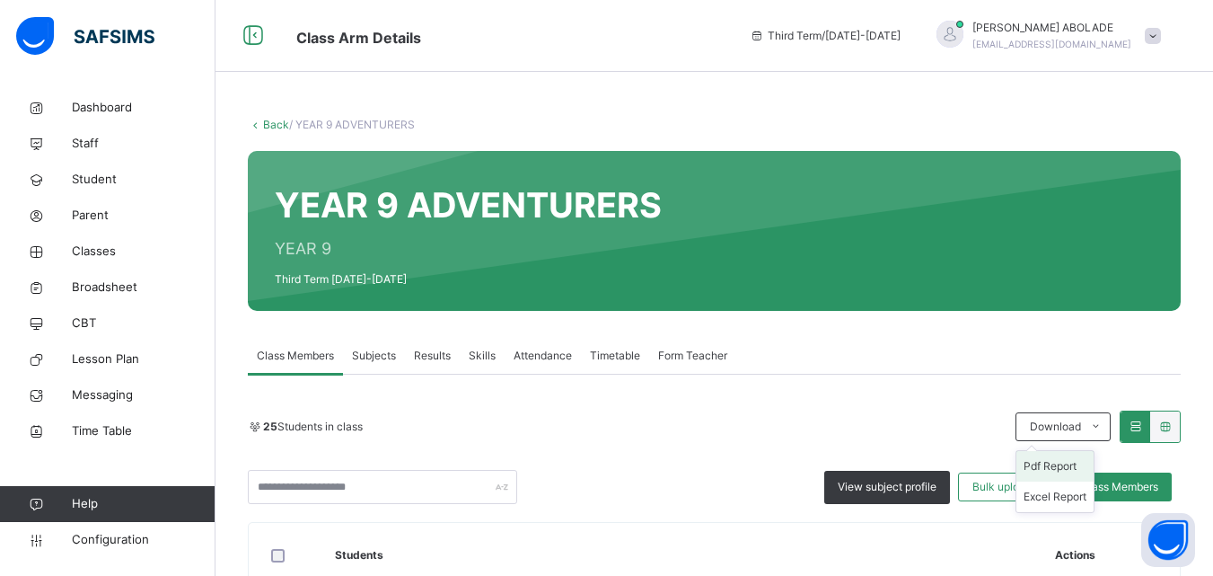
click at [1060, 467] on li "Pdf Report" at bounding box center [1055, 466] width 77 height 31
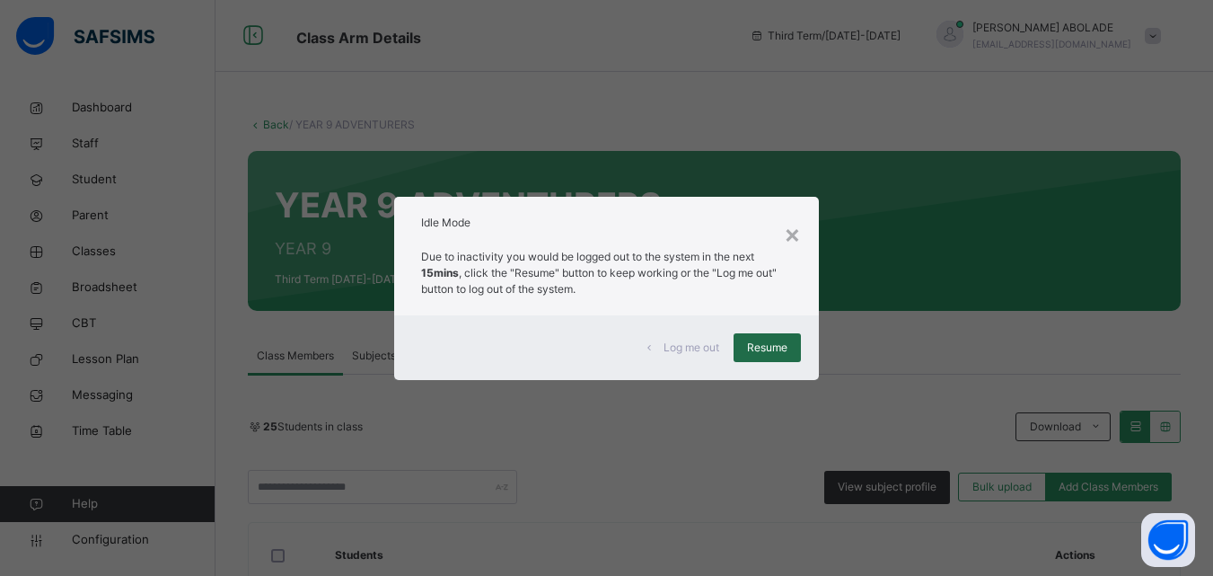
click at [788, 333] on div "Resume" at bounding box center [767, 347] width 67 height 29
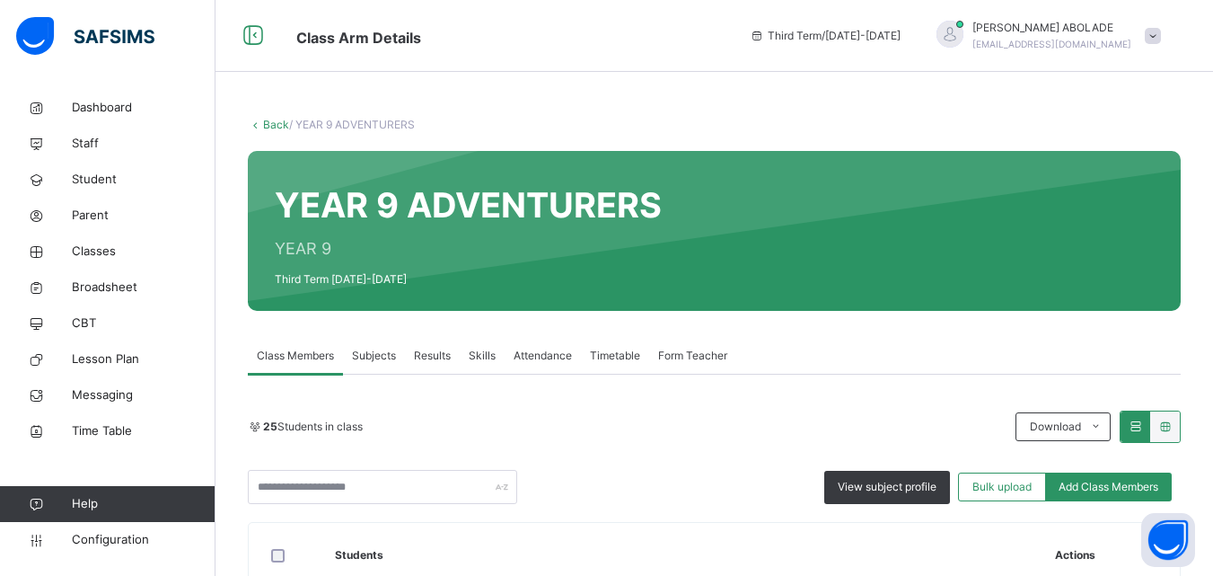
click at [269, 123] on link "Back" at bounding box center [276, 124] width 26 height 13
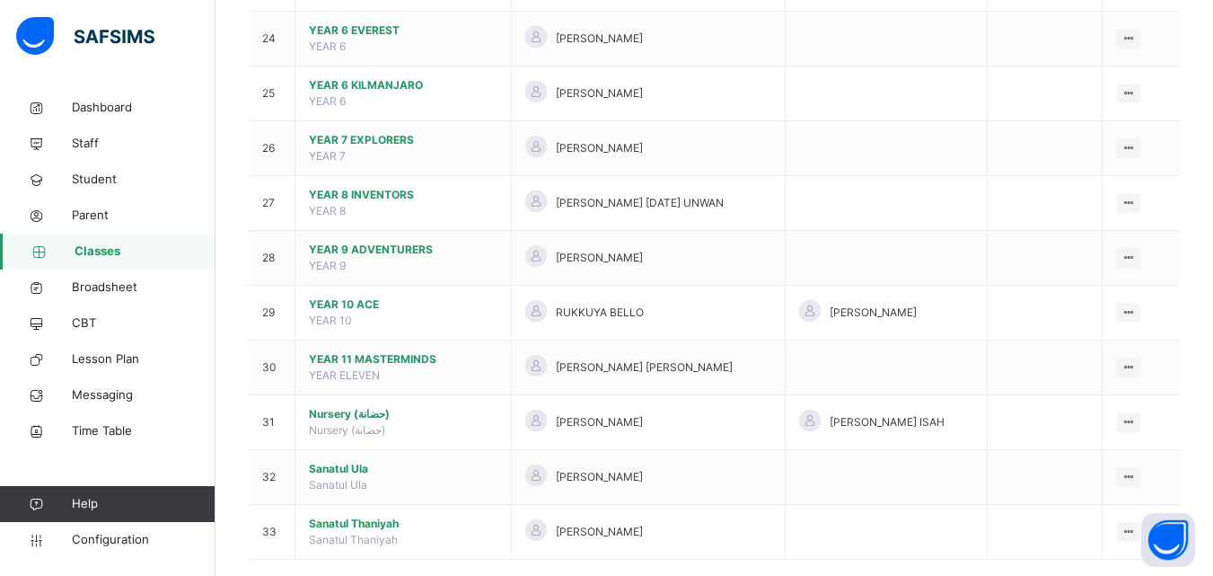
scroll to position [1491, 0]
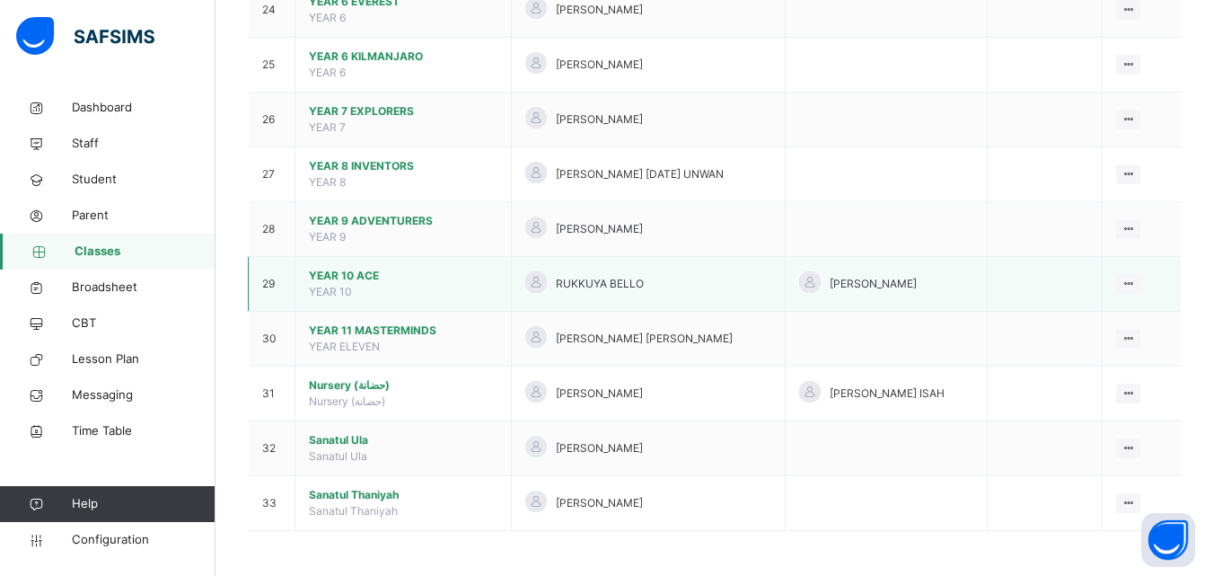
click at [404, 270] on span "YEAR 10 ACE" at bounding box center [403, 276] width 189 height 16
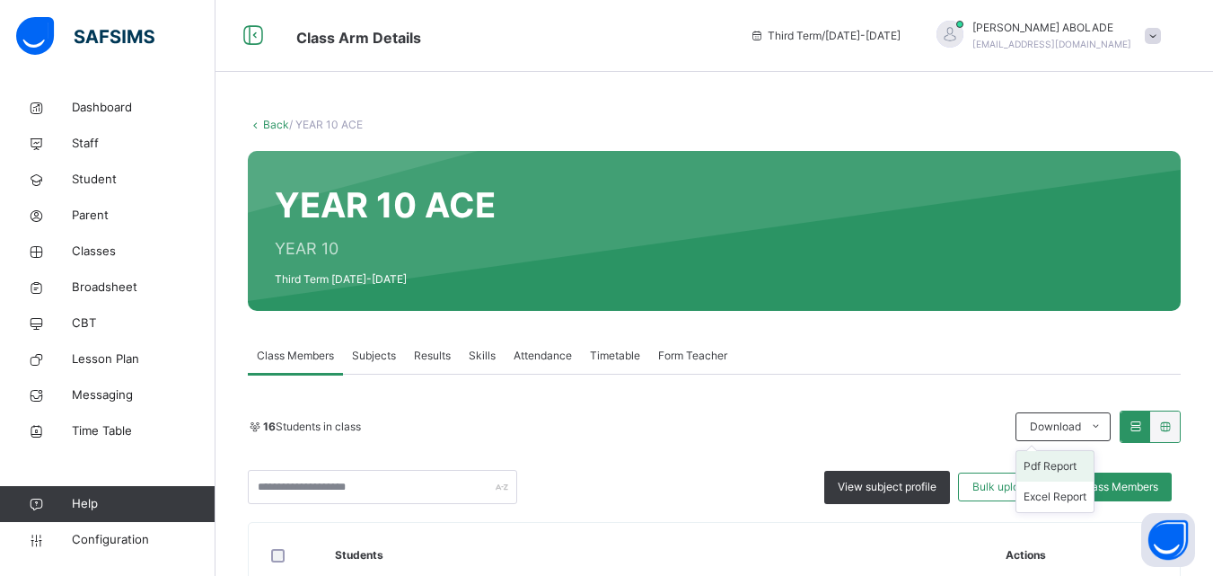
click at [1070, 463] on li "Pdf Report" at bounding box center [1055, 466] width 77 height 31
click at [265, 122] on link "Back" at bounding box center [276, 124] width 26 height 13
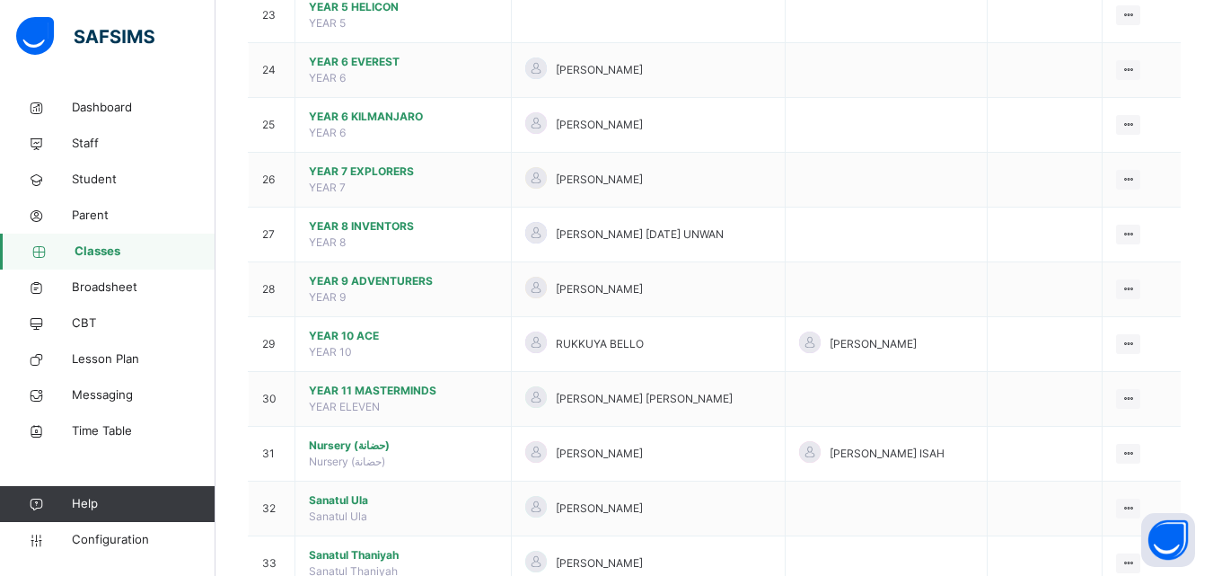
scroll to position [1491, 0]
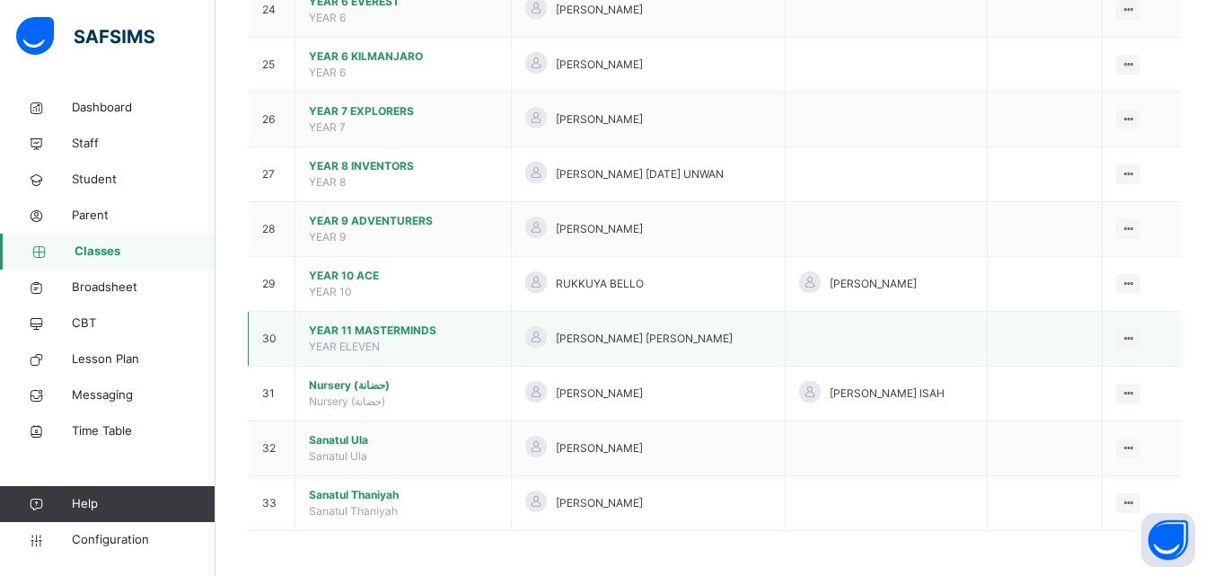
click at [427, 344] on td "YEAR 11 MASTERMINDS YEAR ELEVEN" at bounding box center [403, 339] width 216 height 55
click at [600, 336] on span "[PERSON_NAME] [PERSON_NAME]" at bounding box center [644, 338] width 177 height 16
click at [413, 330] on span "YEAR 11 MASTERMINDS" at bounding box center [403, 330] width 189 height 16
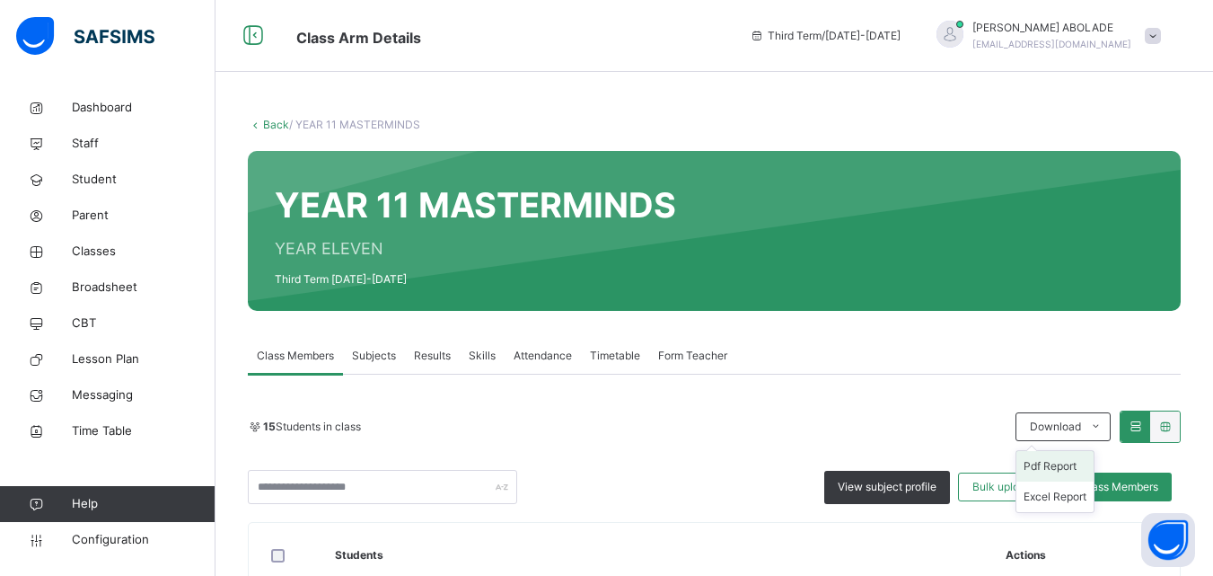
click at [1063, 467] on li "Pdf Report" at bounding box center [1055, 466] width 77 height 31
